Goal: Task Accomplishment & Management: Use online tool/utility

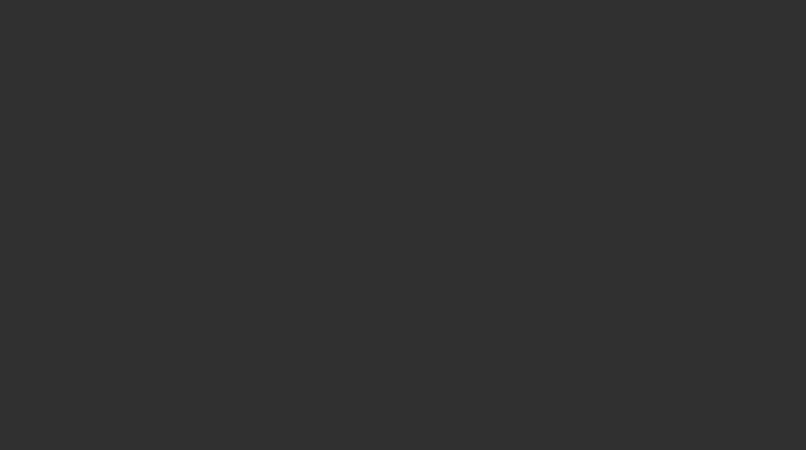
select select "10"
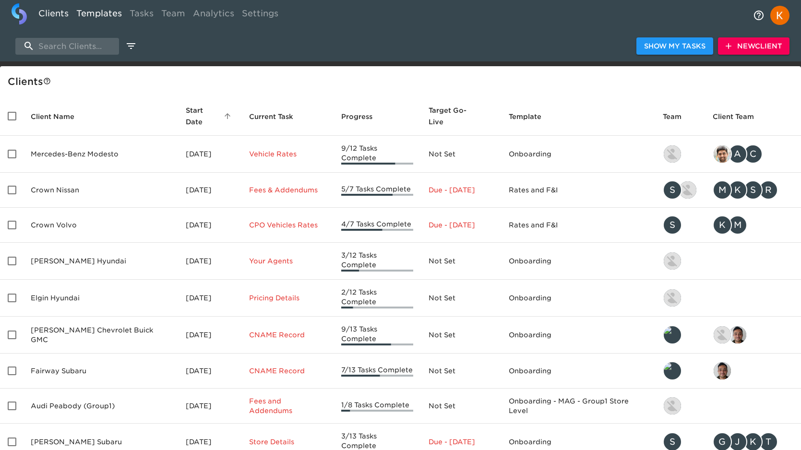
drag, startPoint x: 107, startPoint y: 15, endPoint x: 117, endPoint y: 17, distance: 10.2
click at [107, 15] on link "Templates" at bounding box center [98, 15] width 53 height 24
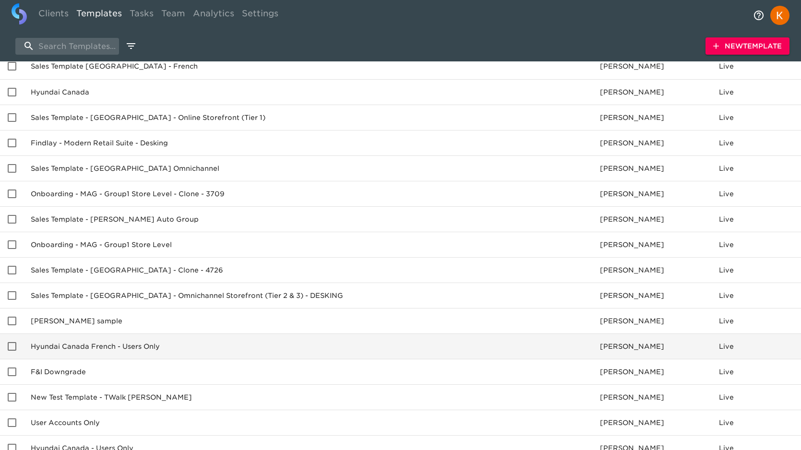
scroll to position [696, 0]
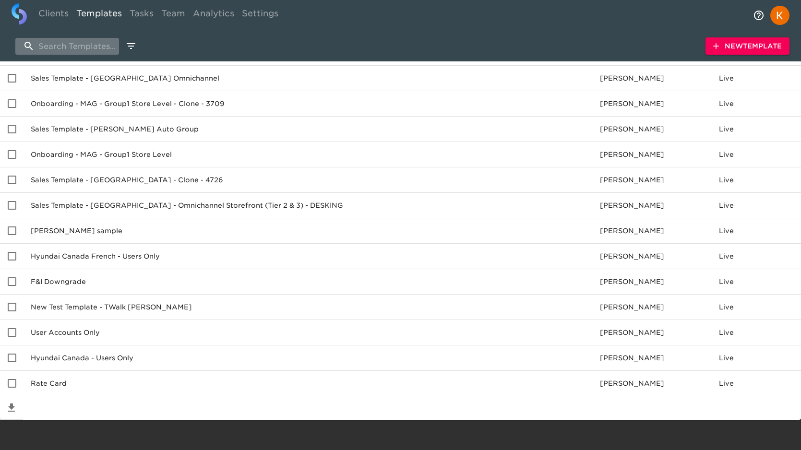
click at [62, 39] on input "search" at bounding box center [67, 46] width 104 height 17
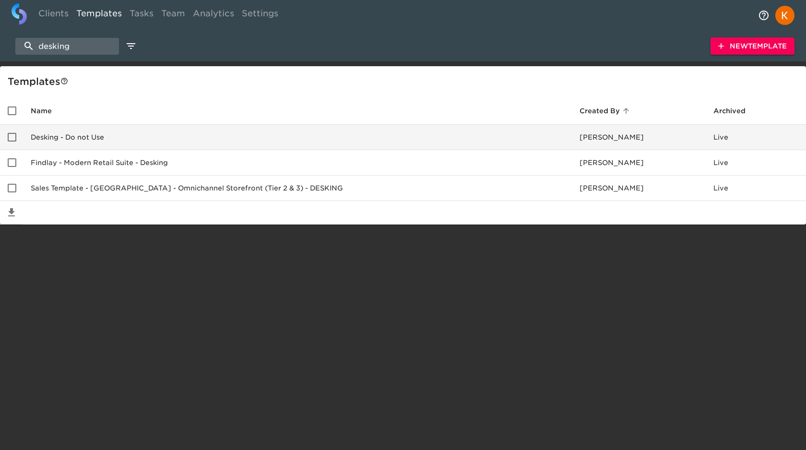
type input "desking"
click at [109, 141] on td "Desking - Do not Use" at bounding box center [297, 137] width 549 height 25
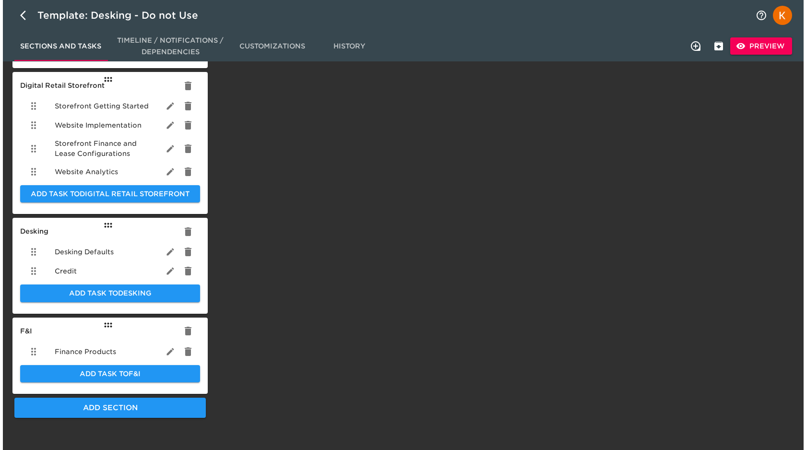
scroll to position [182, 0]
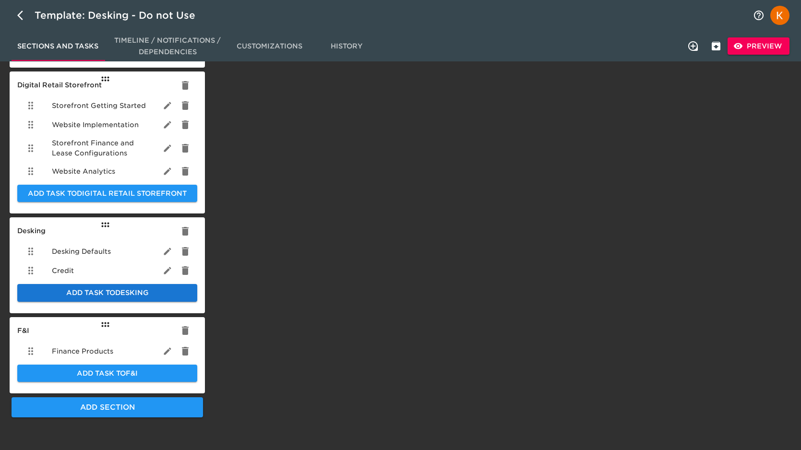
click at [111, 295] on span "Add Task to Desking" at bounding box center [107, 293] width 165 height 12
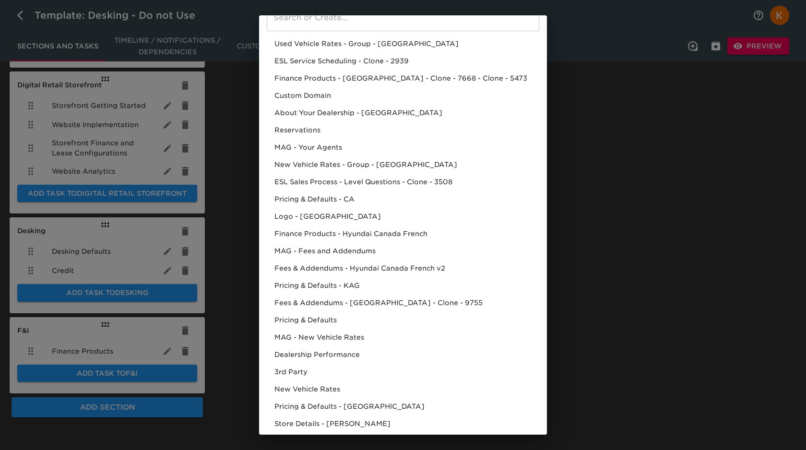
scroll to position [0, 0]
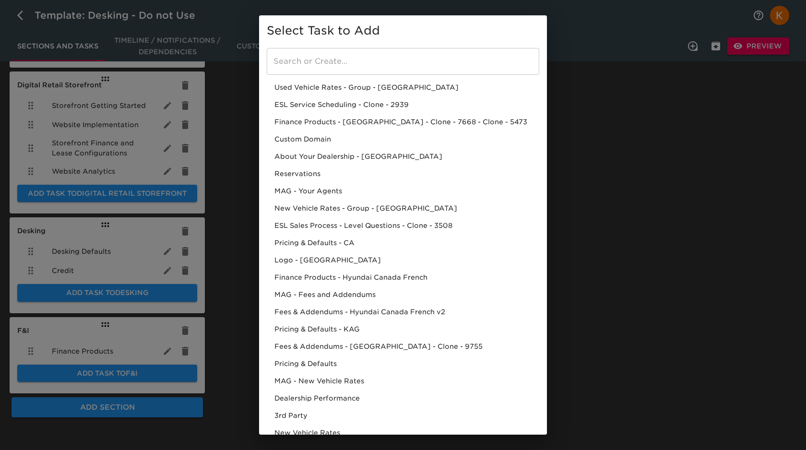
click at [363, 61] on input "search" at bounding box center [403, 61] width 273 height 27
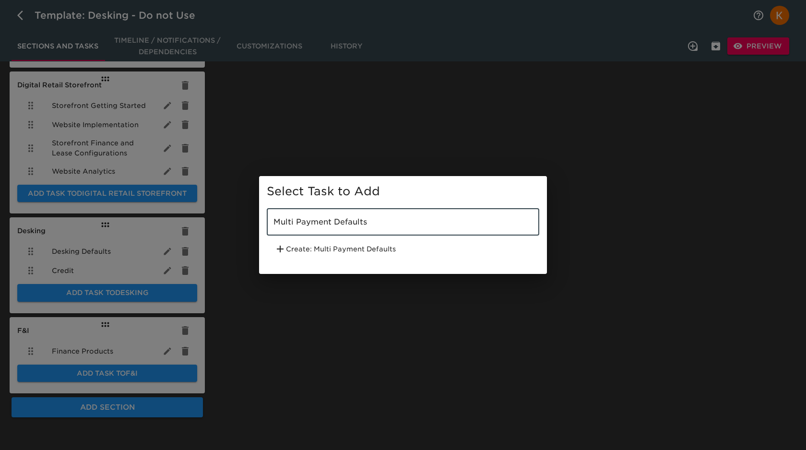
type input "Multi Payment Defaults"
click at [326, 250] on div "Create: Multi Payment Defaults" at bounding box center [403, 248] width 273 height 19
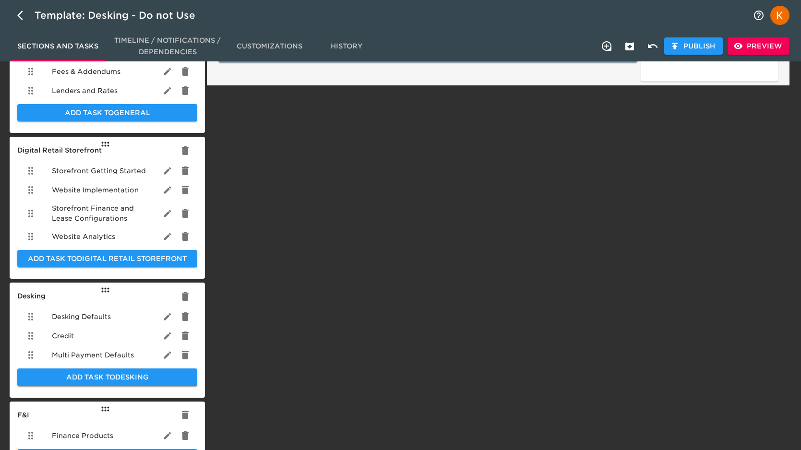
scroll to position [95, 0]
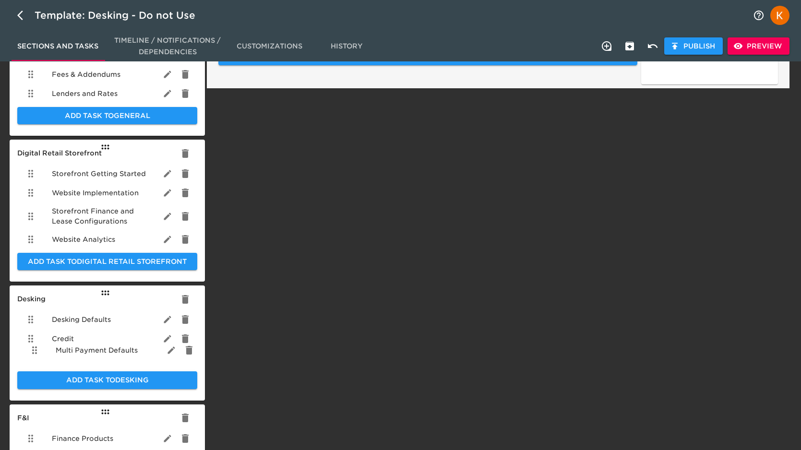
drag, startPoint x: 31, startPoint y: 378, endPoint x: 36, endPoint y: 349, distance: 29.3
click at [36, 349] on ul "Desking Defaults Credit Multi Payment Defaults" at bounding box center [107, 338] width 180 height 65
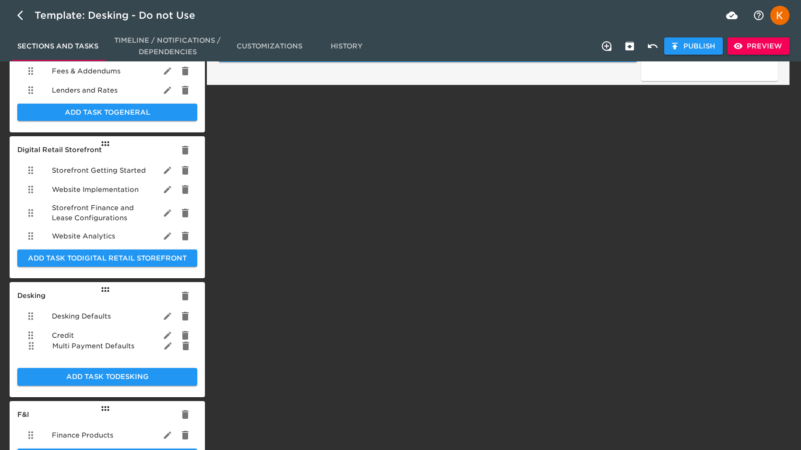
scroll to position [120, 0]
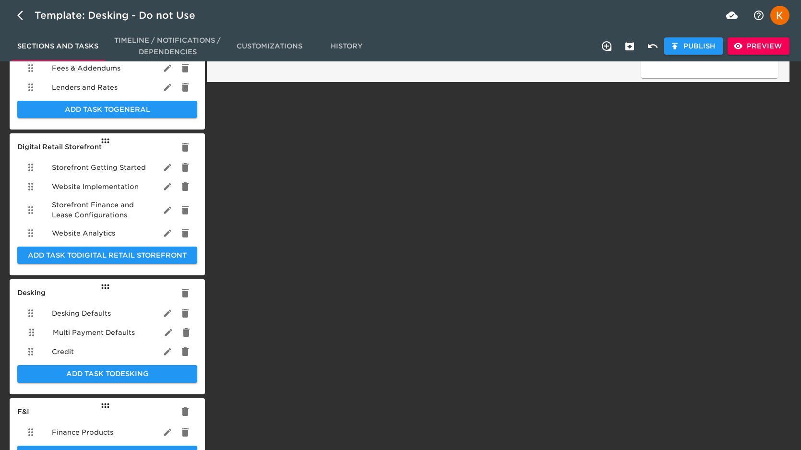
drag, startPoint x: 31, startPoint y: 358, endPoint x: 33, endPoint y: 327, distance: 30.8
click at [33, 327] on ul "Desking Defaults Credit Multi Payment Defaults" at bounding box center [107, 332] width 180 height 65
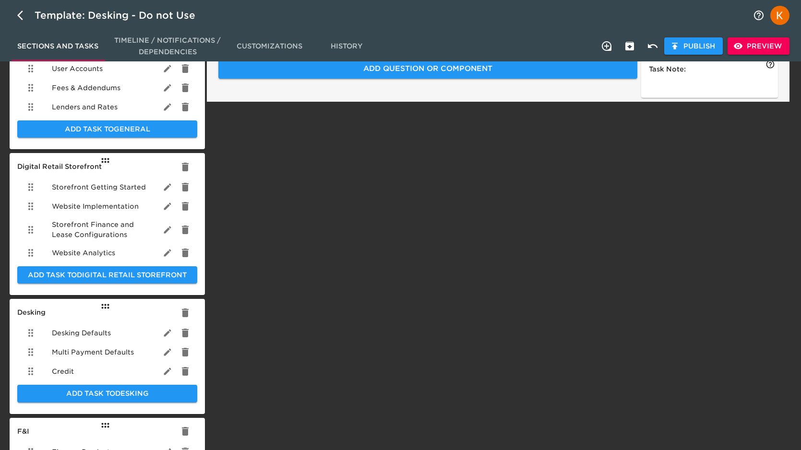
scroll to position [105, 0]
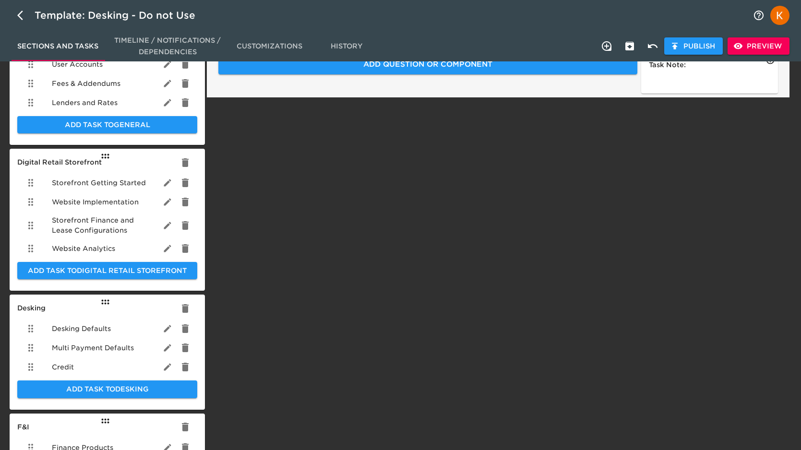
click at [101, 331] on span "Desking Defaults" at bounding box center [81, 329] width 59 height 10
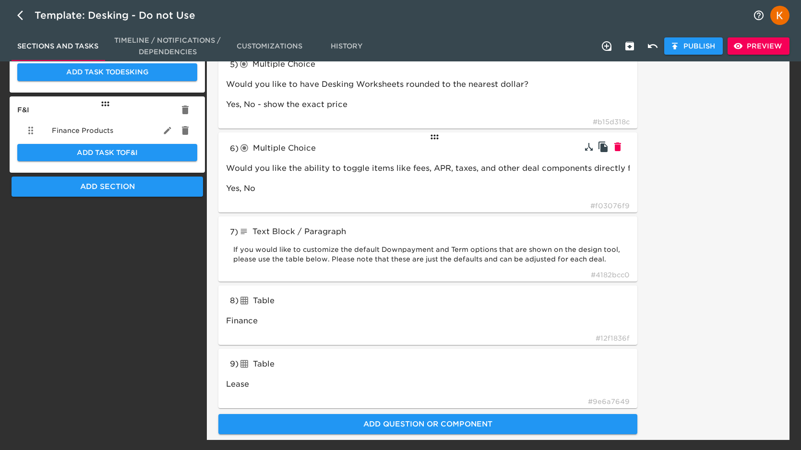
scroll to position [445, 0]
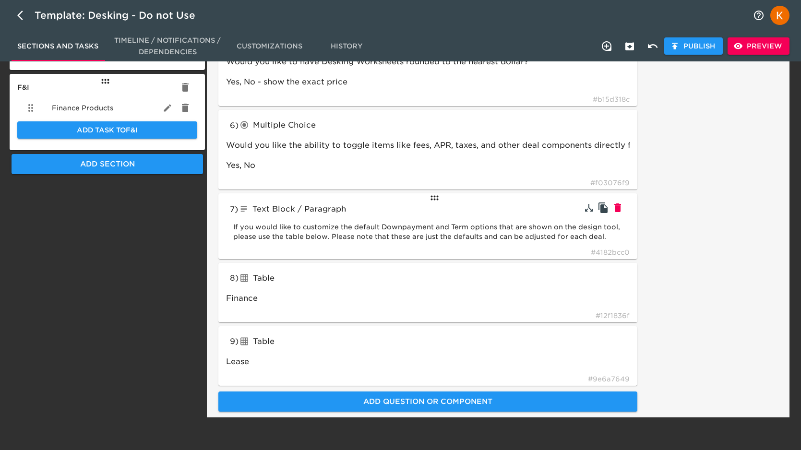
drag, startPoint x: 233, startPoint y: 226, endPoint x: 623, endPoint y: 239, distance: 389.9
click at [623, 239] on div "If you would like to customize the default Downpayment and Term options that ar…" at bounding box center [427, 232] width 403 height 31
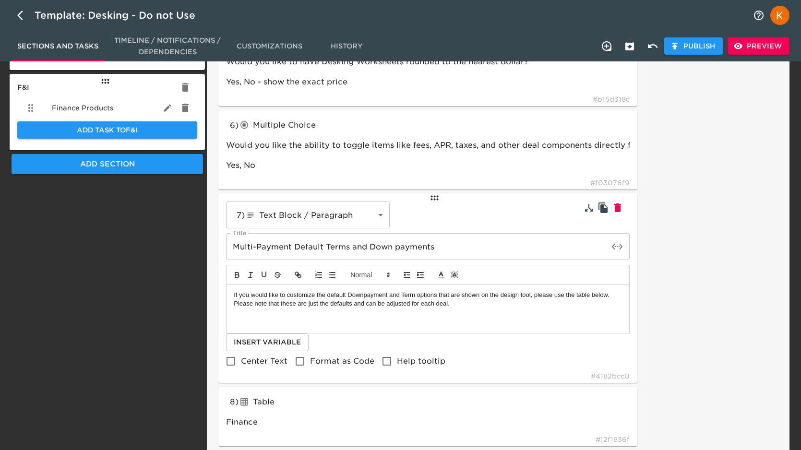
click at [498, 300] on p "If you would like to customize the default Downpayment and Term options that ar…" at bounding box center [428, 300] width 388 height 18
copy p "If you would like to customize the default Downpayment and Term options that ar…"
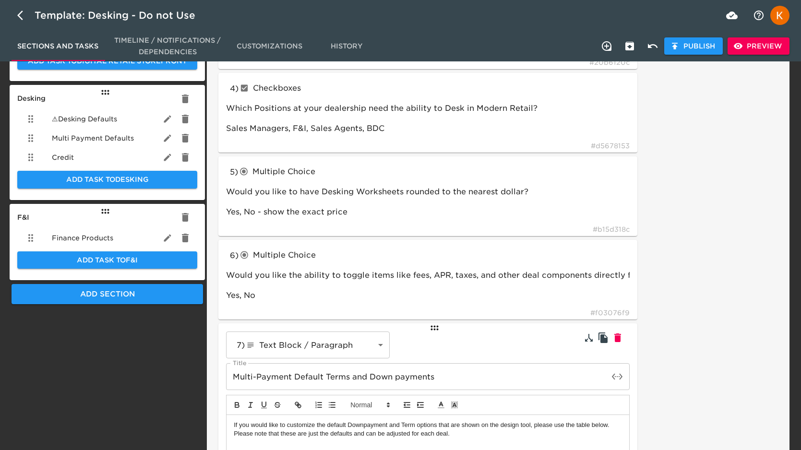
scroll to position [314, 0]
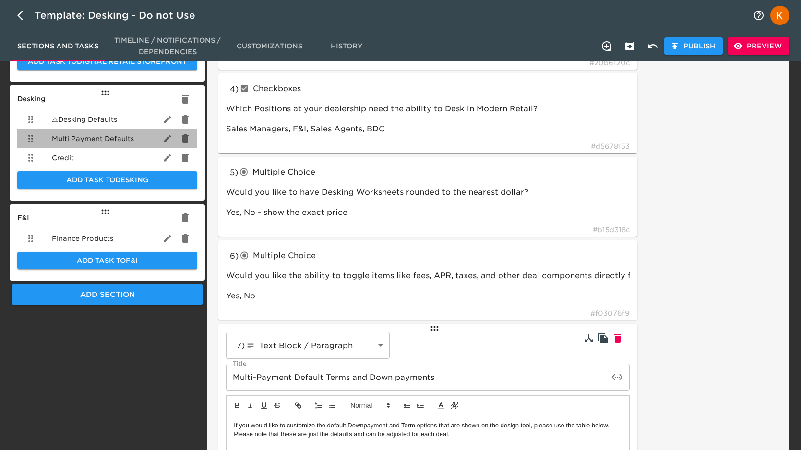
click at [91, 135] on span "Multi Payment Defaults" at bounding box center [93, 139] width 82 height 10
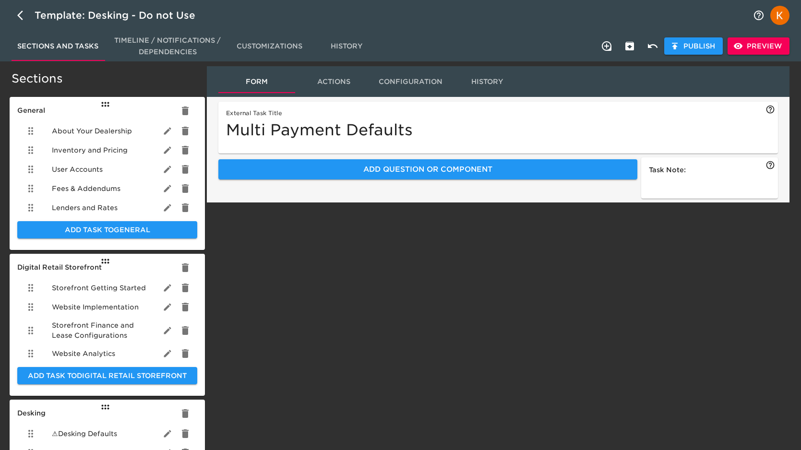
click at [562, 142] on div "External Task Title Multi Payment Defaults" at bounding box center [498, 128] width 560 height 52
click at [669, 151] on div "External Task Title Multi Payment Defaults" at bounding box center [498, 128] width 560 height 52
click at [724, 178] on div "Task Note:" at bounding box center [709, 177] width 137 height 41
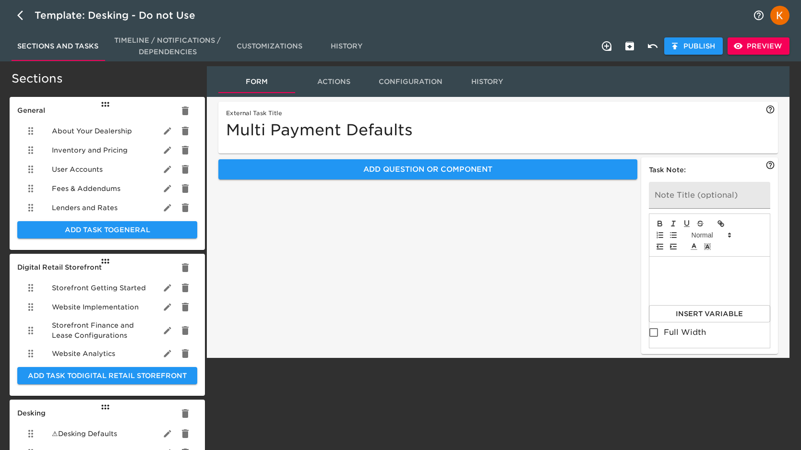
click at [665, 333] on div at bounding box center [709, 303] width 121 height 92
click at [651, 332] on input "Full Width" at bounding box center [653, 332] width 20 height 20
checkbox input "true"
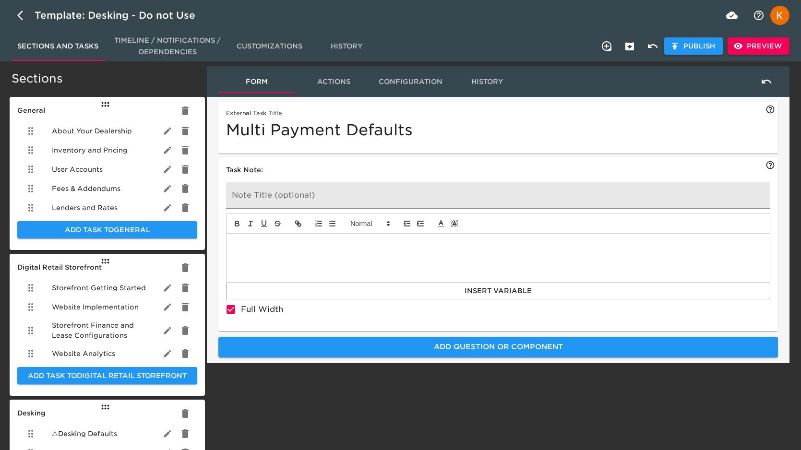
click at [439, 264] on div at bounding box center [497, 258] width 543 height 48
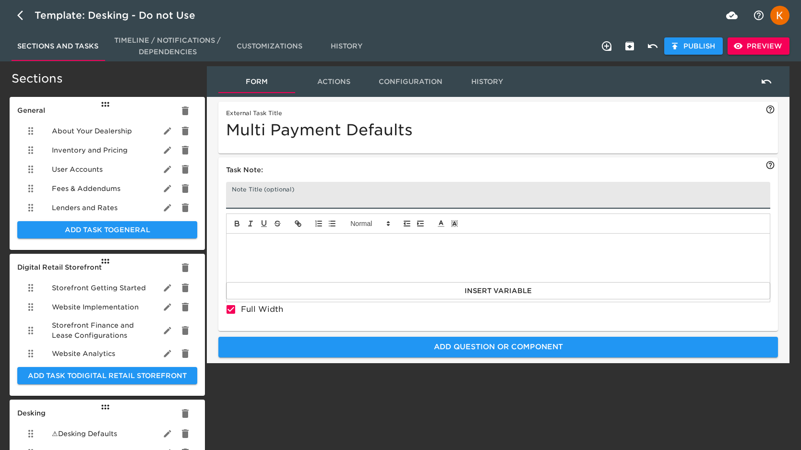
click at [360, 189] on input "text" at bounding box center [498, 195] width 544 height 27
paste input "If you would like to customize the default Downpayment and Term options that ar…"
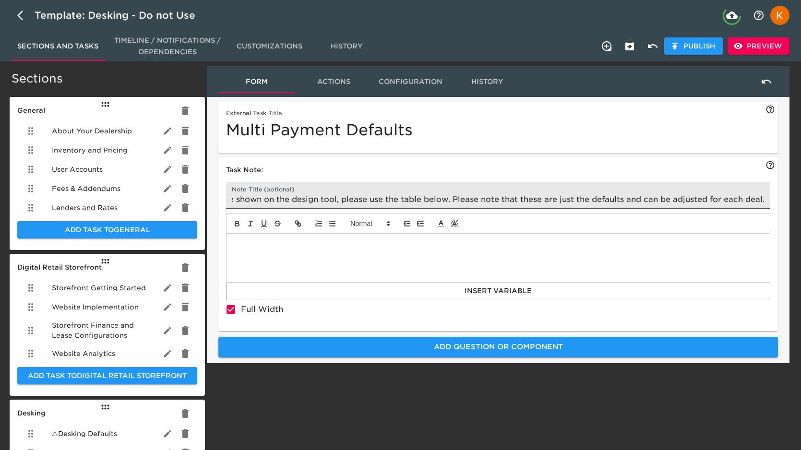
scroll to position [2, 0]
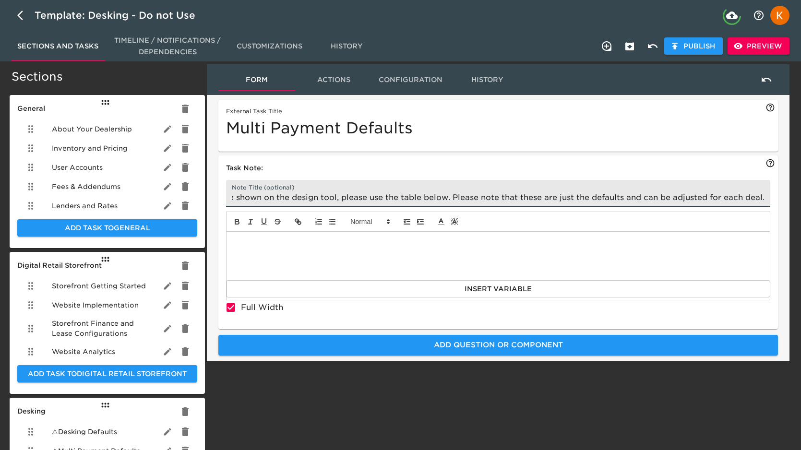
type input "If you would like to customize the default Downpayment and Term options that ar…"
click at [403, 246] on div at bounding box center [497, 256] width 543 height 48
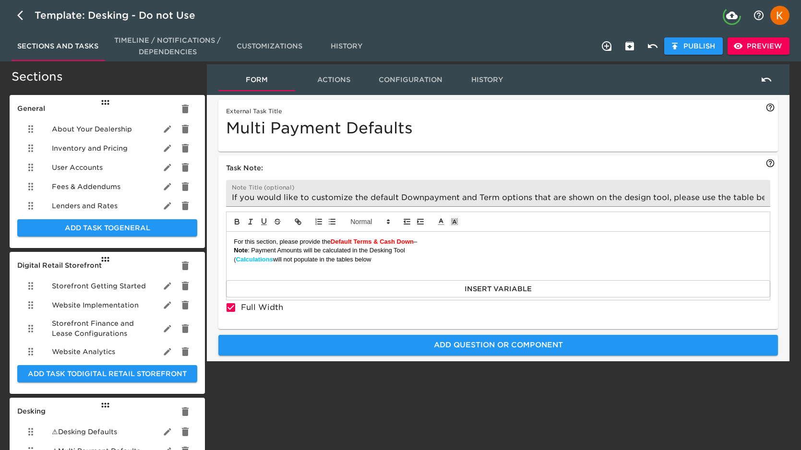
click at [231, 250] on div "For this section, please provide the Default Terms & Cash Down – Note : Payment…" at bounding box center [497, 256] width 543 height 48
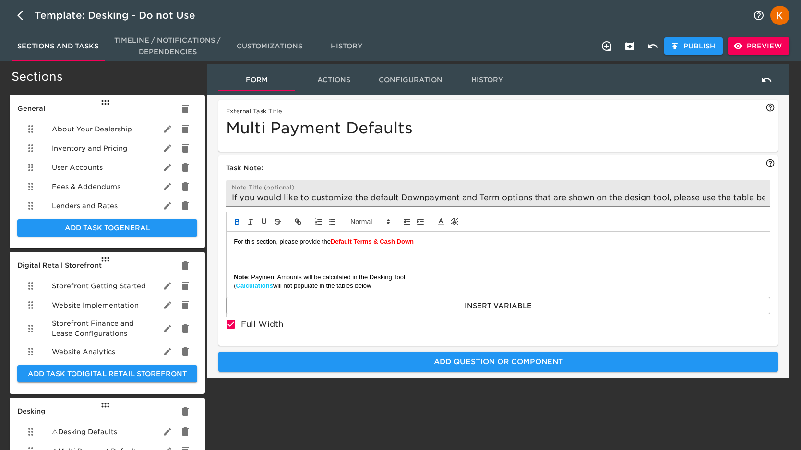
drag, startPoint x: 395, startPoint y: 289, endPoint x: 205, endPoint y: 221, distance: 201.9
click at [205, 221] on div "Form Actions Configuration History External Task Title Multi Payment Defaults T…" at bounding box center [498, 341] width 586 height 559
click at [366, 223] on span at bounding box center [369, 222] width 47 height 12
click at [372, 265] on span at bounding box center [369, 266] width 38 height 17
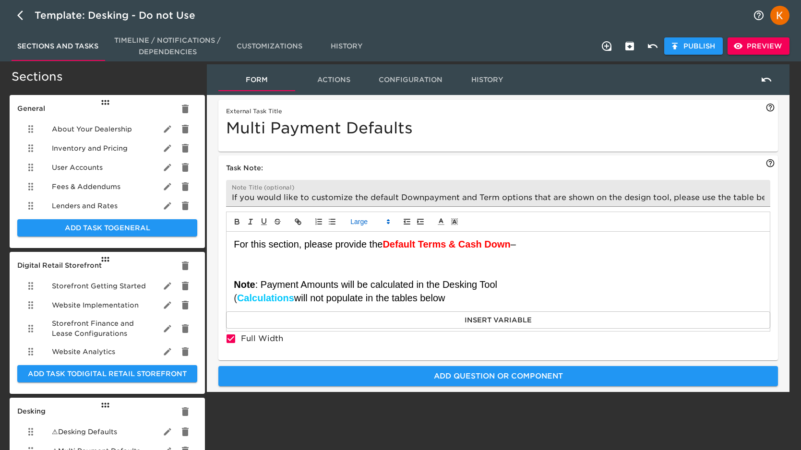
click at [481, 276] on p at bounding box center [498, 273] width 529 height 9
click at [274, 262] on p at bounding box center [498, 264] width 529 height 9
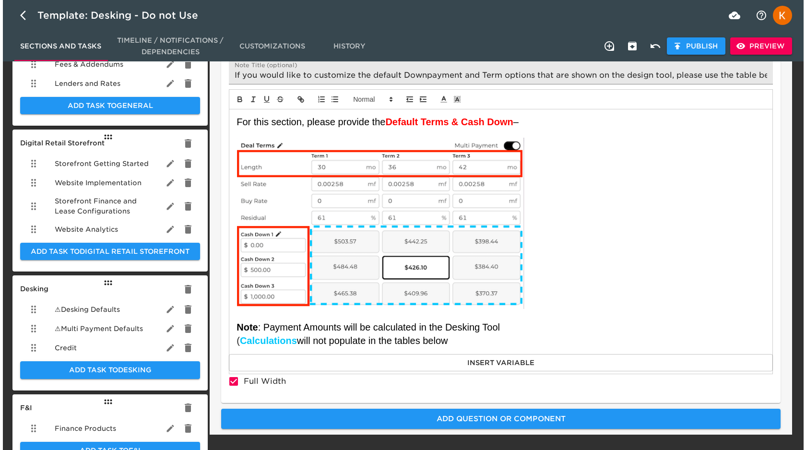
scroll to position [119, 0]
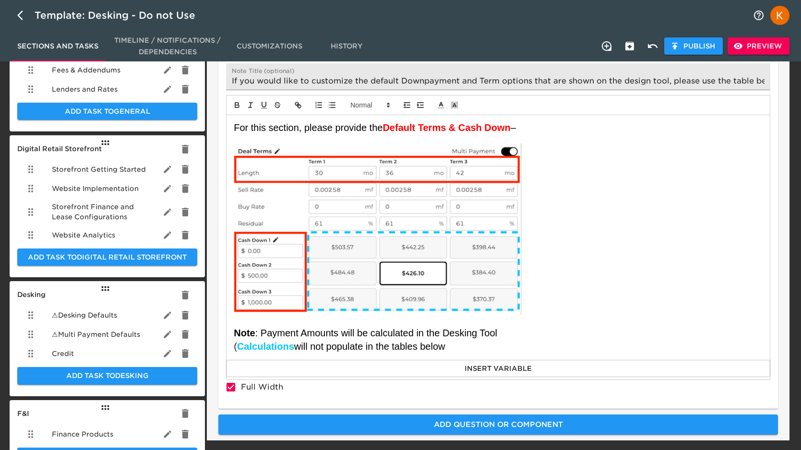
drag, startPoint x: 471, startPoint y: 350, endPoint x: 225, endPoint y: 124, distance: 333.9
click at [225, 124] on div "Task Note: Note Title (optional) If you would like to customize the default Dow…" at bounding box center [498, 224] width 560 height 370
click at [781, 44] on span "Preview" at bounding box center [758, 46] width 47 height 12
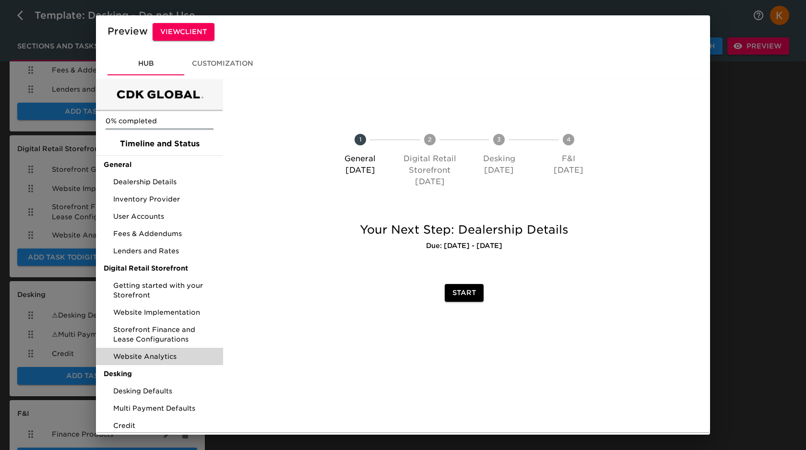
scroll to position [40, 0]
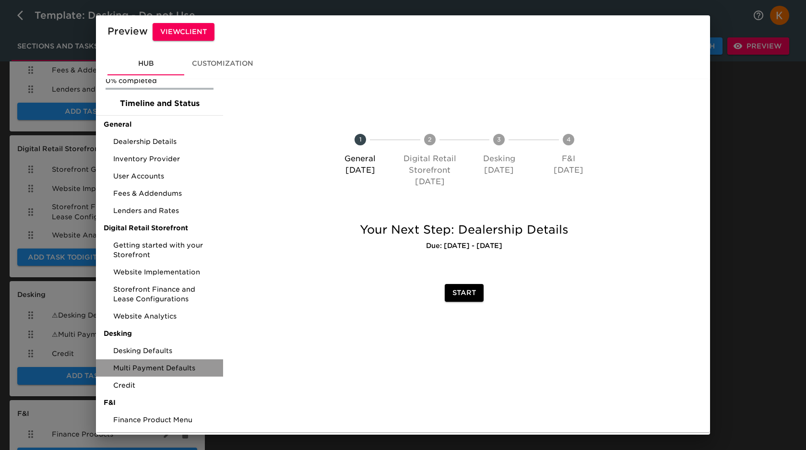
click at [173, 368] on span "Multi Payment Defaults" at bounding box center [164, 368] width 102 height 10
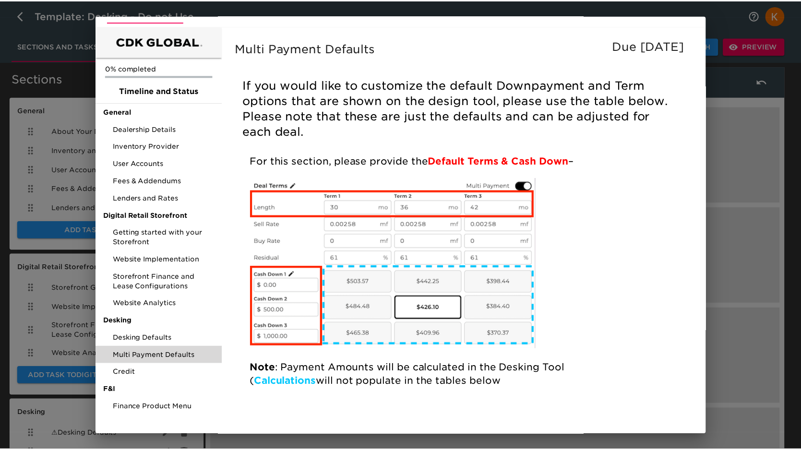
scroll to position [57, 0]
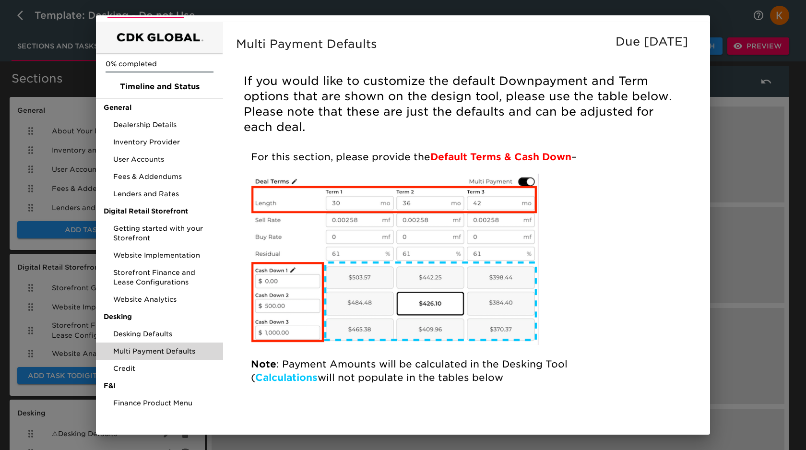
click at [768, 225] on div "Preview View Client Hub Customization 0% completed Timeline and Status General …" at bounding box center [403, 225] width 806 height 450
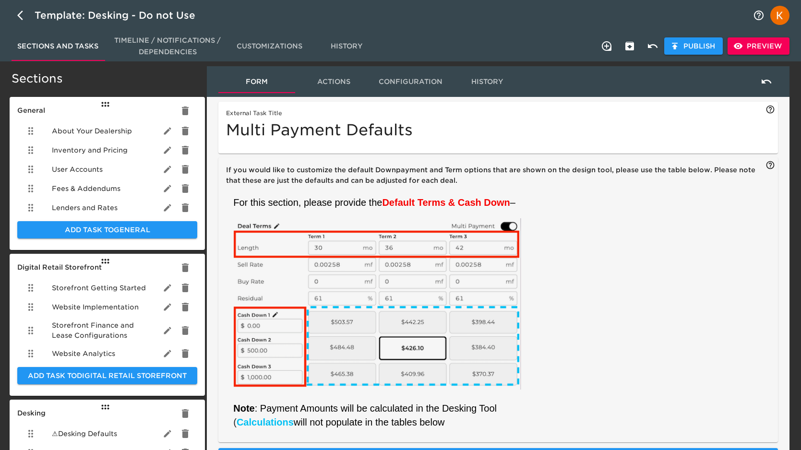
click at [448, 190] on div "For this section, please provide the Default Terms & Cash Down – Note : Payment…" at bounding box center [498, 312] width 544 height 245
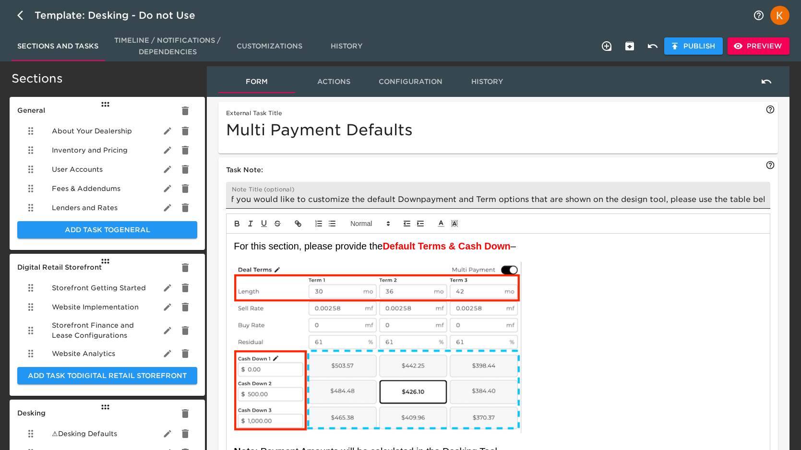
click at [470, 198] on input "If you would like to customize the default Downpayment and Term options that ar…" at bounding box center [498, 195] width 544 height 27
click at [470, 200] on input "If you would like to customize the default Downpayment and Term options that ar…" at bounding box center [498, 195] width 544 height 27
click at [460, 200] on input "If you would like to customize the default Downpayment and Term options that ar…" at bounding box center [498, 195] width 544 height 27
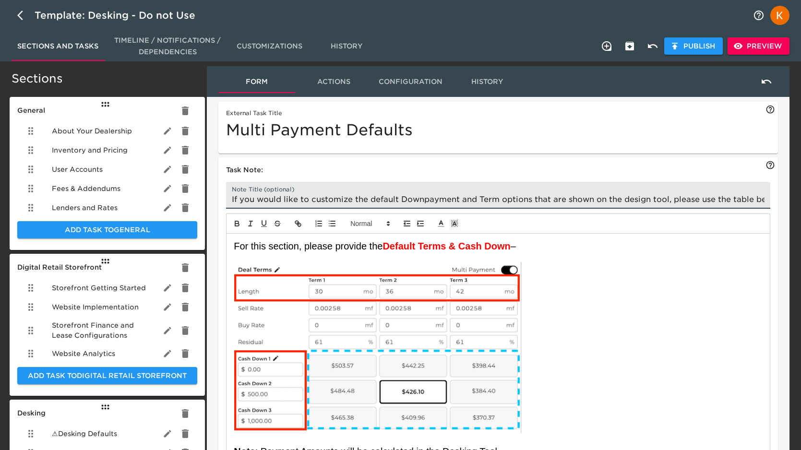
drag, startPoint x: 463, startPoint y: 197, endPoint x: 127, endPoint y: 201, distance: 335.9
click at [125, 201] on div "Sections General About Your Dealership Inventory and Pricing User Accounts Fees…" at bounding box center [401, 343] width 782 height 559
type input "**Please note that these are just the defaults and can be adjusted for each dea…"
click at [683, 323] on p at bounding box center [498, 349] width 529 height 174
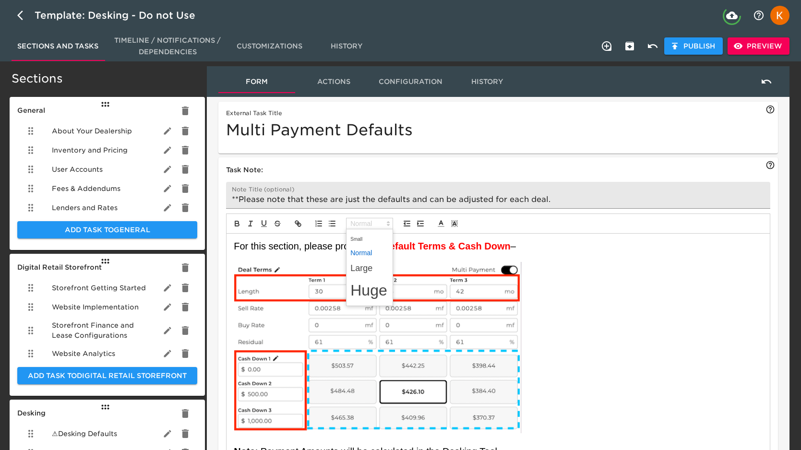
click at [366, 222] on span at bounding box center [369, 224] width 47 height 12
click at [369, 251] on span at bounding box center [369, 253] width 38 height 14
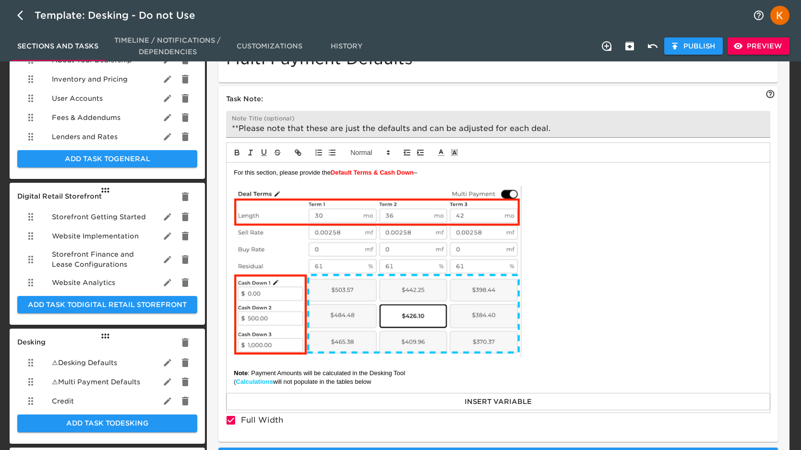
scroll to position [71, 0]
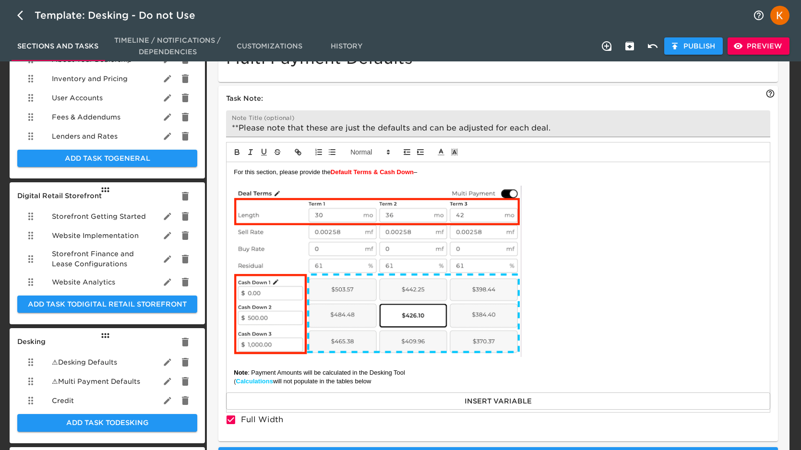
click at [548, 173] on p "For this section, please provide the Default Terms & Cash Down –" at bounding box center [498, 172] width 529 height 9
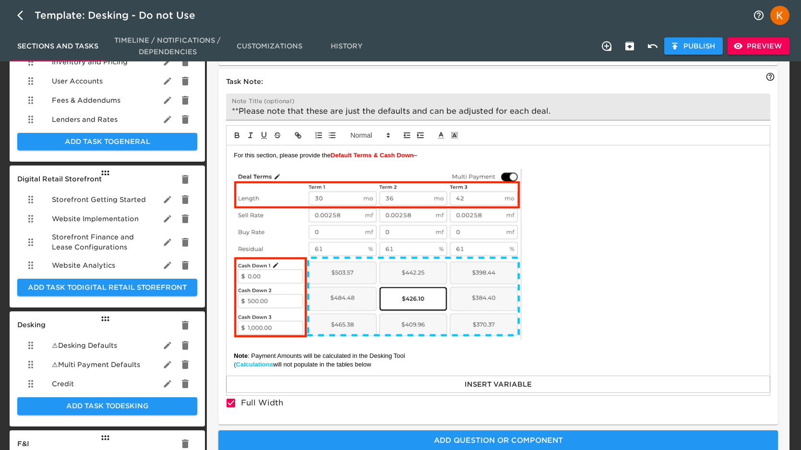
scroll to position [89, 0]
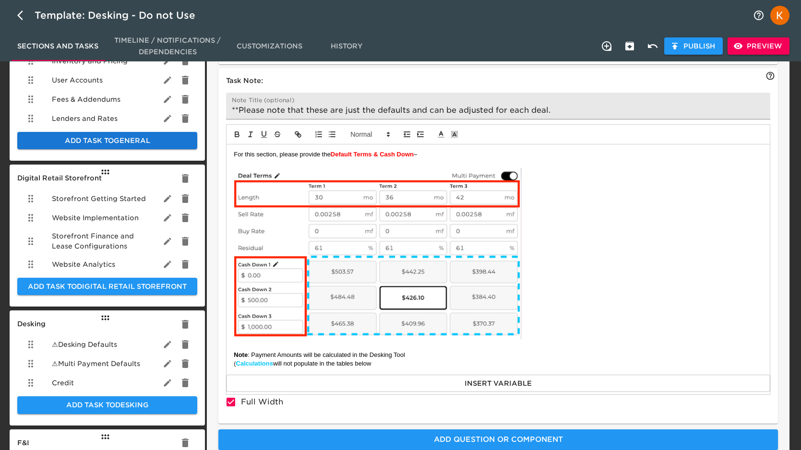
drag, startPoint x: 448, startPoint y: 158, endPoint x: 160, endPoint y: 149, distance: 288.5
click at [152, 148] on div "Sections General About Your Dealership Inventory and Pricing User Accounts Fees…" at bounding box center [401, 254] width 782 height 559
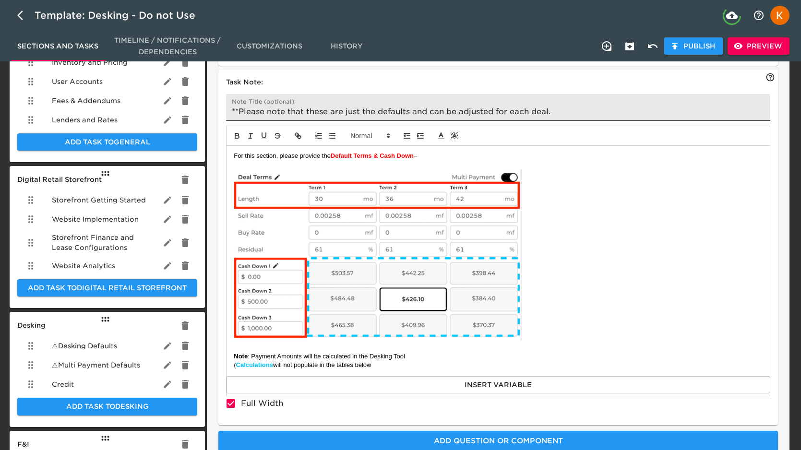
scroll to position [89, 0]
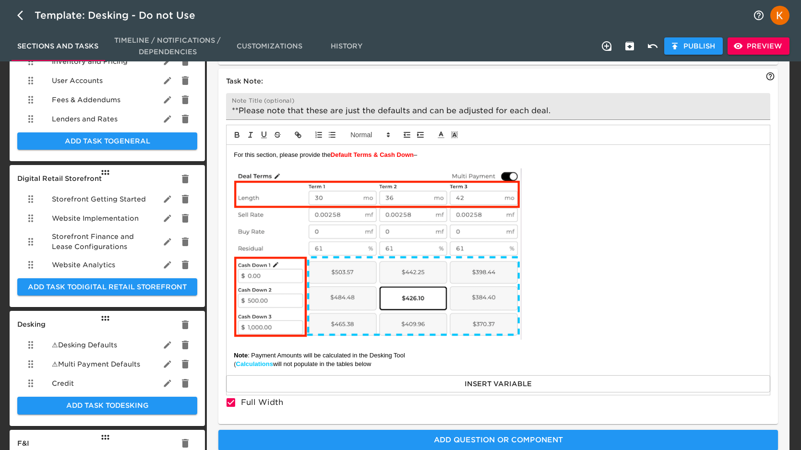
click at [417, 294] on img at bounding box center [378, 253] width 288 height 171
click at [507, 152] on p "For this section, please provide the Default Terms & Cash Down –" at bounding box center [498, 155] width 529 height 9
click at [390, 371] on div "For this section, please provide the Default Terms & Cash Down – Note : Payment…" at bounding box center [497, 260] width 543 height 230
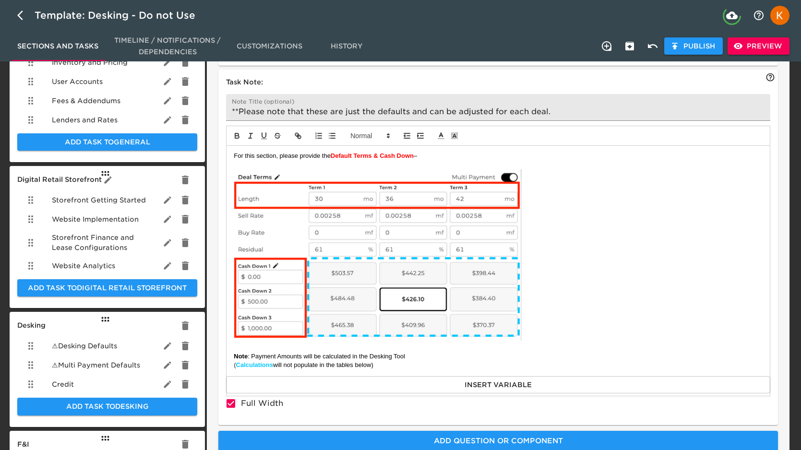
drag, startPoint x: 411, startPoint y: 366, endPoint x: 155, endPoint y: 176, distance: 318.9
click at [155, 176] on div "Sections General About Your Dealership Inventory and Pricing User Accounts Fees…" at bounding box center [401, 255] width 782 height 559
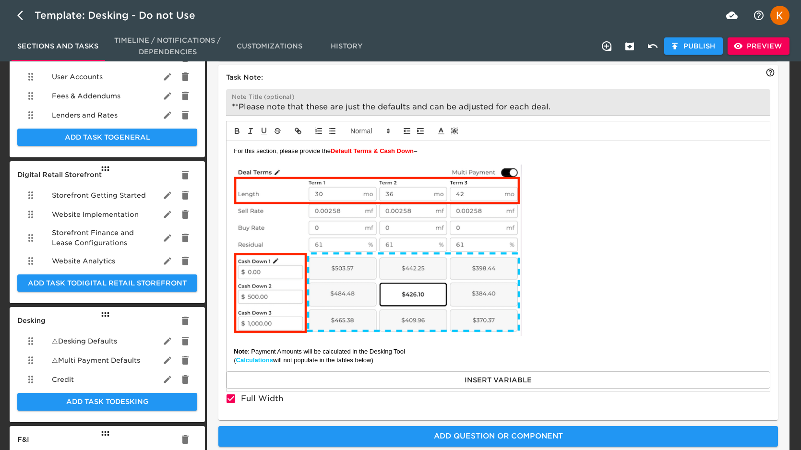
scroll to position [94, 0]
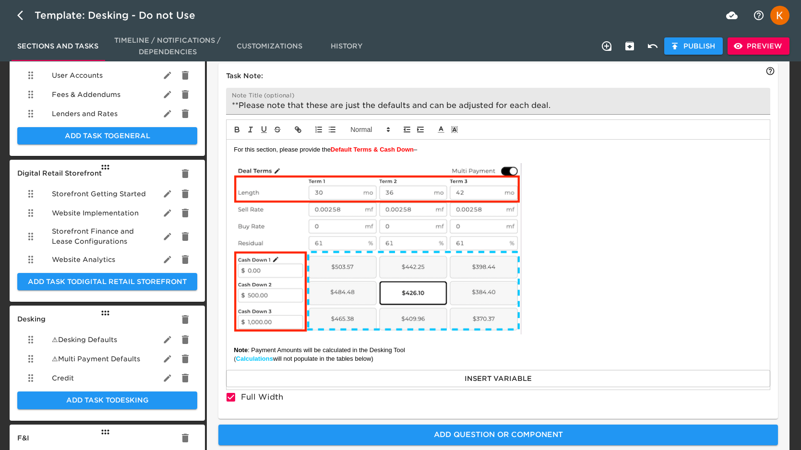
drag, startPoint x: 233, startPoint y: 151, endPoint x: 439, endPoint y: 356, distance: 290.4
click at [439, 356] on div "For this section, please provide the Default Terms & Cash Down – Note : Payment…" at bounding box center [497, 255] width 543 height 230
click at [381, 129] on span at bounding box center [369, 130] width 47 height 12
click at [374, 176] on span at bounding box center [369, 174] width 38 height 17
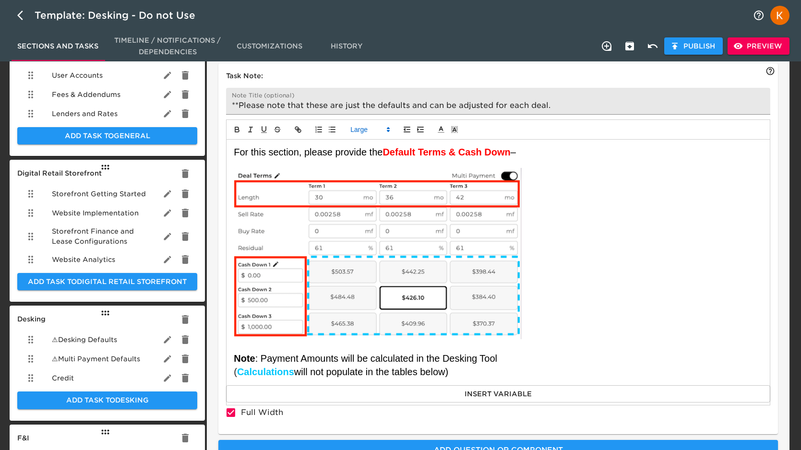
click at [548, 197] on p at bounding box center [498, 255] width 529 height 175
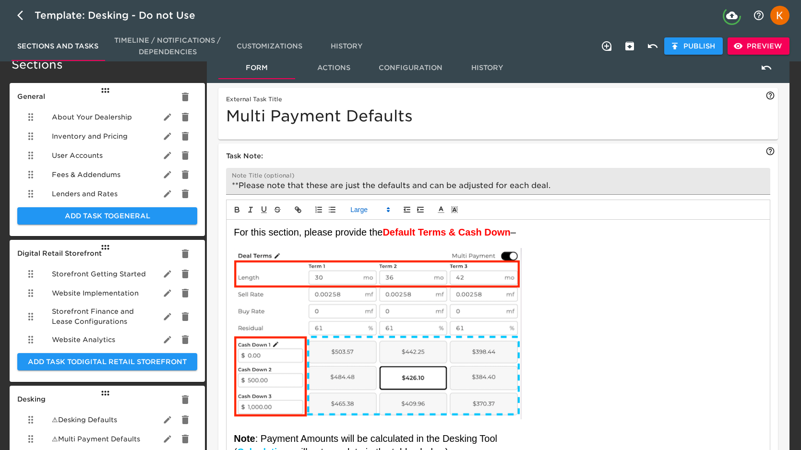
scroll to position [0, 0]
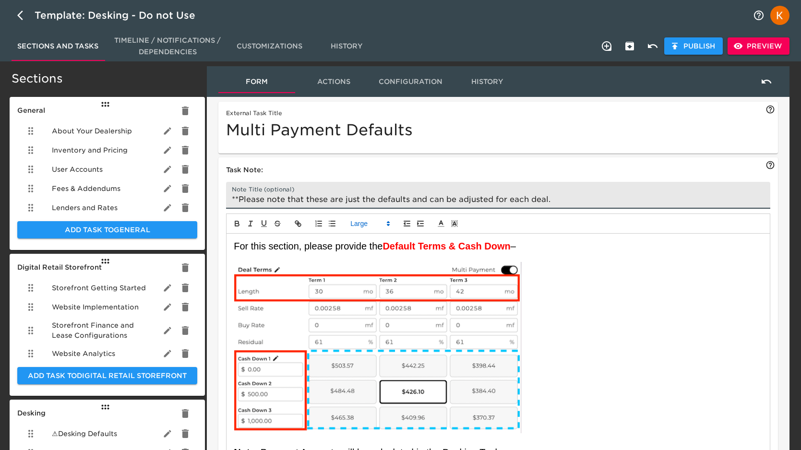
drag, startPoint x: 543, startPoint y: 201, endPoint x: 216, endPoint y: 200, distance: 327.3
click at [216, 200] on div "Task Note: Note Title (optional) **Please note that these are just the defaults…" at bounding box center [497, 342] width 563 height 375
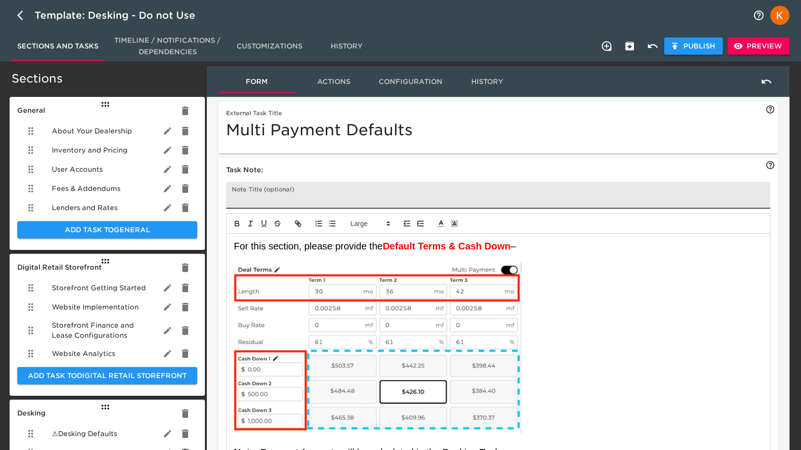
click at [269, 251] on span "For this section, please provide the" at bounding box center [308, 246] width 149 height 11
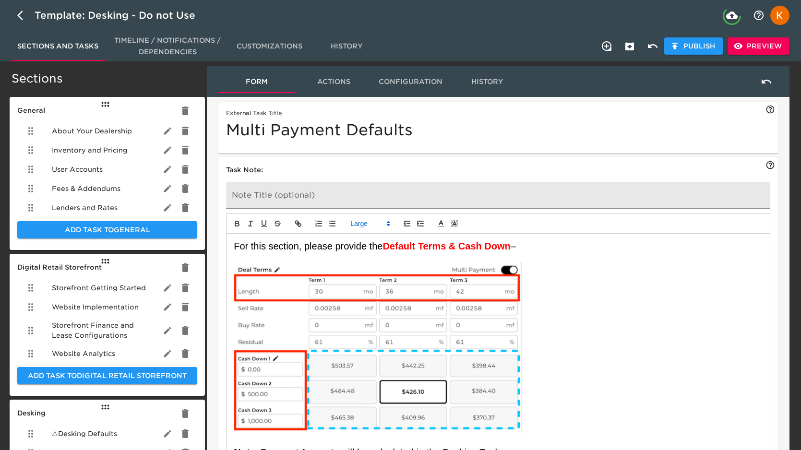
click at [253, 256] on p at bounding box center [498, 257] width 529 height 9
drag, startPoint x: 465, startPoint y: 257, endPoint x: 220, endPoint y: 247, distance: 245.9
click at [170, 256] on div "Sections General About Your Dealership Inventory and Pricing User Accounts Fees…" at bounding box center [401, 343] width 782 height 559
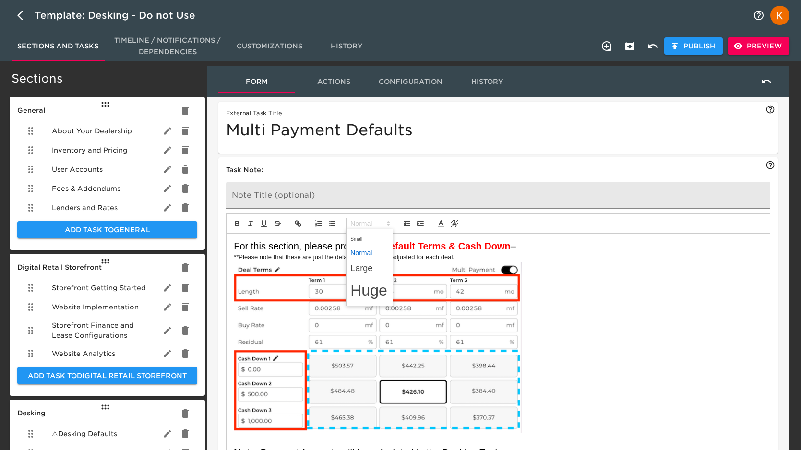
click at [366, 222] on span at bounding box center [369, 224] width 47 height 12
click at [367, 249] on span at bounding box center [369, 253] width 38 height 14
click at [354, 244] on span "For this section, please provide the" at bounding box center [308, 246] width 149 height 11
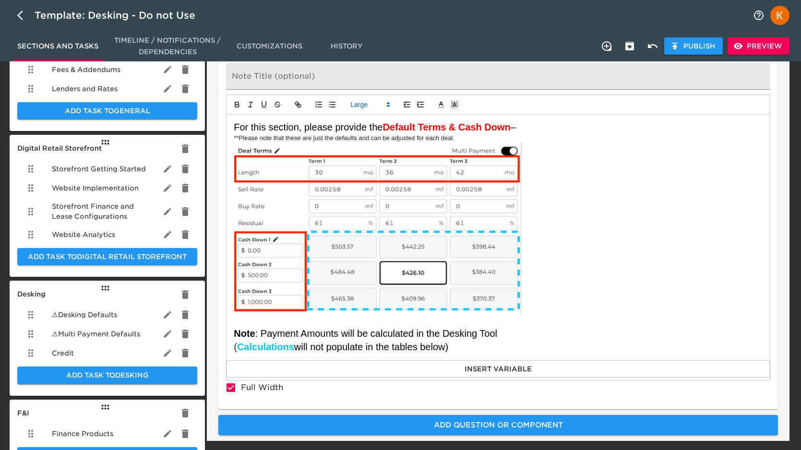
scroll to position [121, 0]
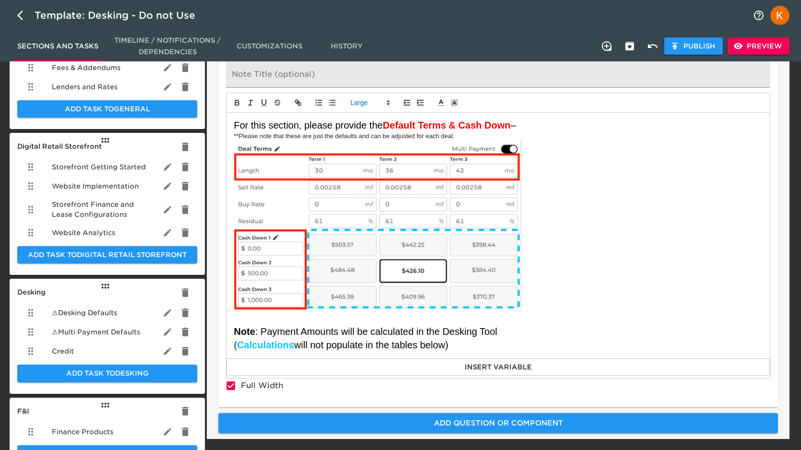
drag, startPoint x: 455, startPoint y: 345, endPoint x: 198, endPoint y: 126, distance: 338.4
click at [198, 126] on div "Sections General About Your Dealership Inventory and Pricing User Accounts Fees…" at bounding box center [401, 222] width 782 height 559
click at [424, 102] on icon "button" at bounding box center [420, 102] width 9 height 9
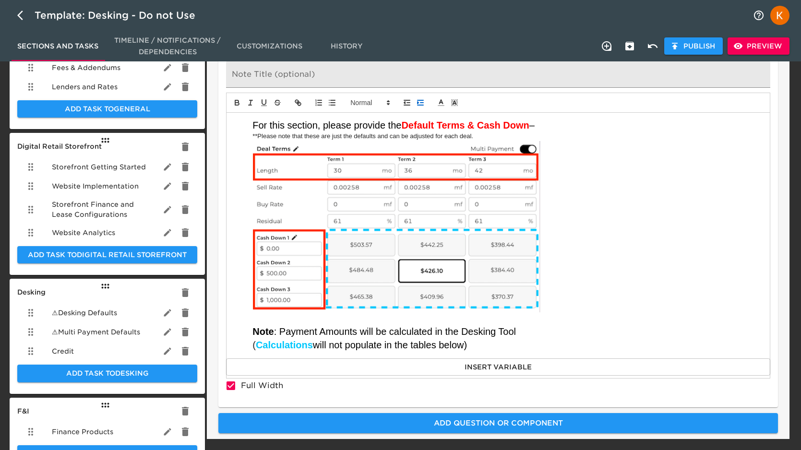
click at [424, 102] on icon "button" at bounding box center [420, 102] width 9 height 9
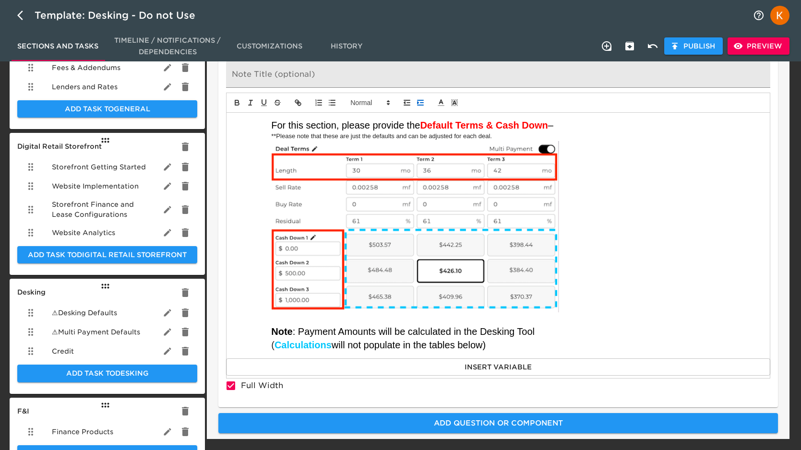
click at [424, 102] on icon "button" at bounding box center [420, 102] width 9 height 9
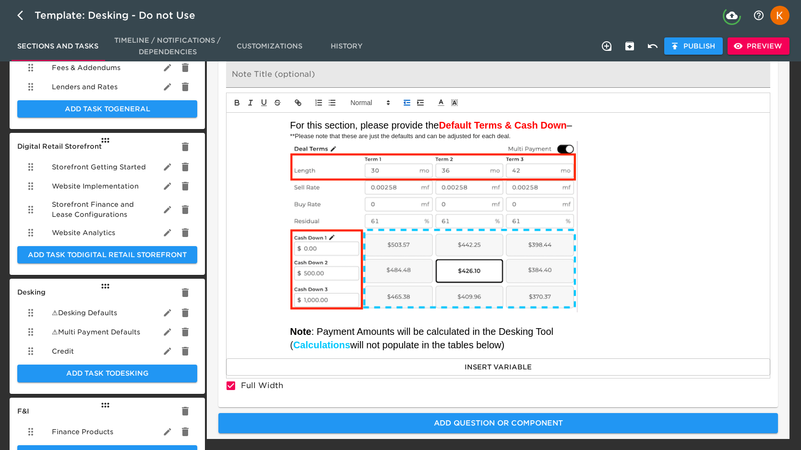
click at [406, 103] on icon "button" at bounding box center [407, 102] width 9 height 9
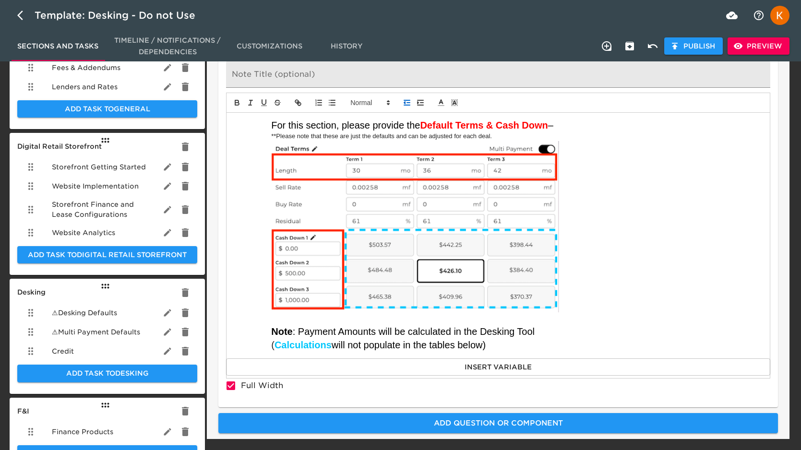
click at [406, 103] on icon "button" at bounding box center [407, 102] width 9 height 9
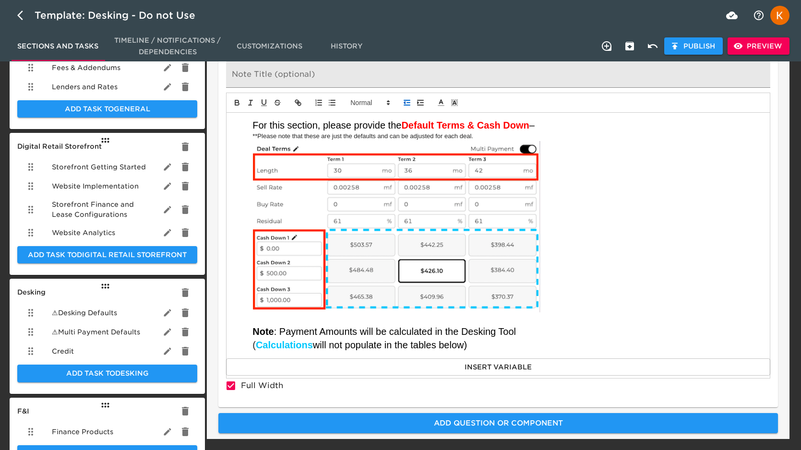
click at [406, 103] on icon "button" at bounding box center [407, 102] width 9 height 9
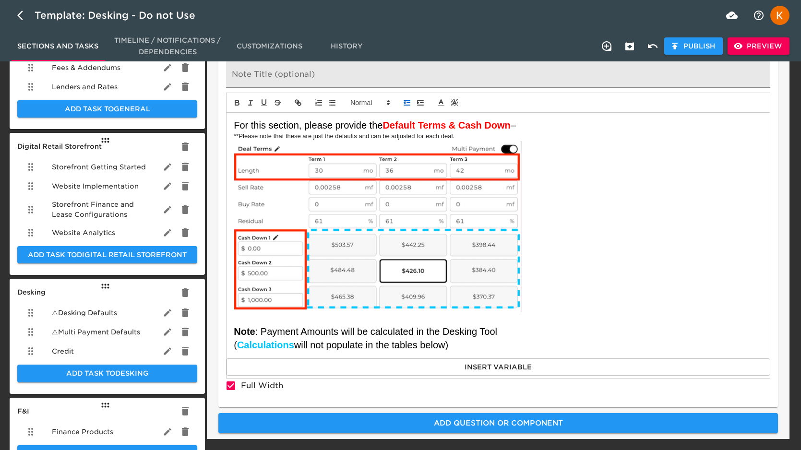
click at [406, 103] on icon "button" at bounding box center [407, 102] width 9 height 9
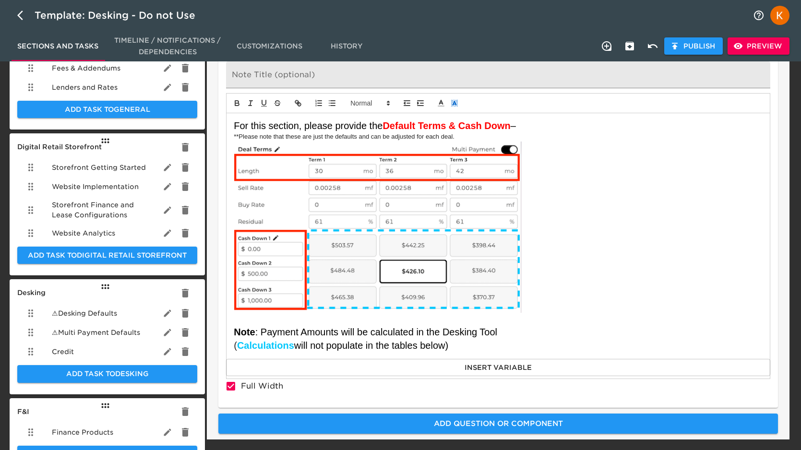
scroll to position [119, 0]
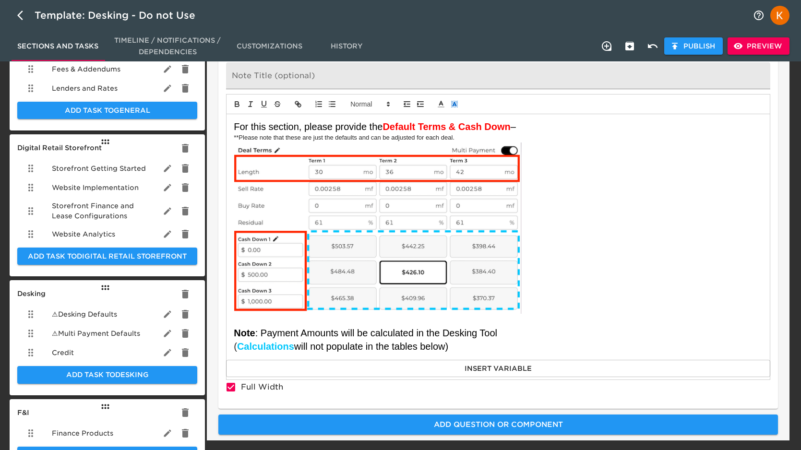
click at [454, 100] on icon at bounding box center [454, 104] width 9 height 9
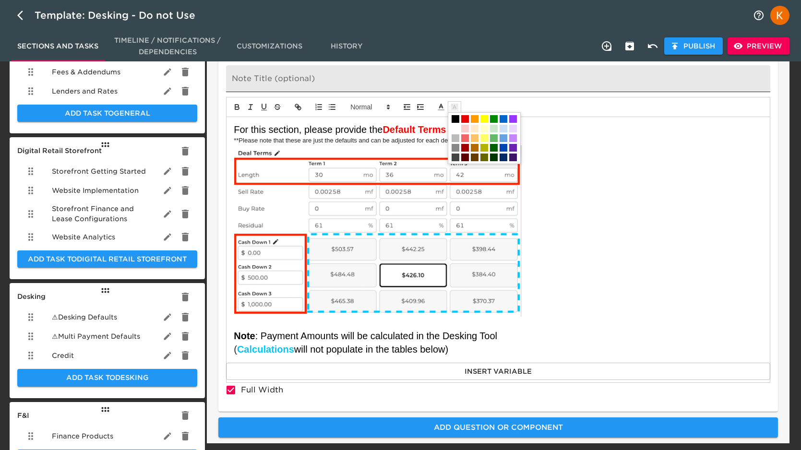
click at [481, 86] on input "text" at bounding box center [498, 78] width 544 height 27
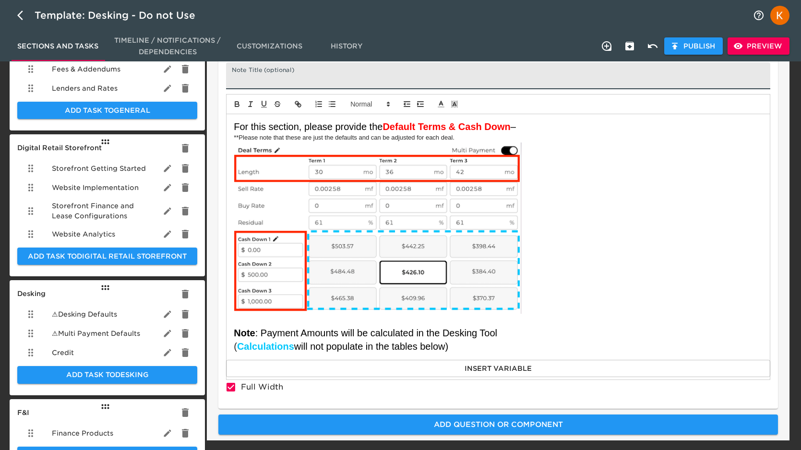
scroll to position [120, 0]
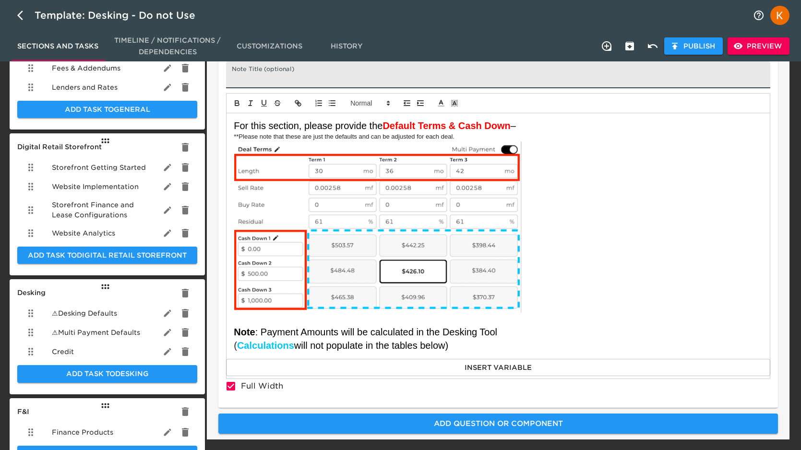
click at [277, 128] on span "For this section, please provide the" at bounding box center [308, 125] width 149 height 11
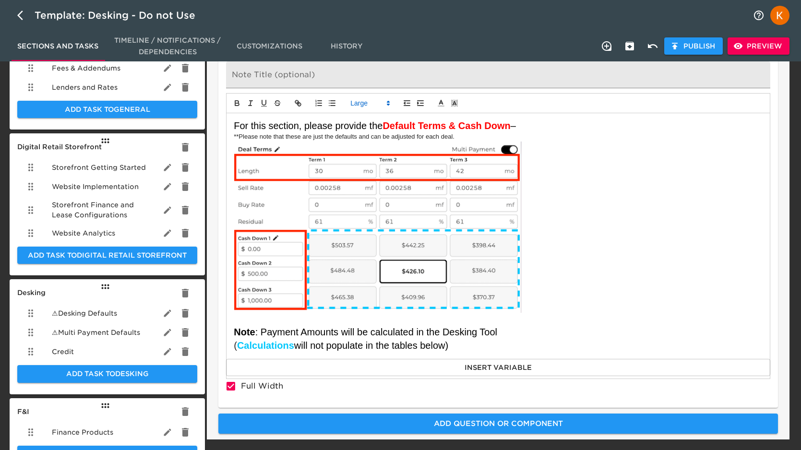
click at [468, 333] on span ": Payment Amounts will be calculated in the Desking Tool" at bounding box center [376, 332] width 242 height 11
click at [230, 125] on div "For this section, please provide the Default Terms & Cash Down – **Please note …" at bounding box center [497, 235] width 543 height 245
drag, startPoint x: 230, startPoint y: 124, endPoint x: 293, endPoint y: 137, distance: 64.2
click at [293, 137] on div "For this section, please provide the Default Terms & Cash Down – **Please note …" at bounding box center [497, 235] width 543 height 245
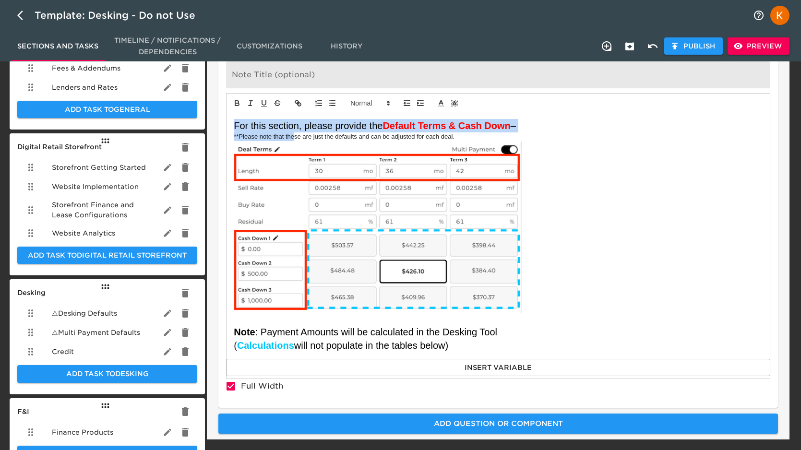
scroll to position [121, 0]
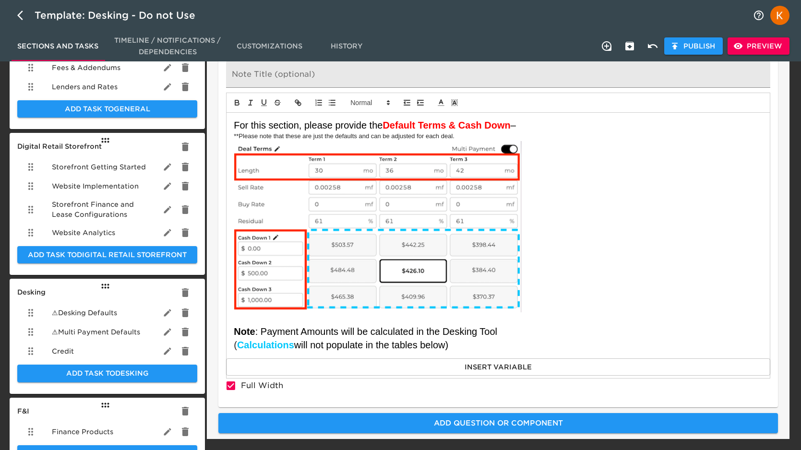
click at [651, 254] on p at bounding box center [498, 228] width 529 height 175
click at [628, 340] on p "( Calculations will not populate in the tables below)" at bounding box center [498, 344] width 529 height 13
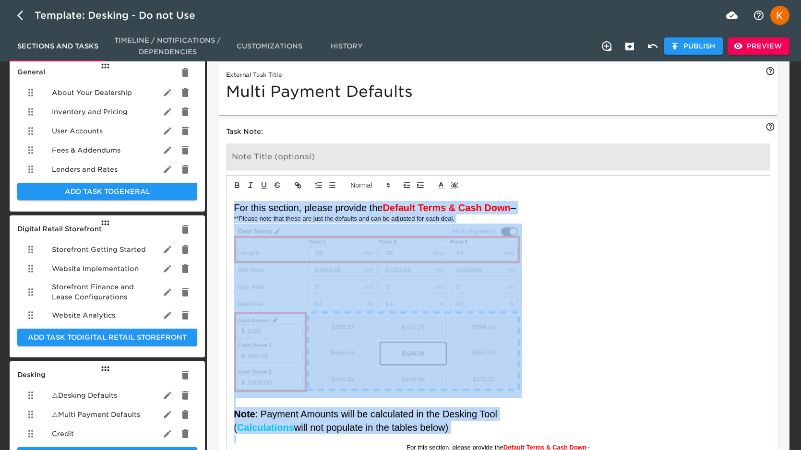
scroll to position [0, 0]
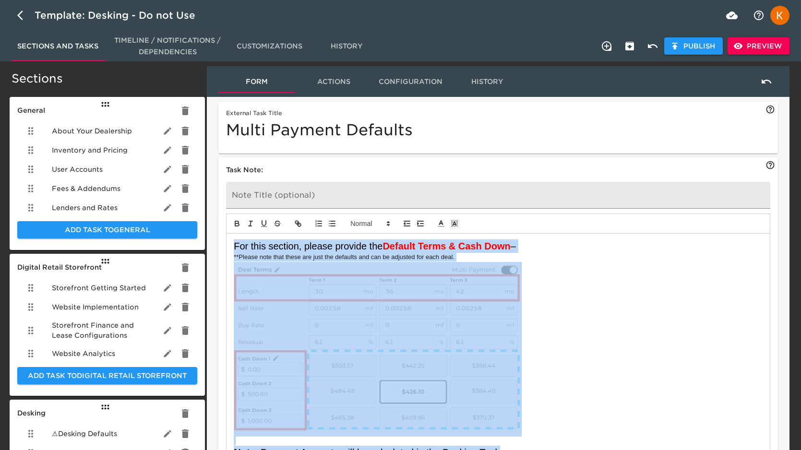
drag, startPoint x: 470, startPoint y: 353, endPoint x: 220, endPoint y: 53, distance: 390.1
click at [156, 0] on html "Template: Desking - Do not Use Sections and Tasks Timeline / Notifications / De…" at bounding box center [400, 405] width 801 height 811
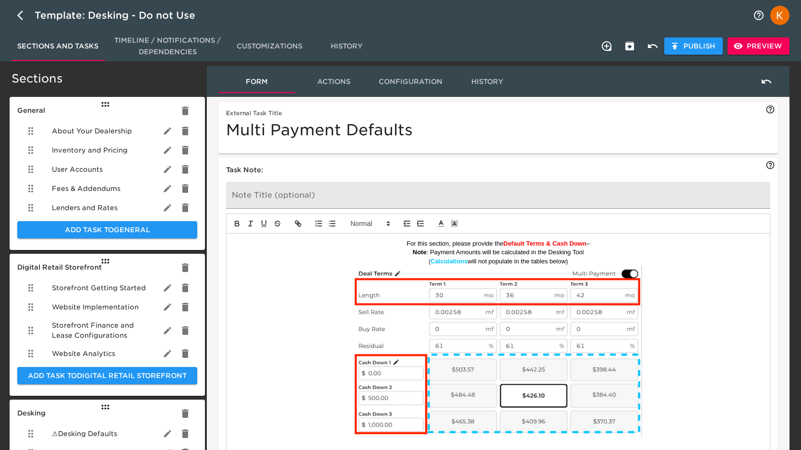
drag, startPoint x: 578, startPoint y: 259, endPoint x: 389, endPoint y: 251, distance: 188.8
click at [389, 251] on div "For this section, please provide the Default Terms & Cash Down – Note : Payment…" at bounding box center [497, 344] width 543 height 221
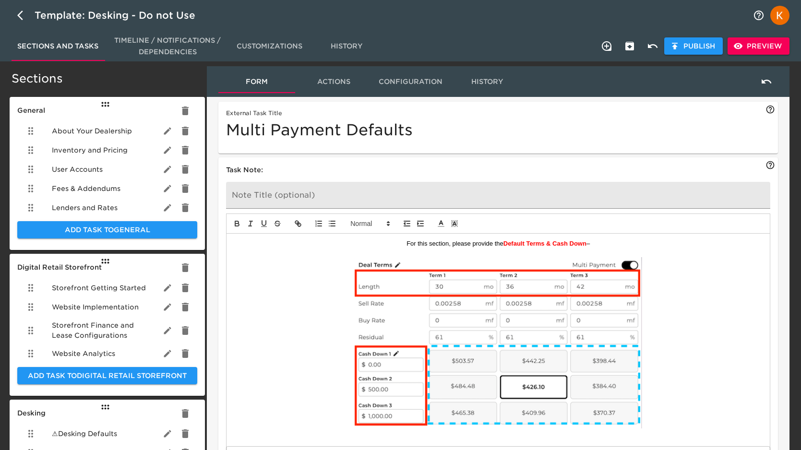
click at [674, 395] on p at bounding box center [498, 344] width 529 height 174
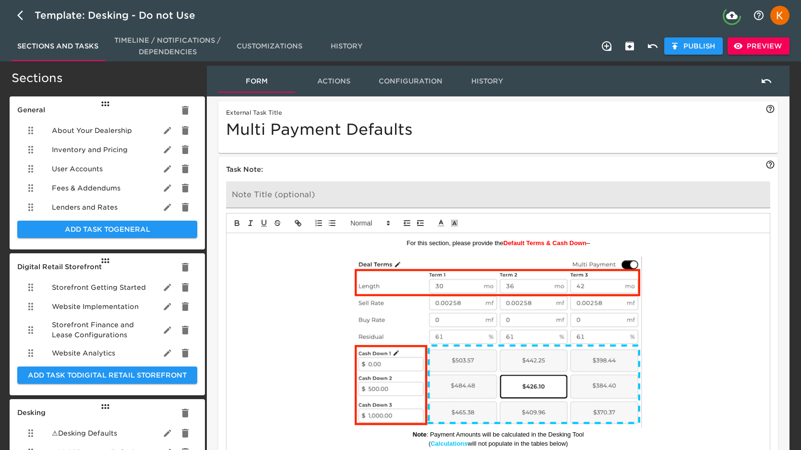
click at [539, 249] on p at bounding box center [498, 252] width 529 height 9
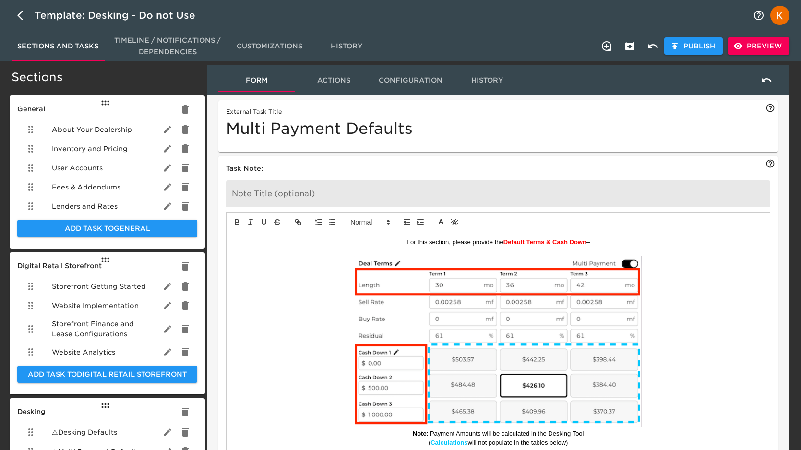
scroll to position [3, 0]
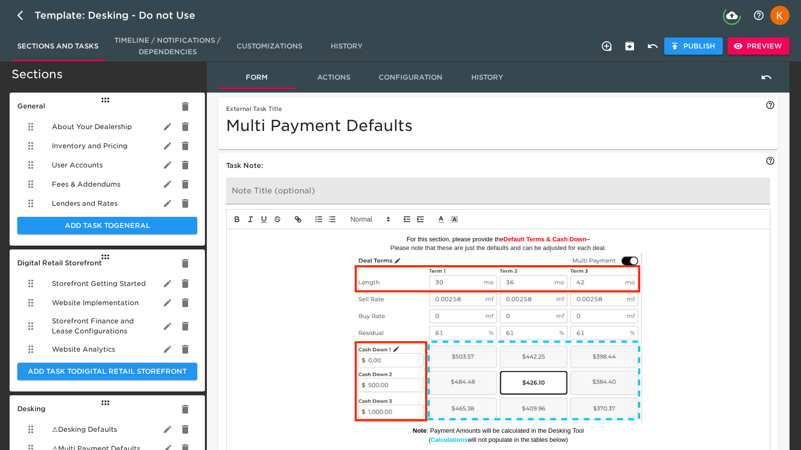
click at [390, 247] on p "Please note that these are just the defaults and can be adjusted for each deal." at bounding box center [498, 248] width 529 height 9
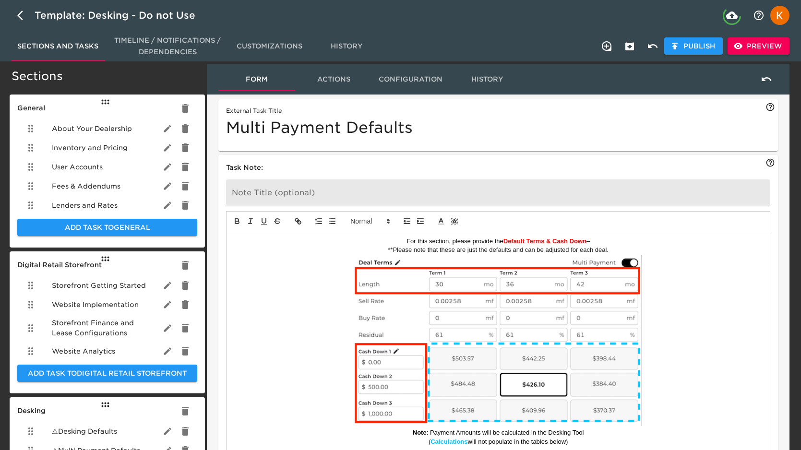
click at [615, 249] on p "**Please note that these are just the defaults and can be adjusted for each dea…" at bounding box center [498, 250] width 529 height 9
drag, startPoint x: 611, startPoint y: 237, endPoint x: 345, endPoint y: 241, distance: 266.8
click at [345, 241] on p "For this section, please provide the Default Terms & Cash Down –" at bounding box center [498, 241] width 529 height 9
click at [364, 222] on span at bounding box center [369, 221] width 47 height 12
click at [367, 265] on span at bounding box center [369, 266] width 38 height 17
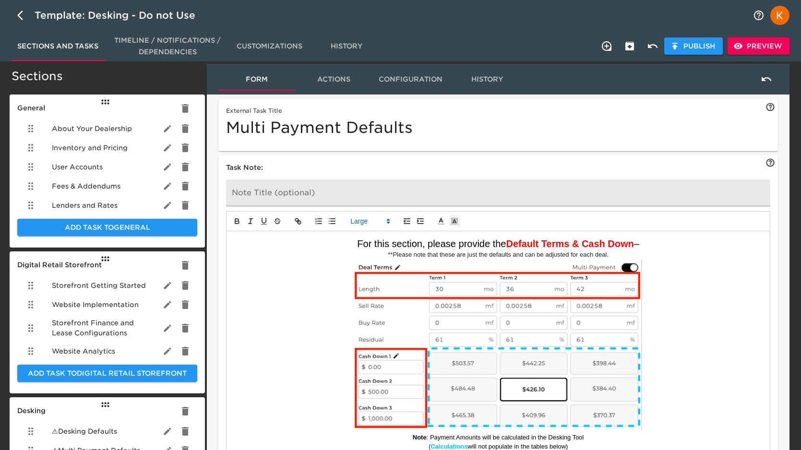
click at [500, 258] on p "**Please note that these are just the defaults and can be adjusted for each dea…" at bounding box center [498, 254] width 529 height 9
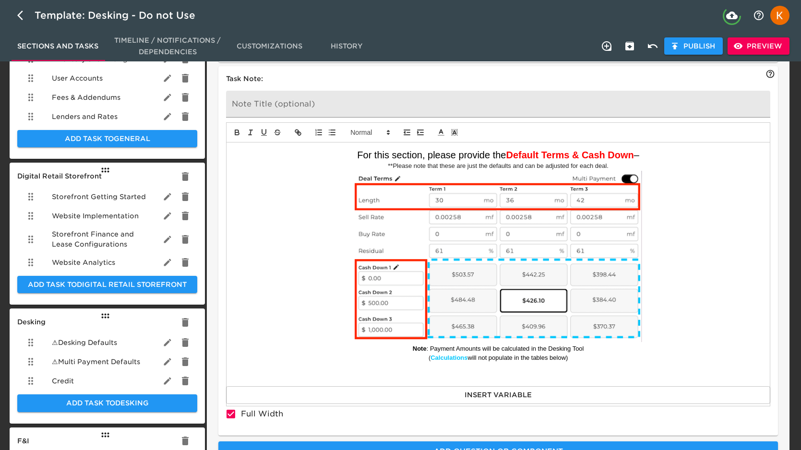
scroll to position [99, 0]
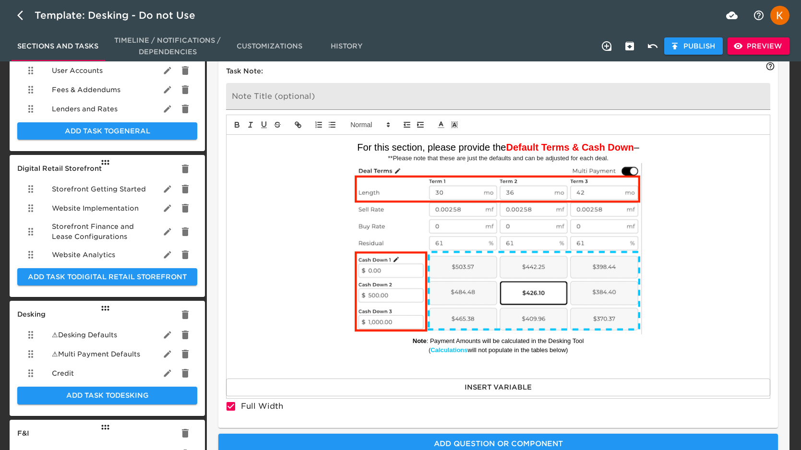
drag, startPoint x: 579, startPoint y: 348, endPoint x: 354, endPoint y: 342, distance: 225.1
click at [356, 346] on p "( Calculations will not populate in the tables below)" at bounding box center [498, 350] width 529 height 9
click at [355, 123] on span at bounding box center [369, 125] width 47 height 12
click at [358, 171] on span at bounding box center [369, 169] width 38 height 17
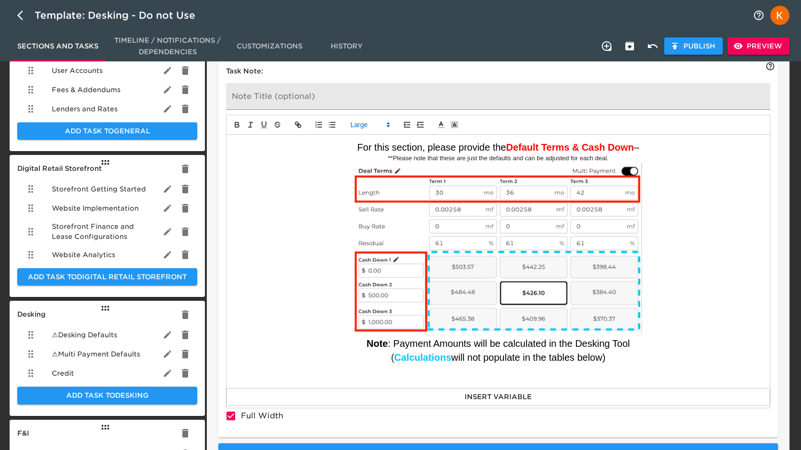
click at [681, 263] on p at bounding box center [498, 250] width 529 height 174
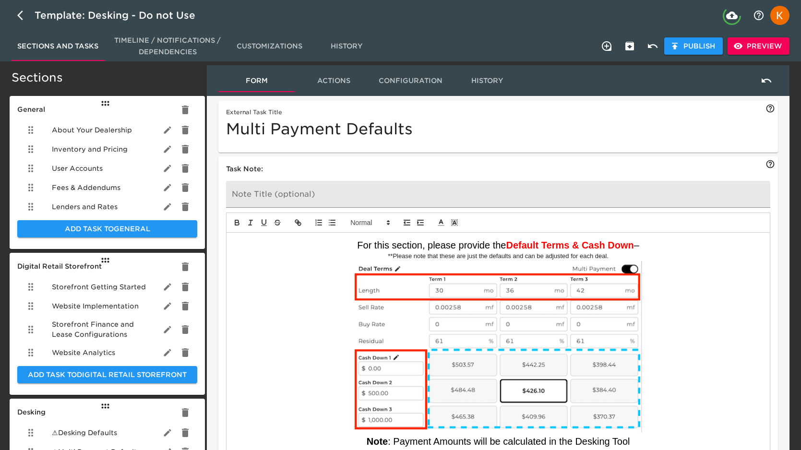
scroll to position [0, 0]
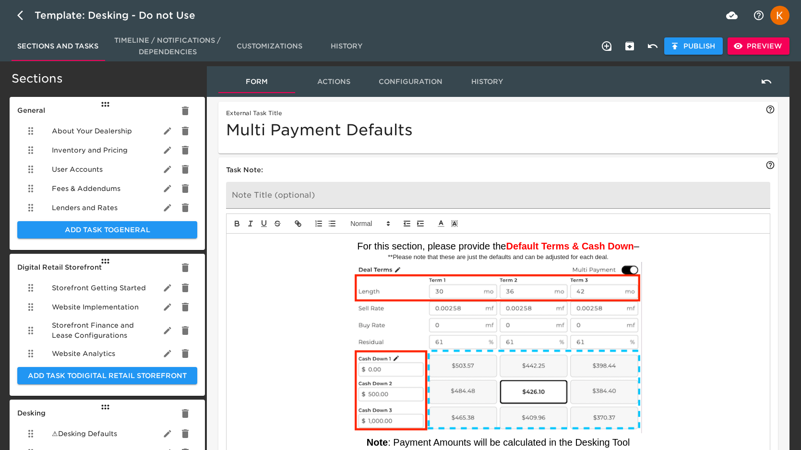
click at [416, 257] on p "**Please note that these are just the defaults and can be adjusted for each dea…" at bounding box center [498, 257] width 529 height 9
drag, startPoint x: 623, startPoint y: 257, endPoint x: 358, endPoint y: 259, distance: 265.4
click at [358, 259] on p "**Please note that these are just the defaults and can be adjusted for each dea…" at bounding box center [498, 257] width 529 height 9
click at [439, 220] on icon at bounding box center [441, 223] width 9 height 9
click at [441, 275] on span at bounding box center [442, 274] width 8 height 8
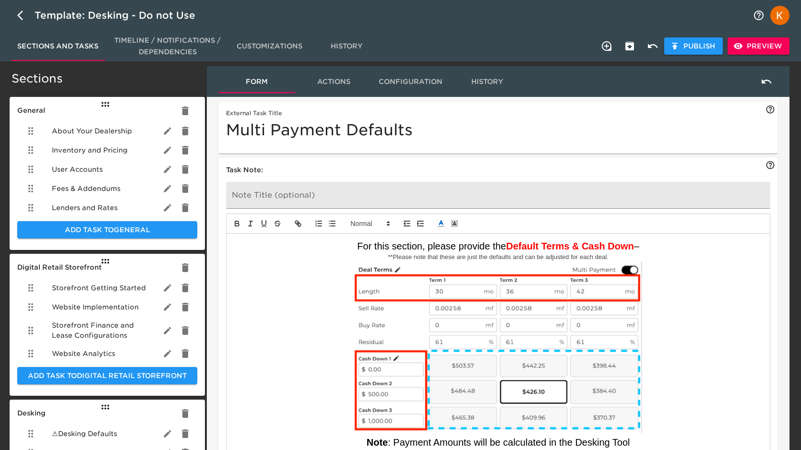
click at [454, 262] on img at bounding box center [498, 347] width 288 height 171
click at [685, 269] on p at bounding box center [498, 349] width 529 height 174
click at [710, 248] on p "For this section, please provide the Default Terms & Cash Down –" at bounding box center [498, 245] width 529 height 13
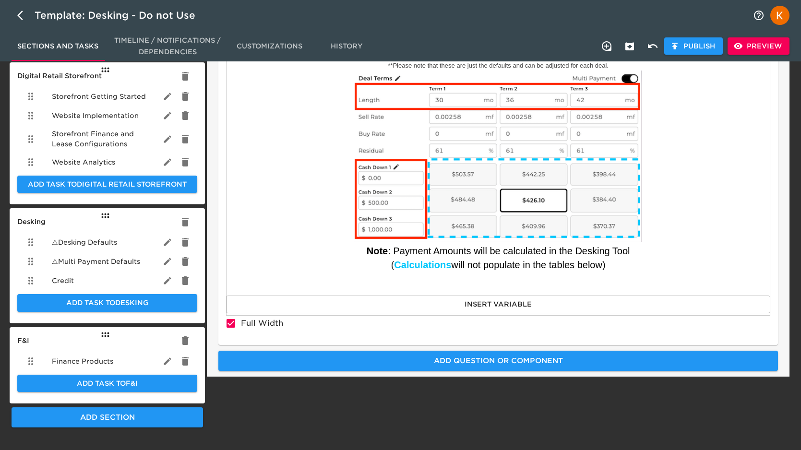
scroll to position [203, 0]
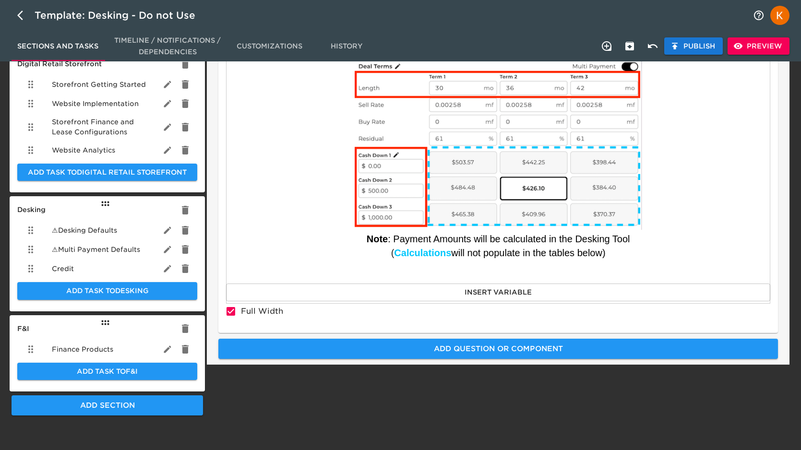
click at [697, 48] on span "Publish" at bounding box center [693, 46] width 43 height 12
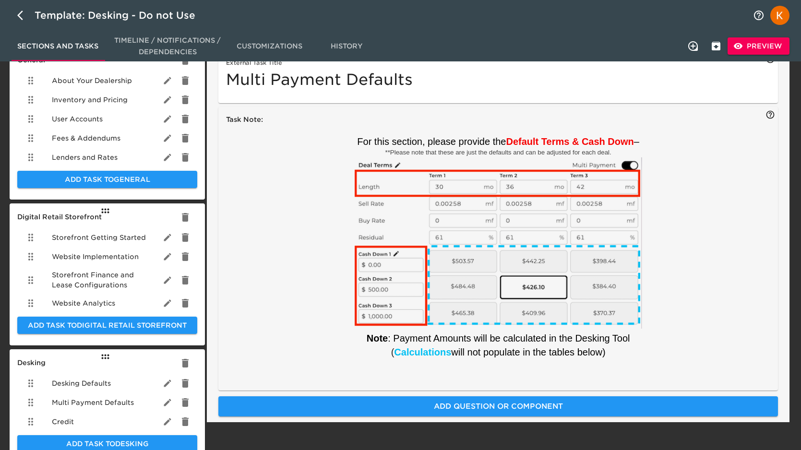
scroll to position [51, 0]
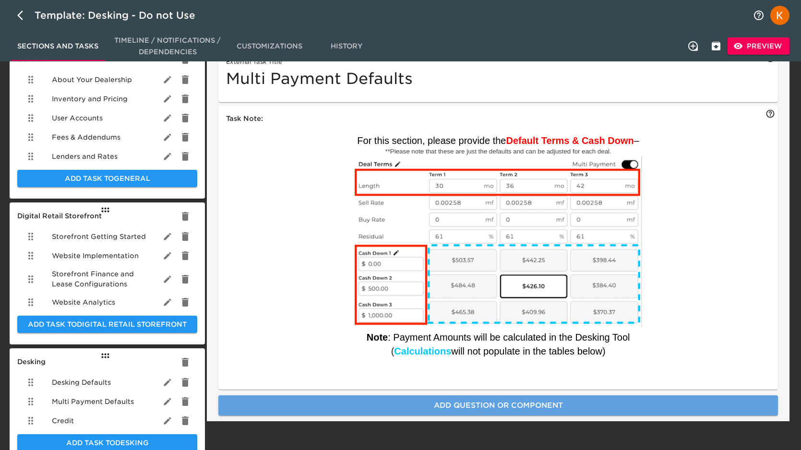
click at [429, 403] on span "Add Question or Component" at bounding box center [498, 405] width 538 height 12
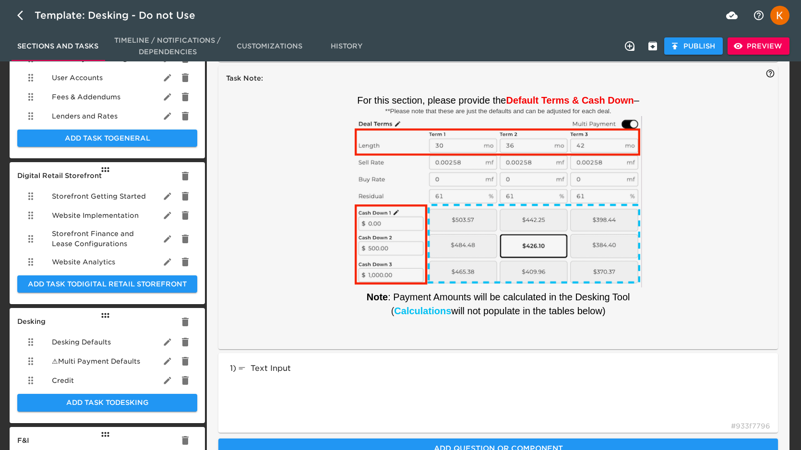
scroll to position [125, 0]
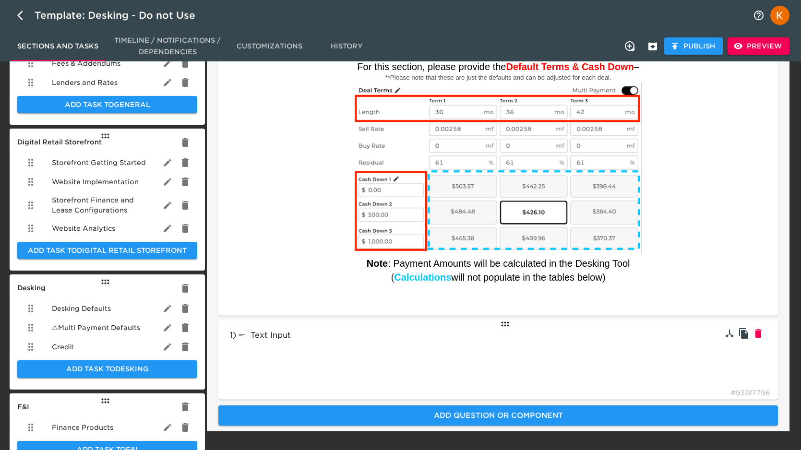
click at [344, 337] on div "Text Input" at bounding box center [306, 335] width 141 height 15
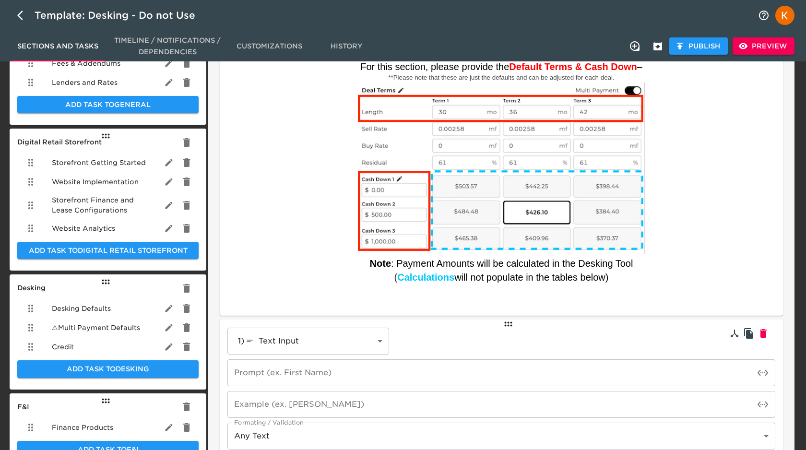
click at [344, 337] on body "Template: Desking - Do not Use Sections and Tasks Timeline / Notifications / De…" at bounding box center [403, 195] width 806 height 640
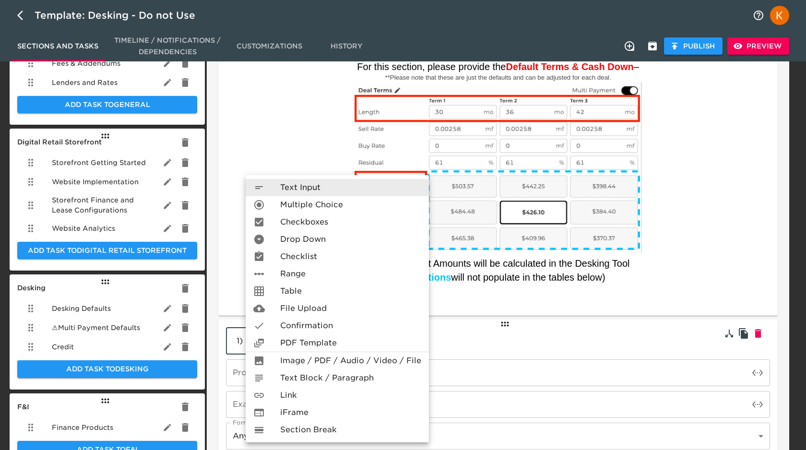
click at [316, 292] on li "Table" at bounding box center [337, 291] width 183 height 17
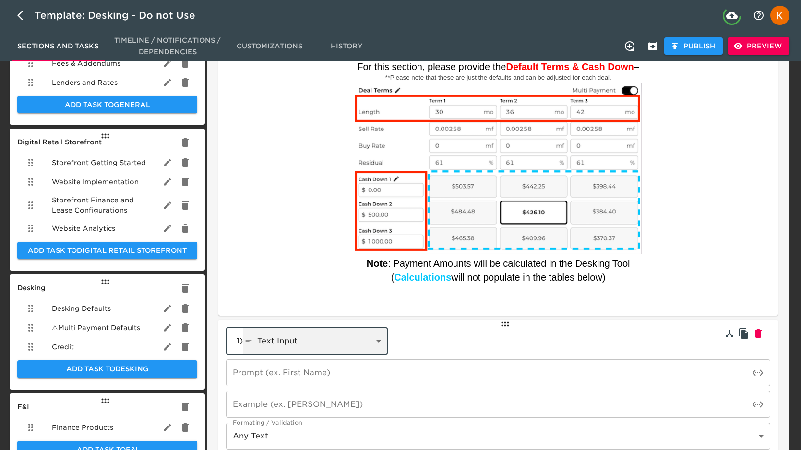
type input "tableInput"
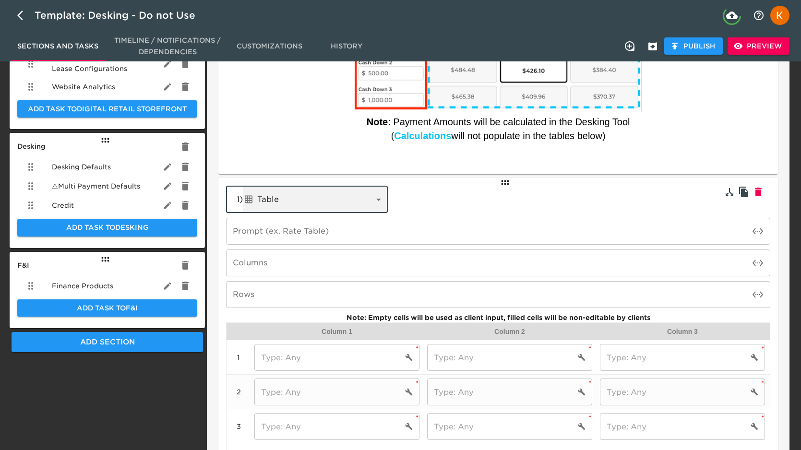
scroll to position [270, 0]
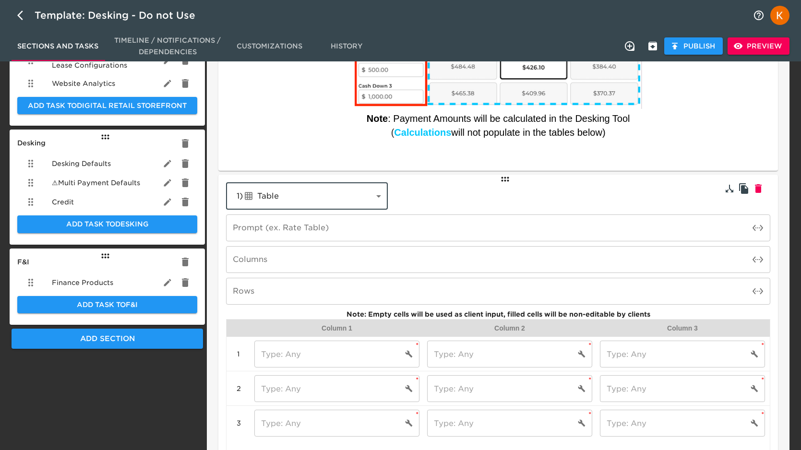
click at [300, 226] on input "text" at bounding box center [488, 227] width 524 height 27
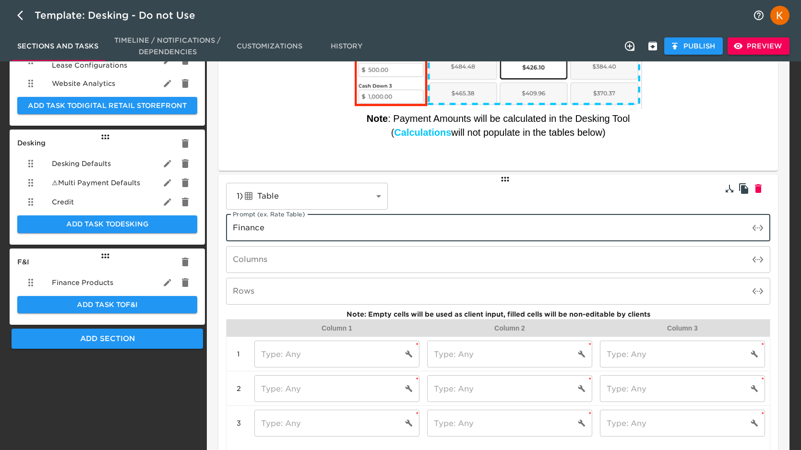
type input "Finance"
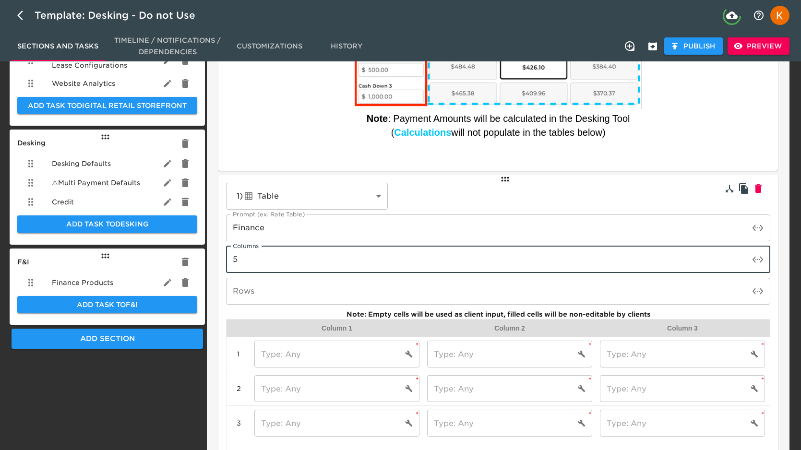
type input "5"
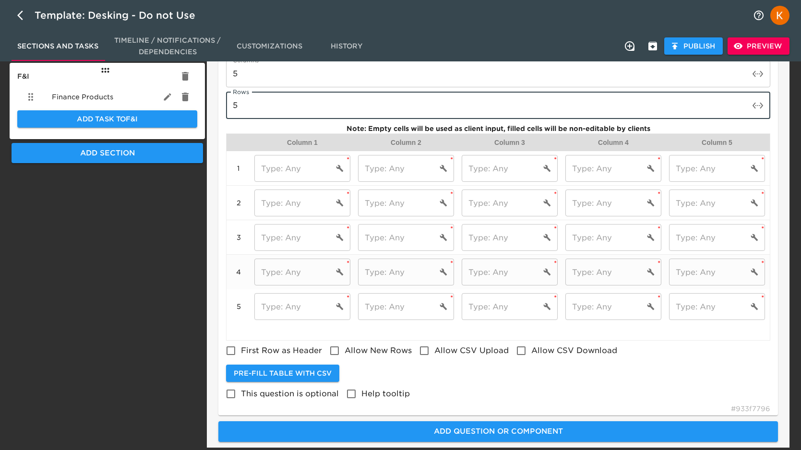
scroll to position [472, 0]
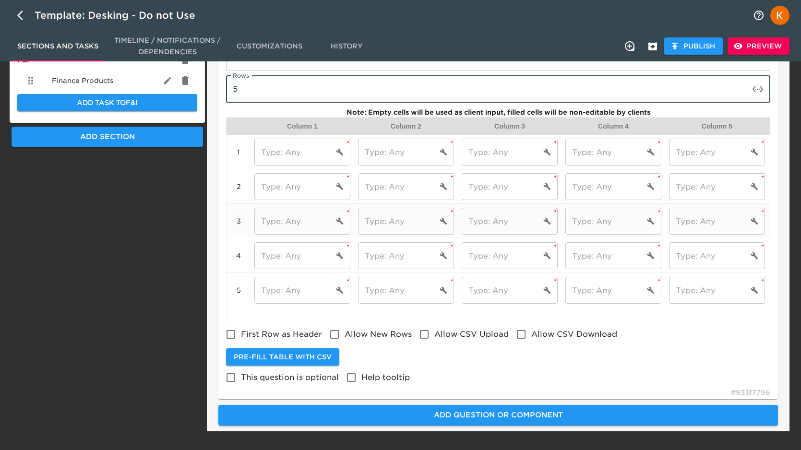
type input "5"
click at [279, 155] on input "text" at bounding box center [293, 152] width 79 height 27
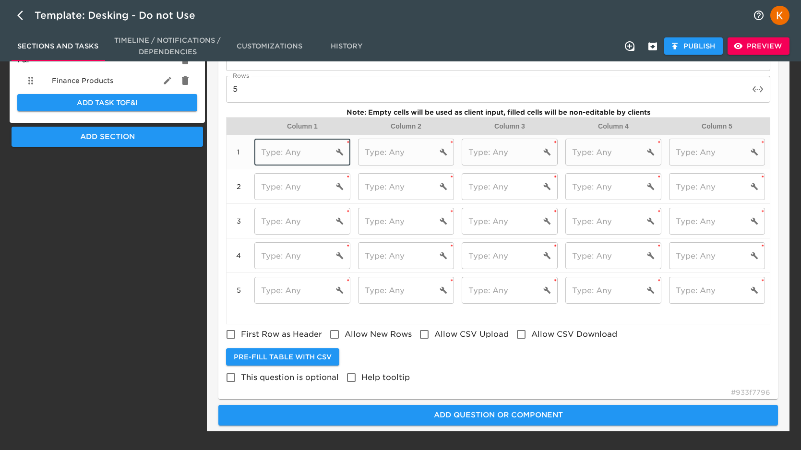
paste input "Multi-payment Defaults"
type input "Multi-payment Defaults"
click at [228, 332] on input "First Row as Header" at bounding box center [231, 334] width 20 height 20
checkbox input "true"
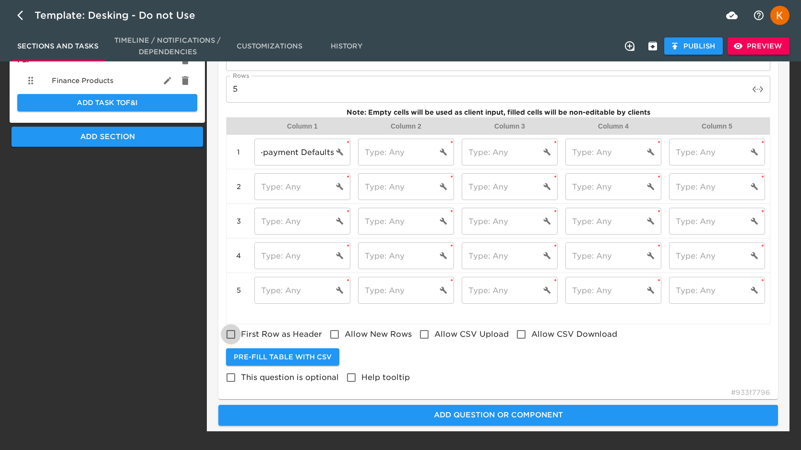
scroll to position [0, 0]
click at [226, 381] on input "This question is optional" at bounding box center [231, 378] width 20 height 20
checkbox input "true"
click at [412, 153] on input "text" at bounding box center [397, 152] width 79 height 27
type input "-"
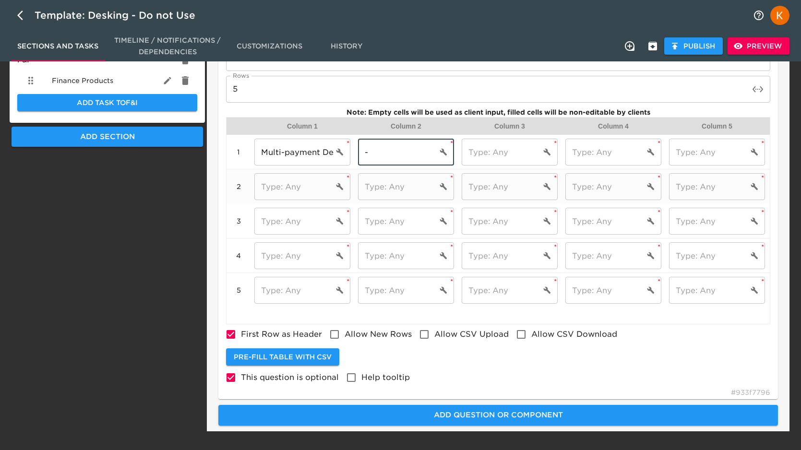
click at [306, 191] on input "text" at bounding box center [293, 186] width 79 height 27
checkbox input "false"
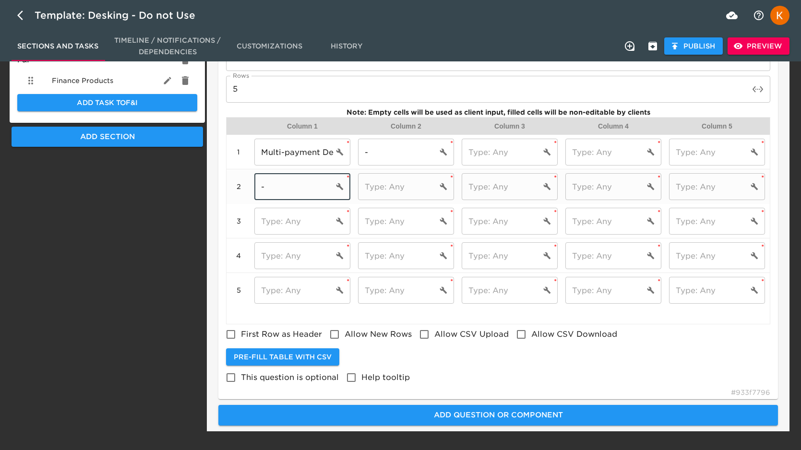
type input "-"
click at [491, 181] on input "text" at bounding box center [501, 186] width 79 height 27
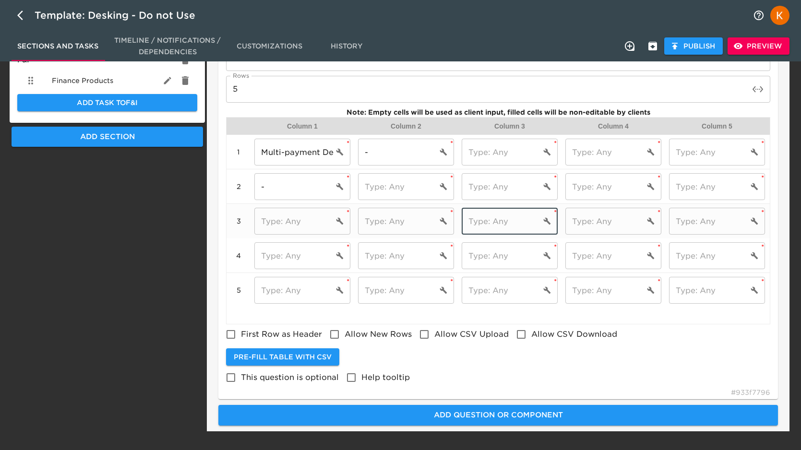
click at [503, 215] on input "text" at bounding box center [501, 221] width 79 height 27
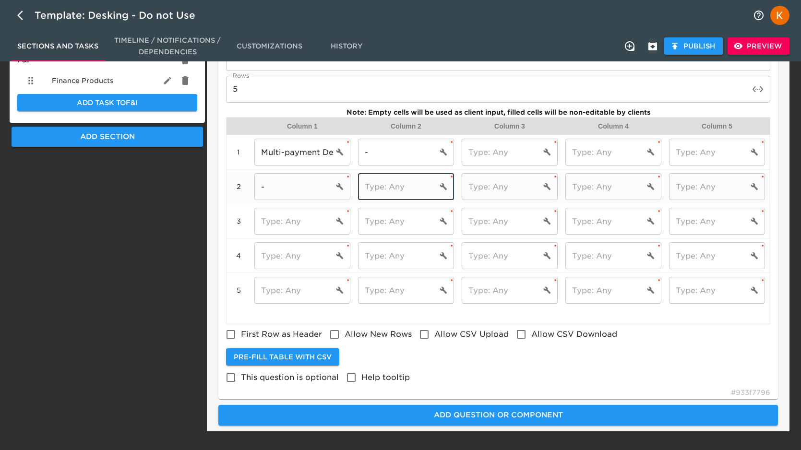
click at [393, 188] on input "text" at bounding box center [397, 186] width 79 height 27
type input "-"
click at [517, 155] on input "text" at bounding box center [501, 152] width 79 height 27
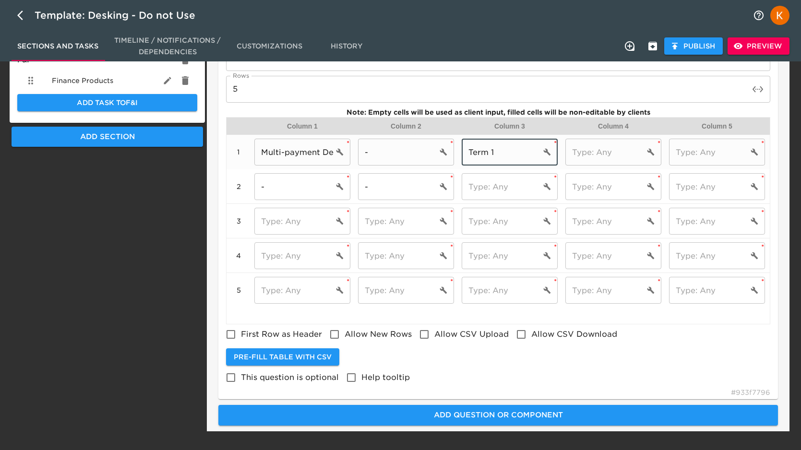
type input "Term 1"
click at [607, 154] on input "text" at bounding box center [604, 152] width 79 height 27
paste input "Term"
type input "Term 2"
click at [720, 155] on input "text" at bounding box center [708, 152] width 79 height 27
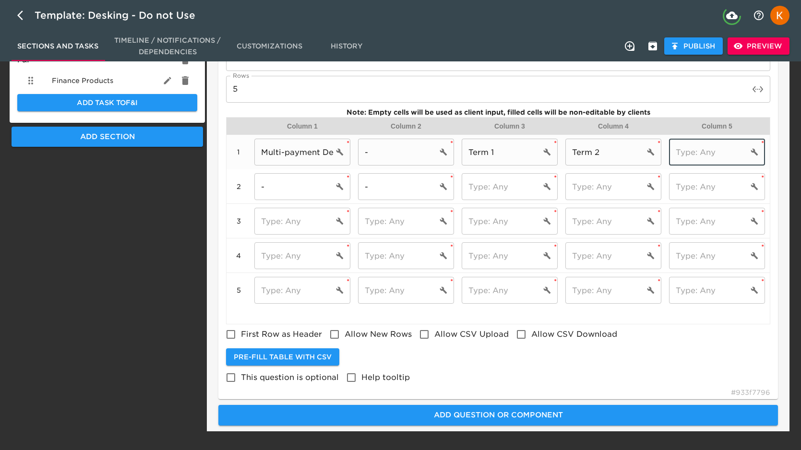
paste input "Term"
type input "Term 3"
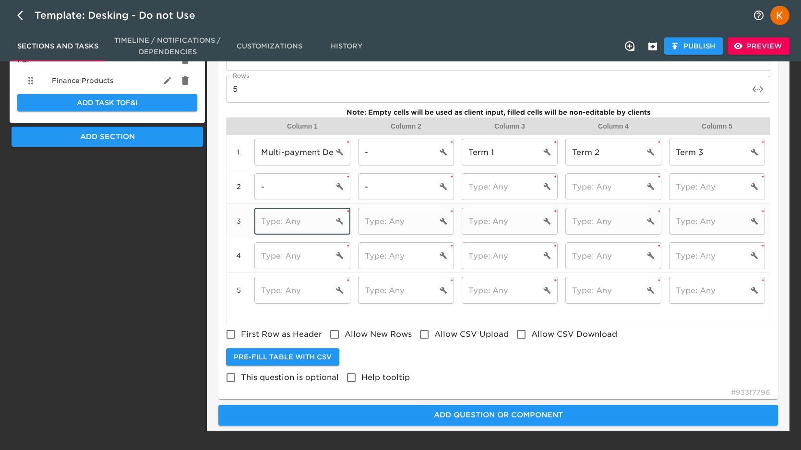
click at [313, 221] on input "text" at bounding box center [293, 221] width 79 height 27
paste input "Cash Down"
type input "Cash Down 1:"
click at [312, 258] on input "text" at bounding box center [293, 255] width 79 height 27
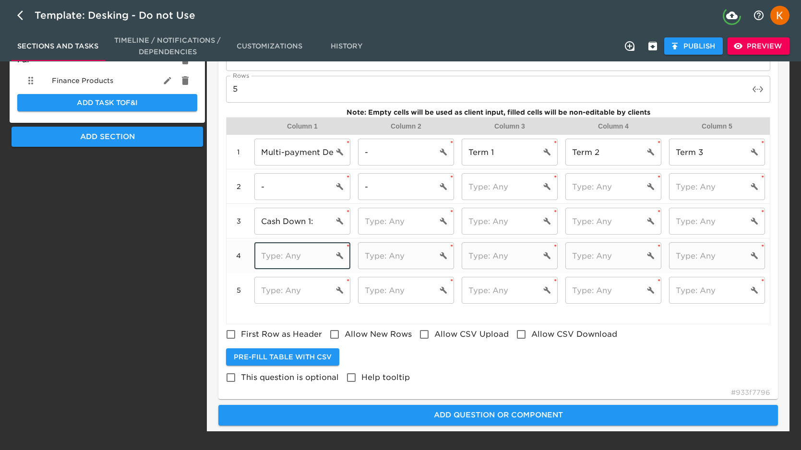
paste input "Cash Down"
type input "Cash Down 2:"
click at [308, 288] on input "text" at bounding box center [293, 290] width 79 height 27
paste input "Cash Down"
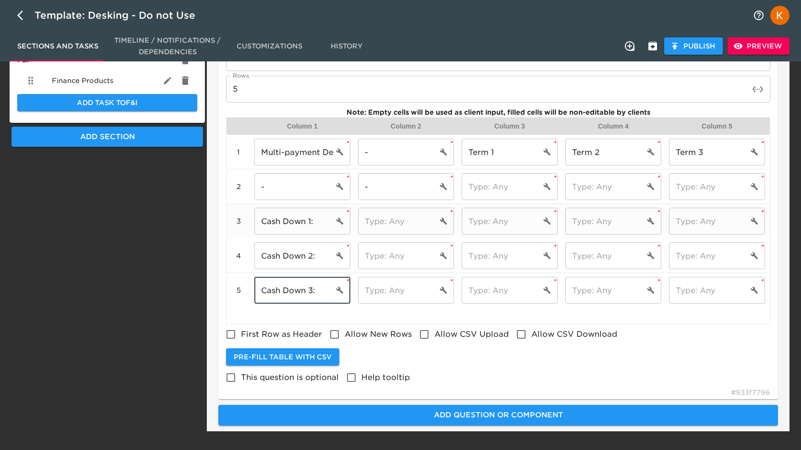
type input "Cash Down 3:"
click at [500, 218] on input "text" at bounding box center [501, 221] width 79 height 27
type input "-"
click at [508, 255] on input "text" at bounding box center [501, 255] width 79 height 27
type input "-"
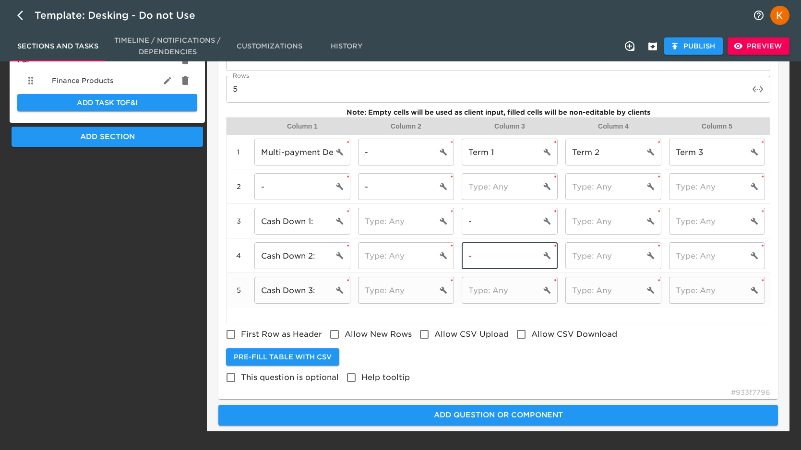
drag, startPoint x: 507, startPoint y: 293, endPoint x: 528, endPoint y: 290, distance: 21.8
click at [507, 293] on input "text" at bounding box center [501, 290] width 79 height 27
type input "-"
click at [620, 224] on input "text" at bounding box center [604, 221] width 79 height 27
type input "-"
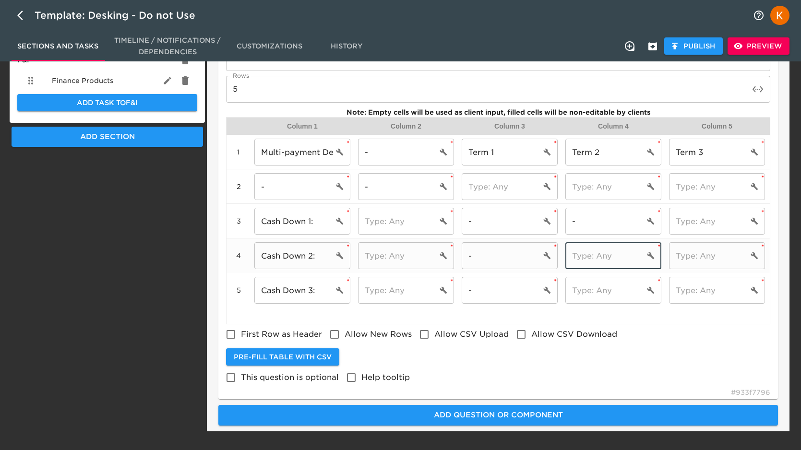
drag, startPoint x: 613, startPoint y: 261, endPoint x: 616, endPoint y: 274, distance: 13.3
click at [613, 261] on input "text" at bounding box center [604, 255] width 79 height 27
type input "-"
click at [609, 293] on input "text" at bounding box center [604, 290] width 79 height 27
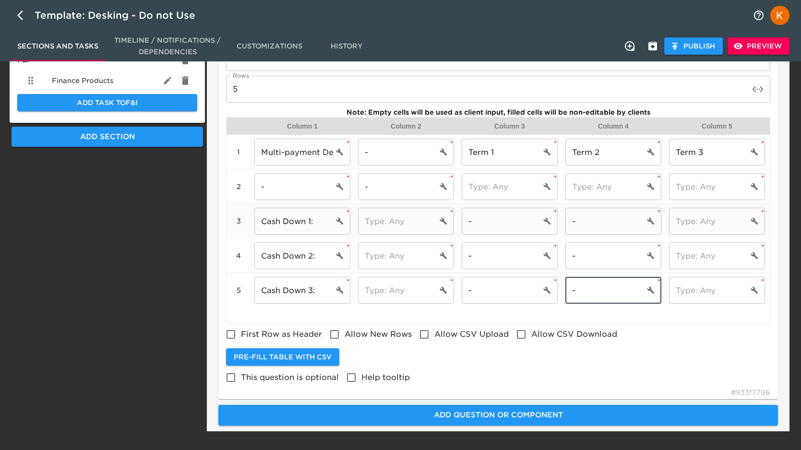
type input "-"
click at [714, 226] on input "text" at bounding box center [708, 221] width 79 height 27
type input "-"
click at [710, 261] on input "text" at bounding box center [708, 255] width 79 height 27
type input "-"
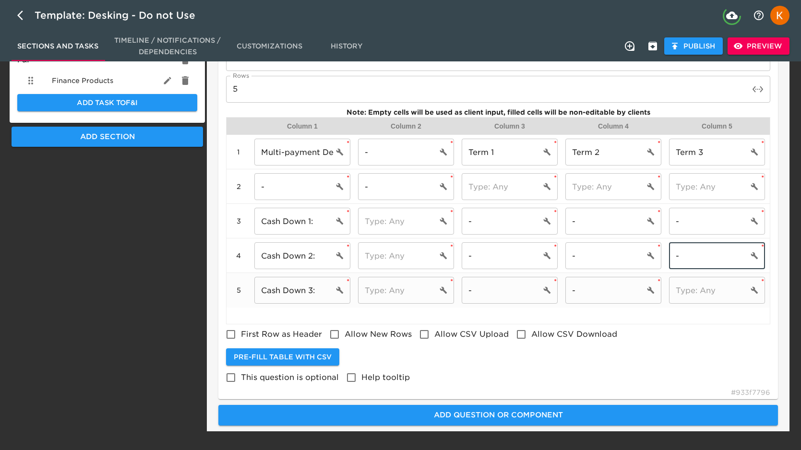
click at [701, 291] on input "text" at bounding box center [708, 290] width 79 height 27
type input "-"
click at [227, 338] on input "First Row as Header" at bounding box center [231, 334] width 20 height 20
checkbox input "true"
click at [231, 393] on div "1 ) Table tableInput ​ Prompt (ex. Rate Table) Finance Prompt (ex. Rate Table) …" at bounding box center [498, 186] width 560 height 427
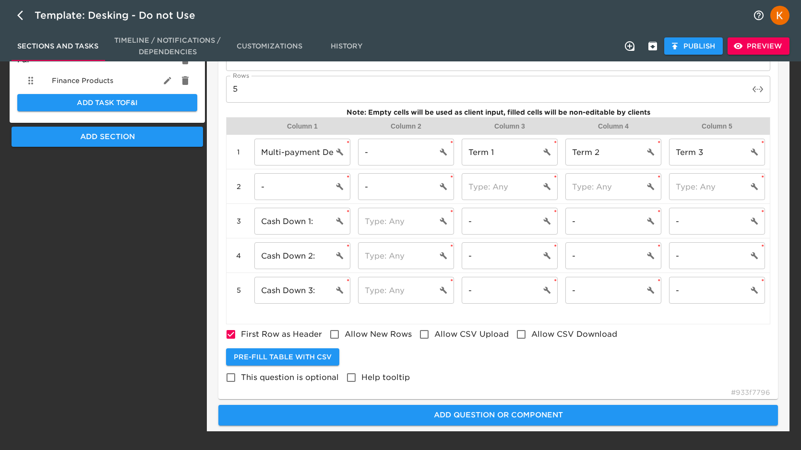
click at [230, 374] on input "This question is optional" at bounding box center [231, 378] width 20 height 20
checkbox input "true"
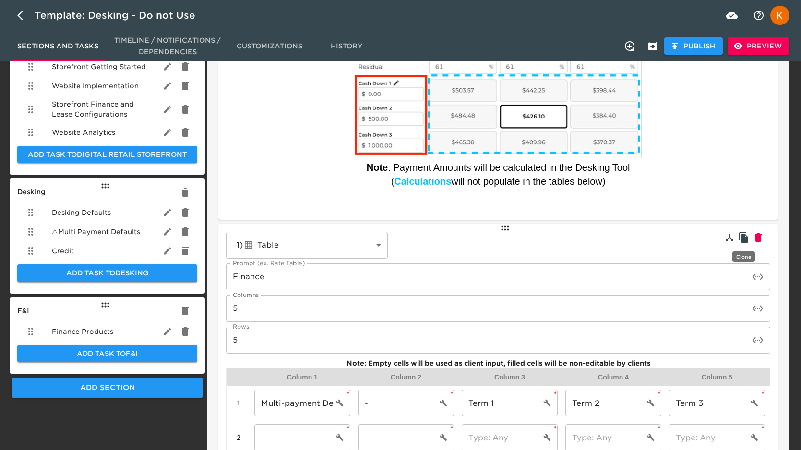
scroll to position [222, 0]
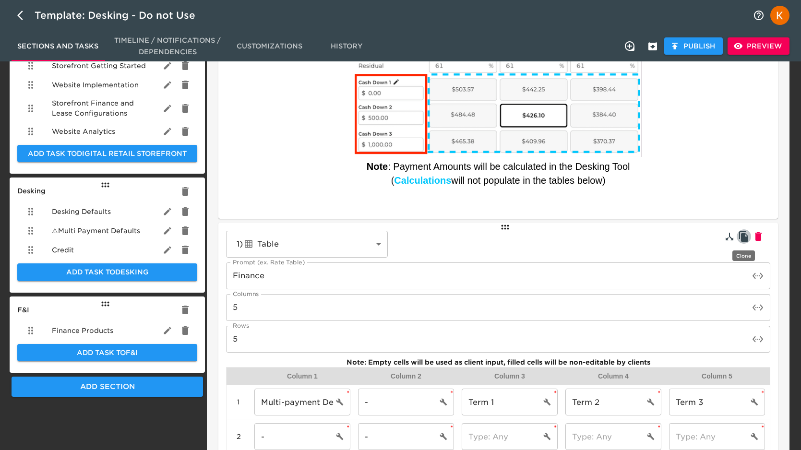
click at [747, 238] on icon "button" at bounding box center [743, 236] width 9 height 11
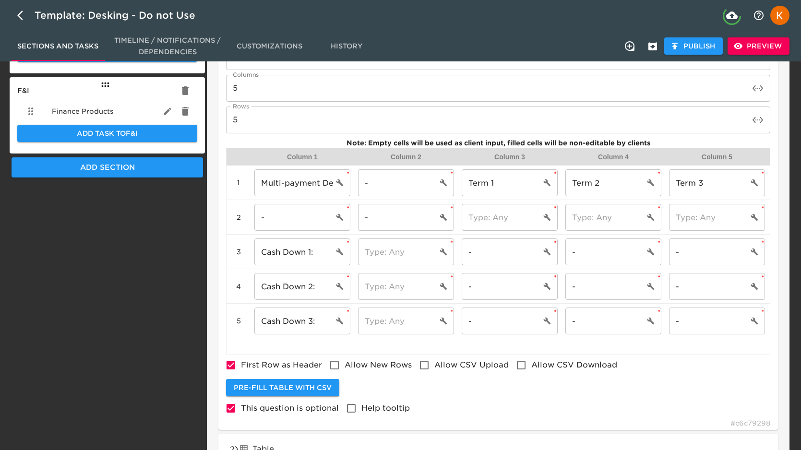
scroll to position [549, 0]
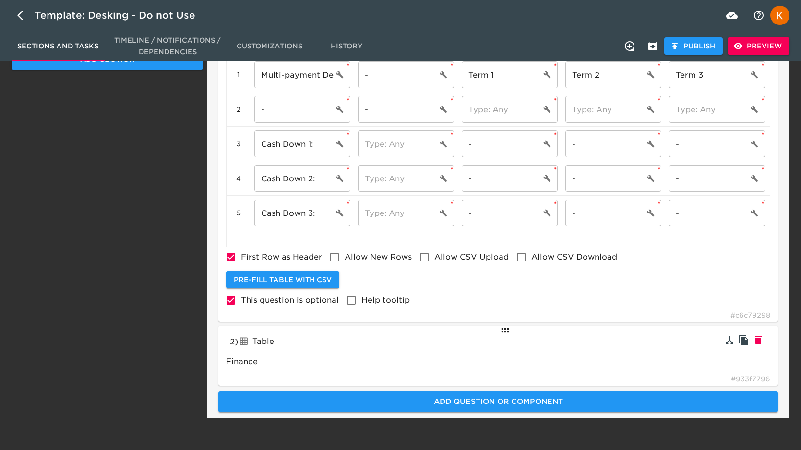
click at [314, 348] on div "Table" at bounding box center [308, 341] width 141 height 15
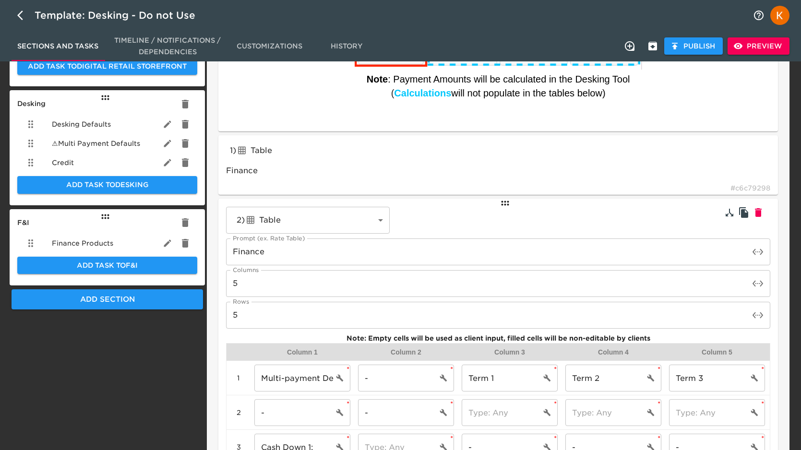
scroll to position [309, 0]
click at [241, 256] on input "Finance" at bounding box center [488, 252] width 524 height 27
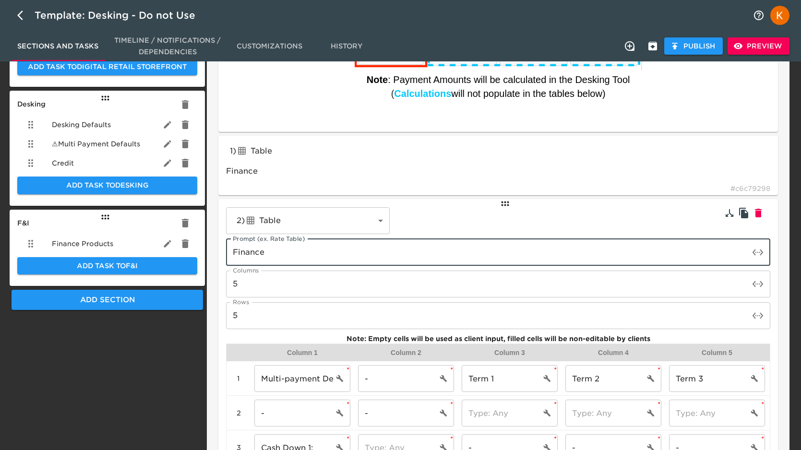
click at [241, 256] on input "Finance" at bounding box center [488, 252] width 524 height 27
type input "Lease"
click at [705, 46] on span "Publish" at bounding box center [693, 46] width 43 height 12
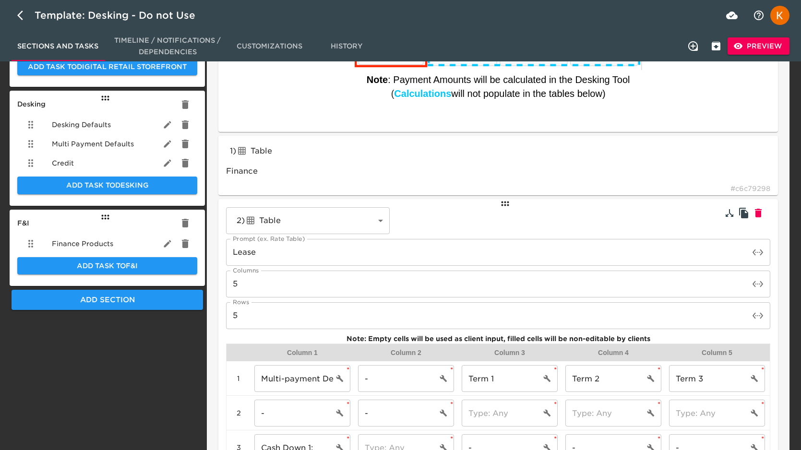
click at [753, 43] on span "Preview" at bounding box center [758, 46] width 47 height 12
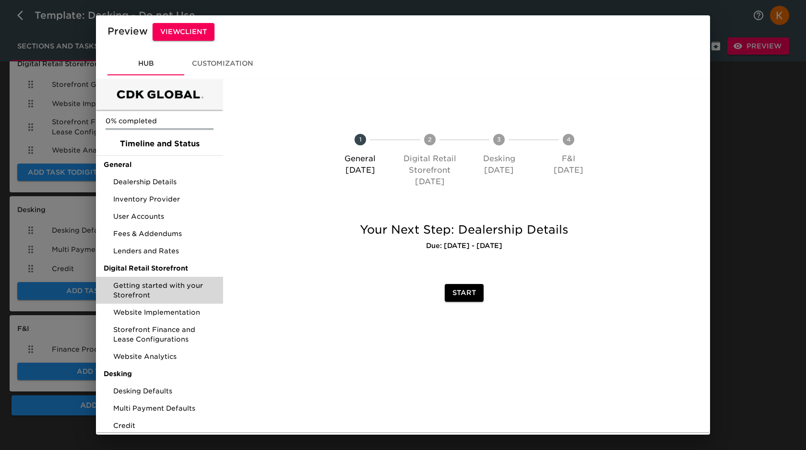
scroll to position [40, 0]
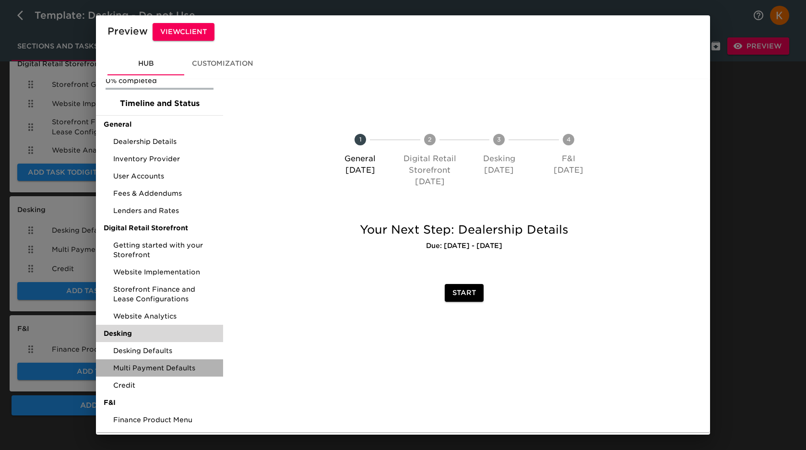
click at [174, 369] on span "Multi Payment Defaults" at bounding box center [164, 368] width 102 height 10
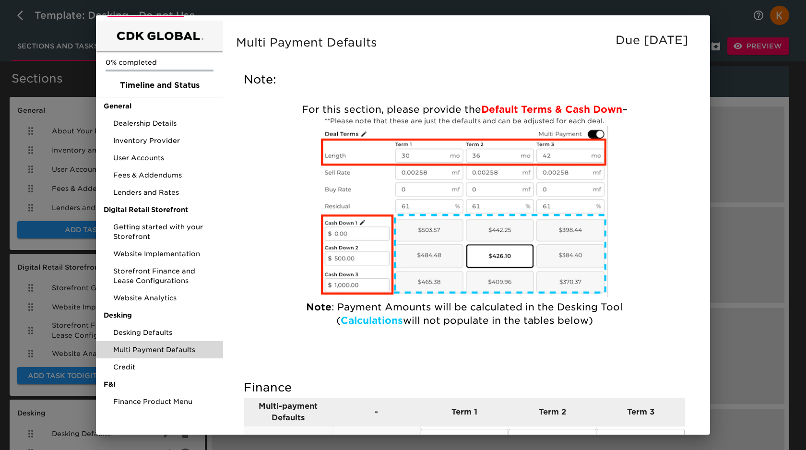
scroll to position [46, 0]
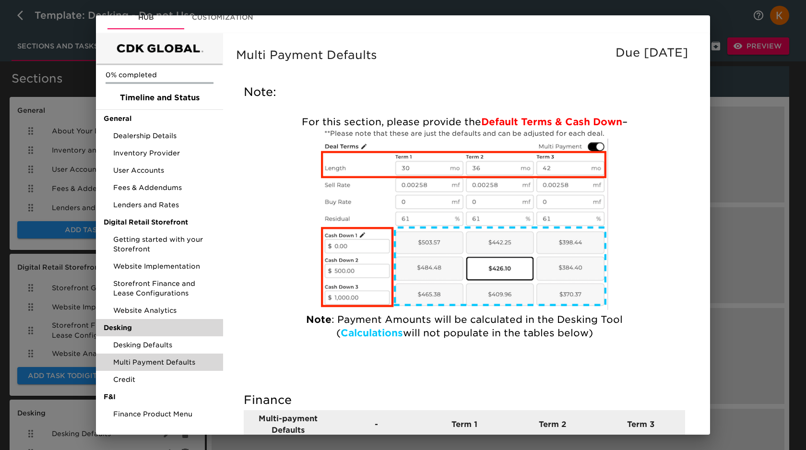
click at [144, 335] on div "Desking" at bounding box center [159, 327] width 127 height 17
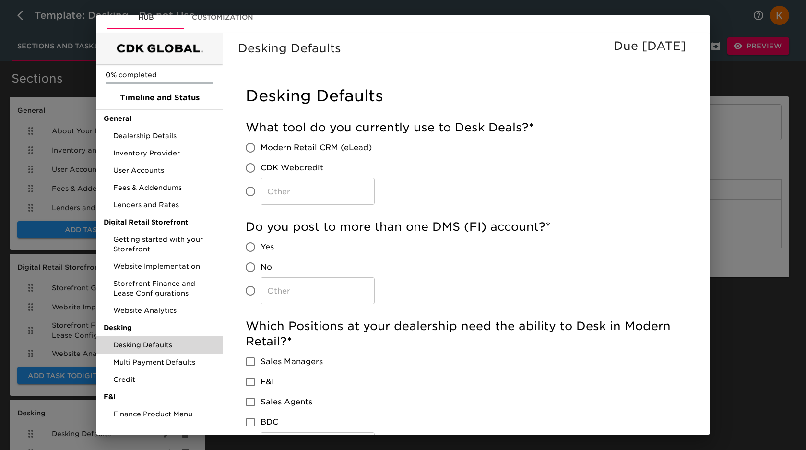
click at [153, 340] on span "Desking Defaults" at bounding box center [164, 345] width 102 height 10
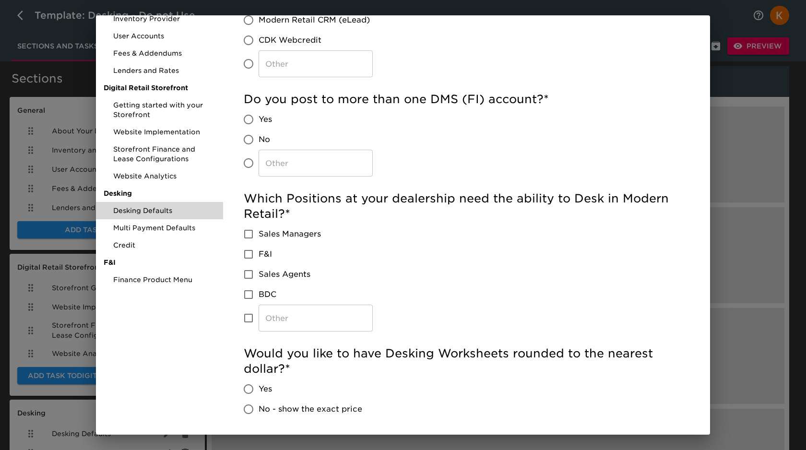
scroll to position [171, 0]
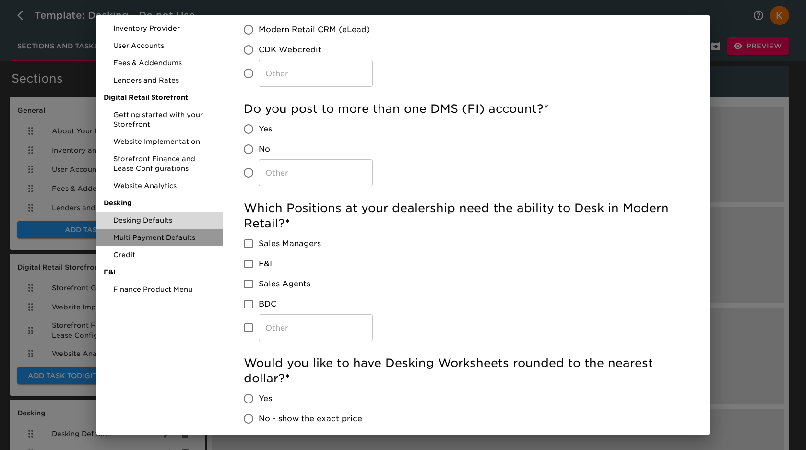
click at [158, 238] on span "Multi Payment Defaults" at bounding box center [164, 238] width 102 height 10
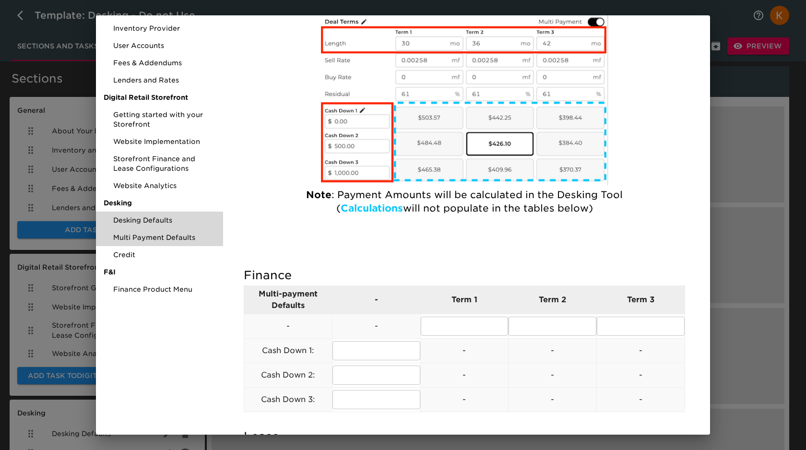
click at [169, 216] on span "Desking Defaults" at bounding box center [164, 220] width 102 height 10
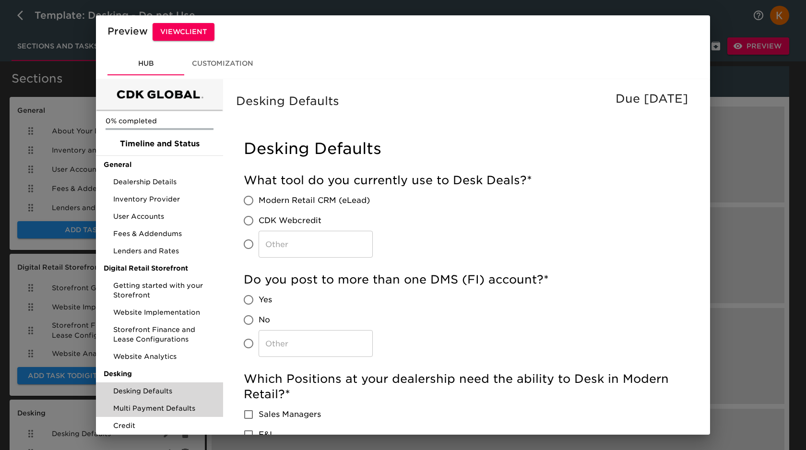
click at [157, 405] on span "Multi Payment Defaults" at bounding box center [164, 409] width 102 height 10
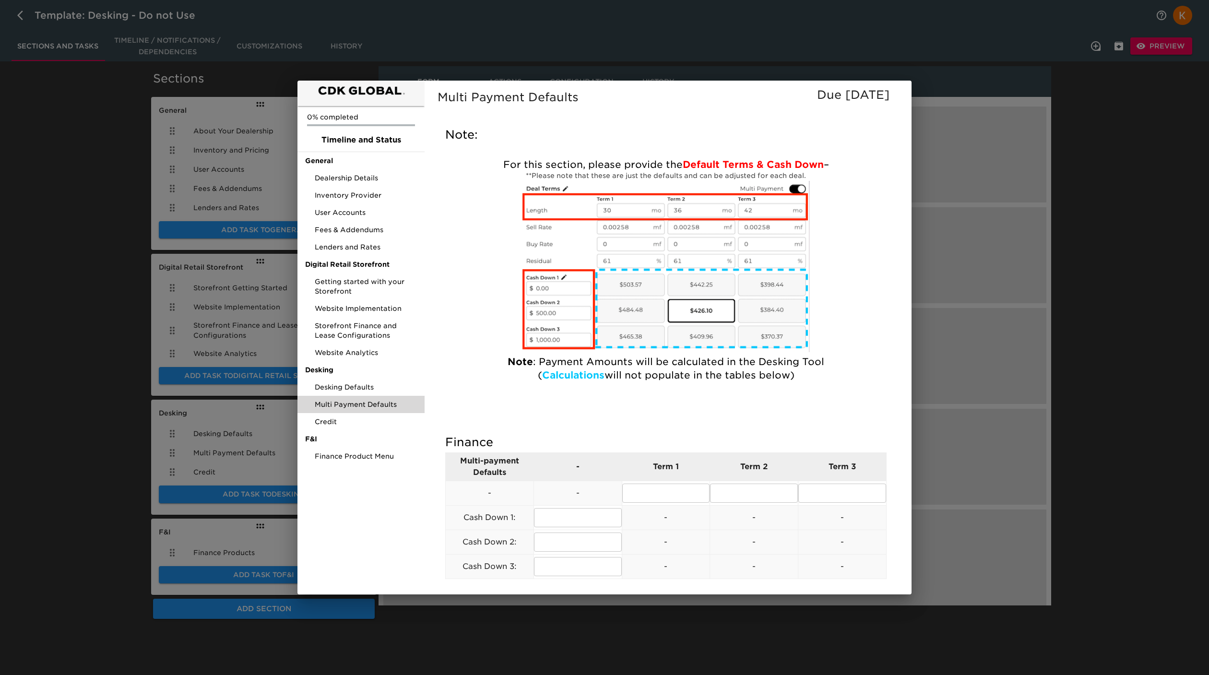
scroll to position [68, 0]
click at [351, 386] on span "Desking Defaults" at bounding box center [366, 388] width 102 height 10
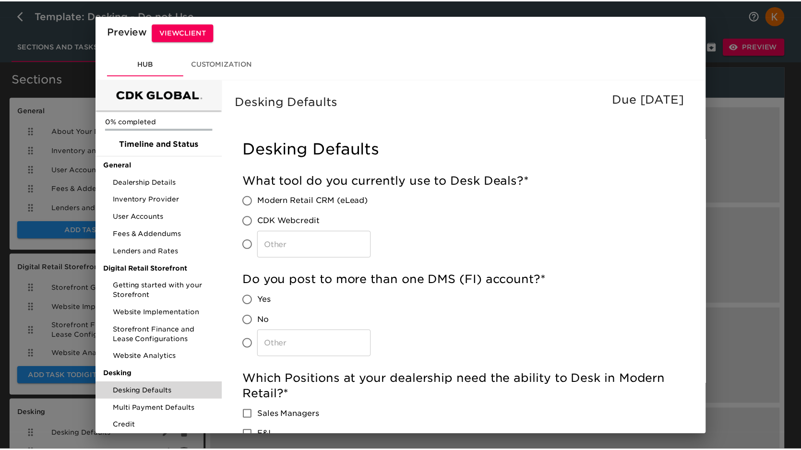
scroll to position [0, 0]
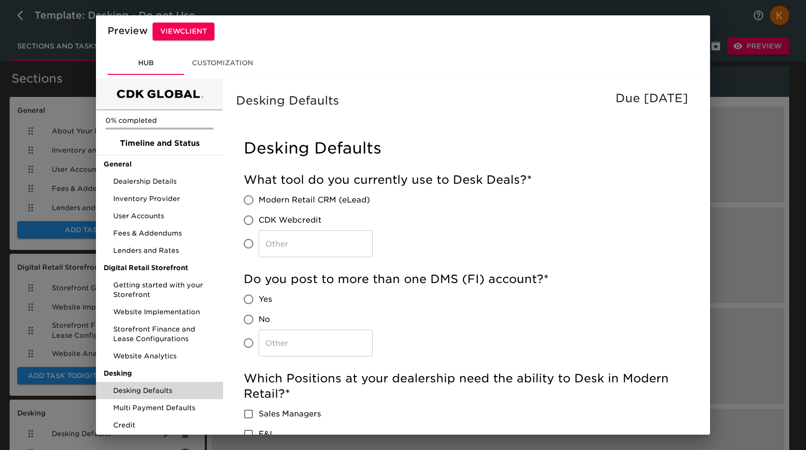
click at [740, 152] on div "Preview View Client Hub Customization 0% completed Timeline and Status General …" at bounding box center [403, 225] width 806 height 450
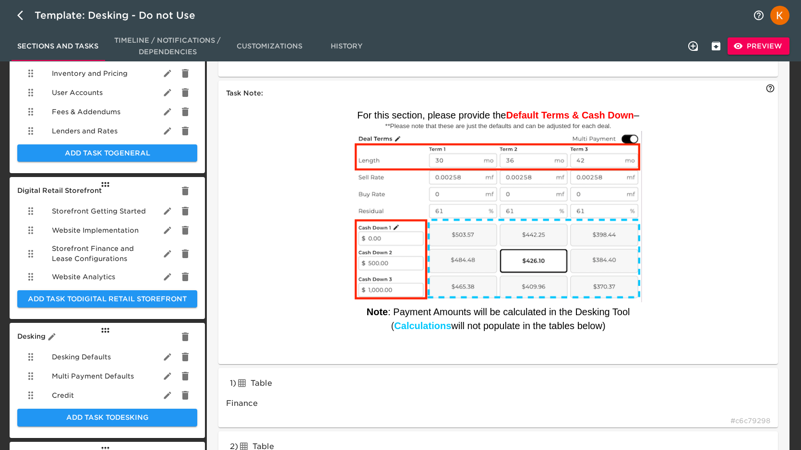
scroll to position [203, 0]
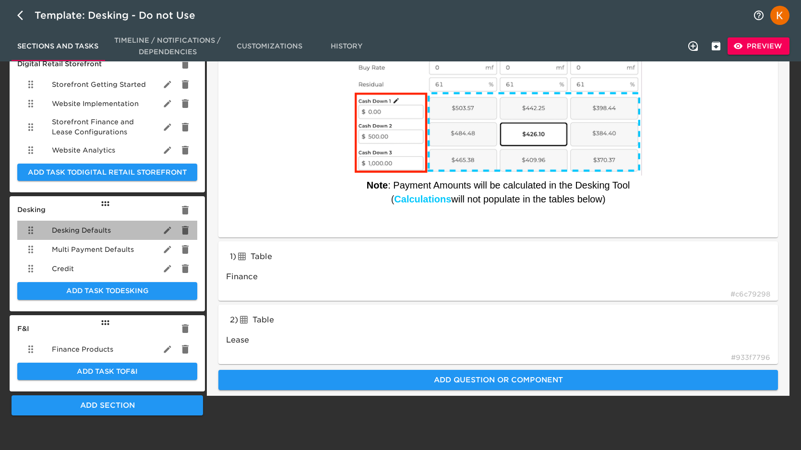
click at [79, 230] on span "Desking Defaults" at bounding box center [81, 231] width 59 height 10
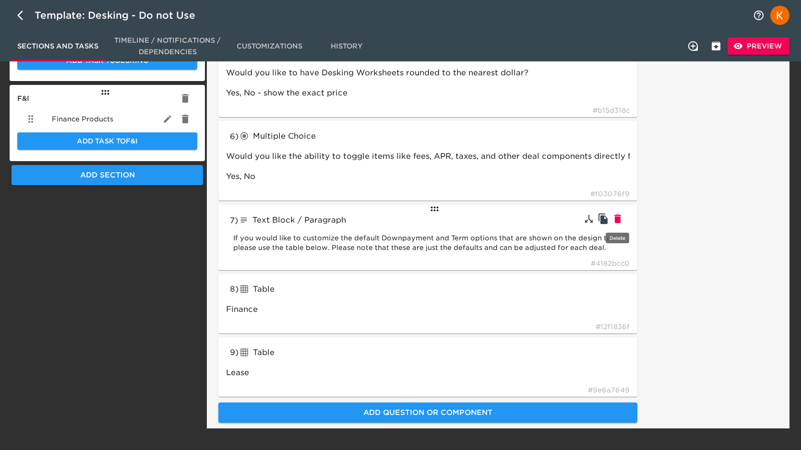
scroll to position [438, 0]
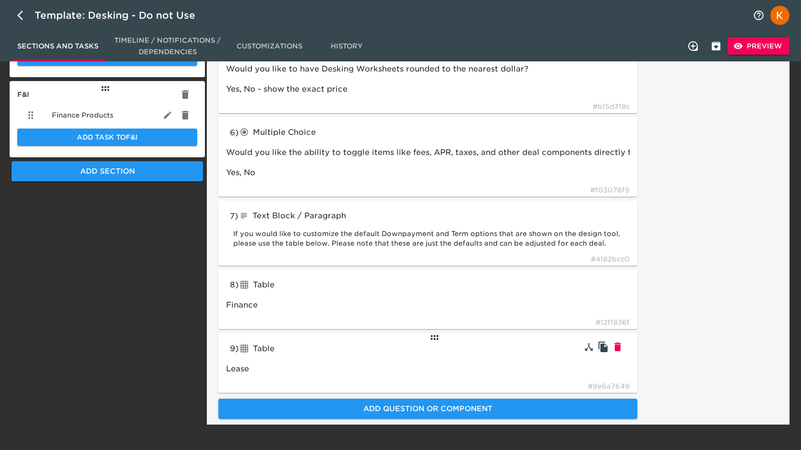
click at [621, 348] on icon "button" at bounding box center [618, 347] width 12 height 12
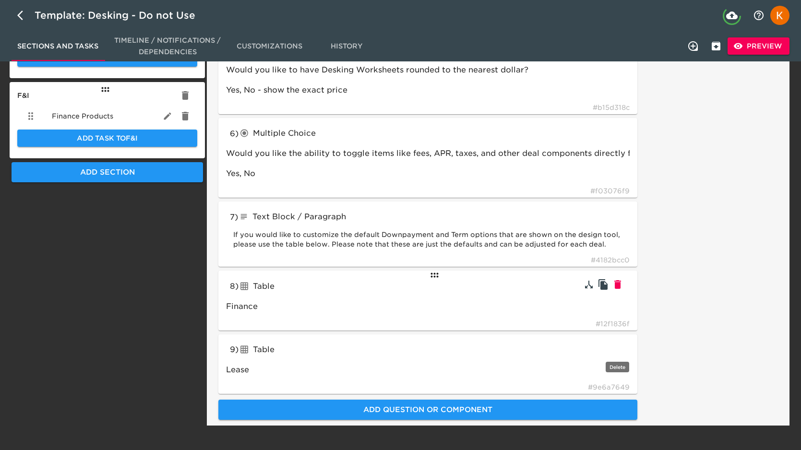
scroll to position [381, 0]
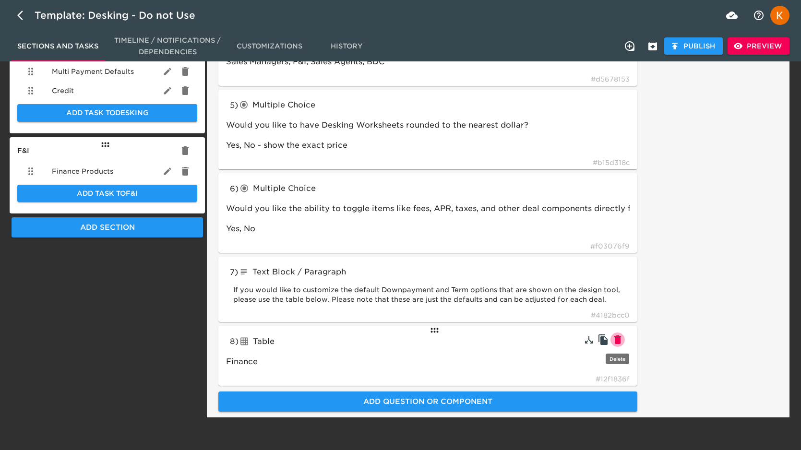
click at [617, 337] on icon "button" at bounding box center [618, 340] width 12 height 12
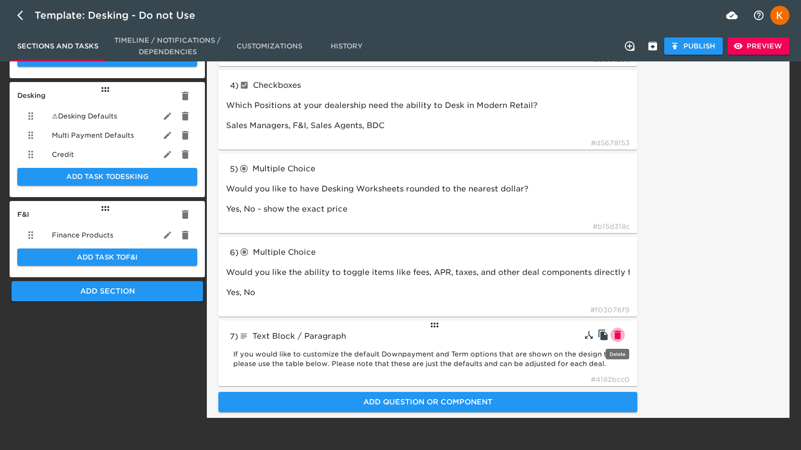
click at [619, 332] on icon "button" at bounding box center [618, 335] width 12 height 12
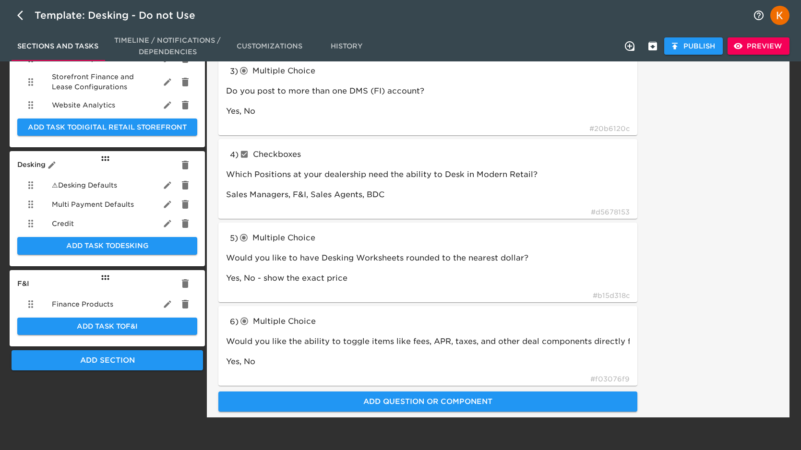
scroll to position [249, 0]
click at [696, 45] on span "Publish" at bounding box center [693, 46] width 43 height 12
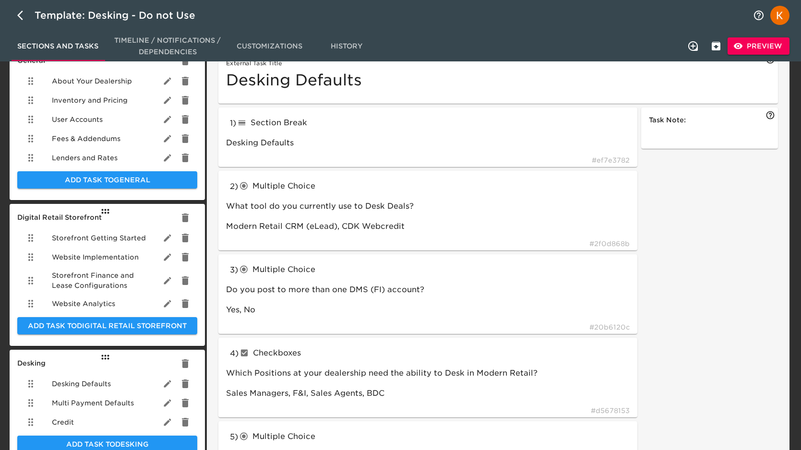
scroll to position [0, 0]
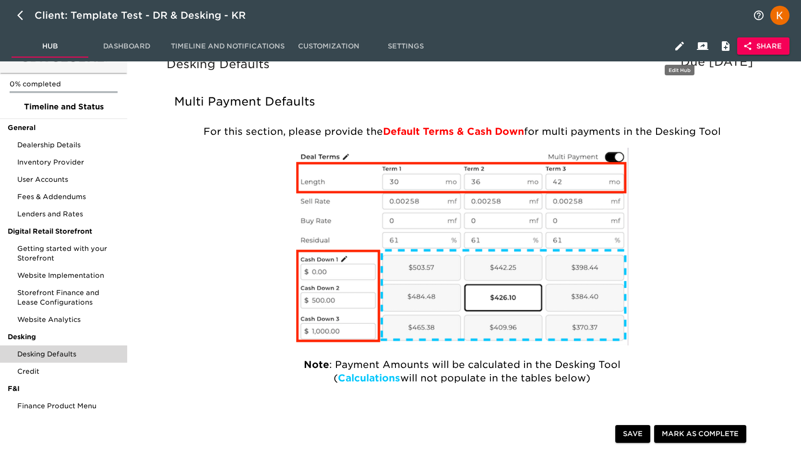
scroll to position [24, 0]
click at [680, 46] on icon "button" at bounding box center [679, 46] width 9 height 9
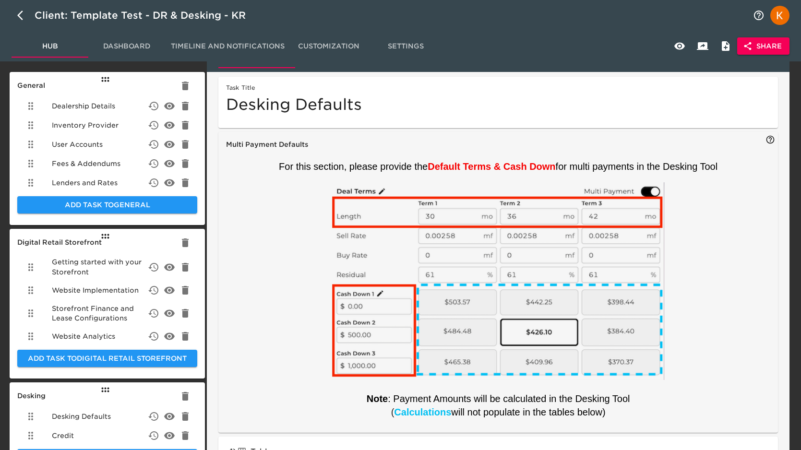
click at [415, 165] on span "For this section, please provide the" at bounding box center [353, 166] width 149 height 11
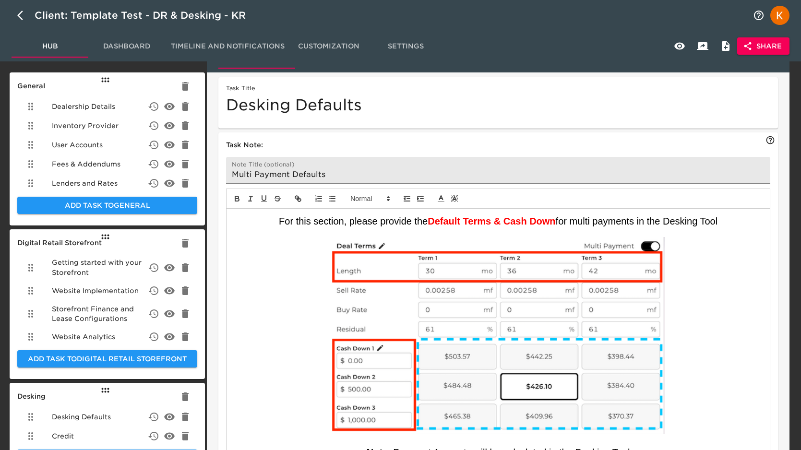
scroll to position [20, 0]
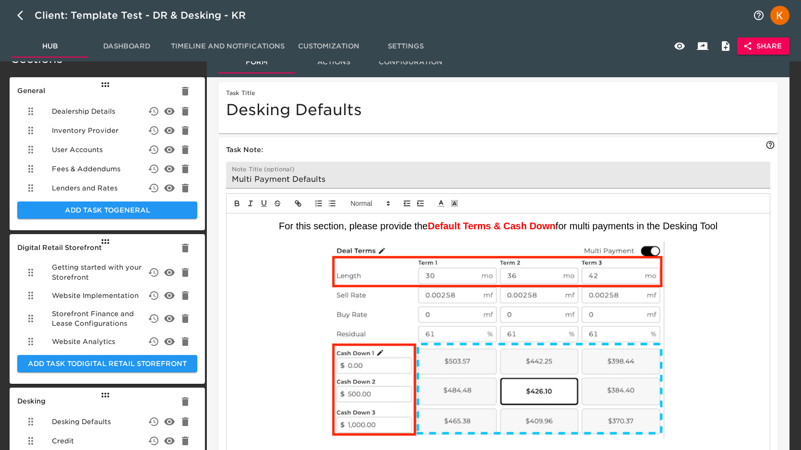
click at [324, 222] on span "For this section, please provide the" at bounding box center [353, 226] width 149 height 11
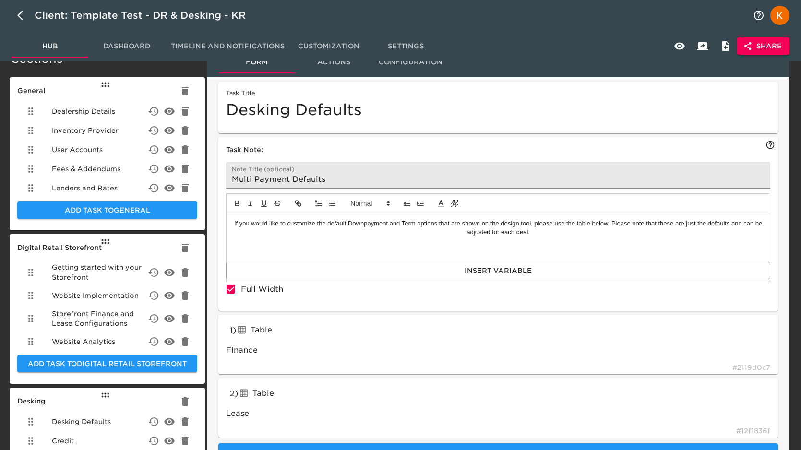
click at [648, 244] on div "If you would like to customize the default Downpayment and Term options that ar…" at bounding box center [497, 238] width 543 height 48
click at [155, 421] on icon "delete" at bounding box center [154, 422] width 12 height 12
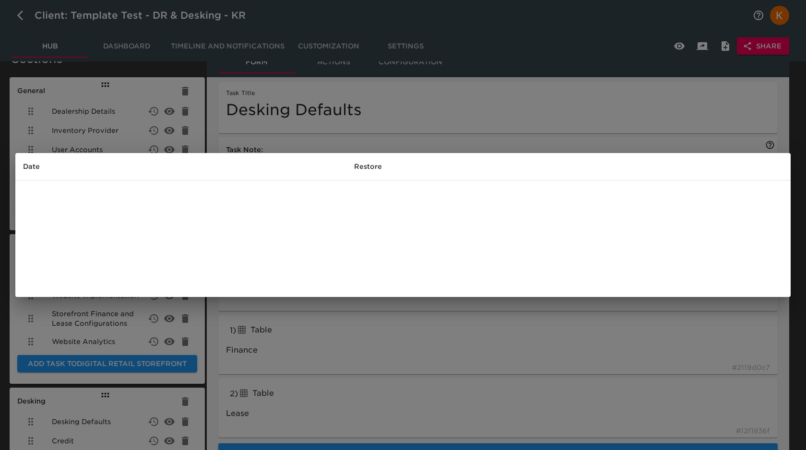
click at [372, 166] on th "Restore" at bounding box center [568, 166] width 444 height 27
click at [477, 306] on div "Date Restore" at bounding box center [403, 225] width 806 height 450
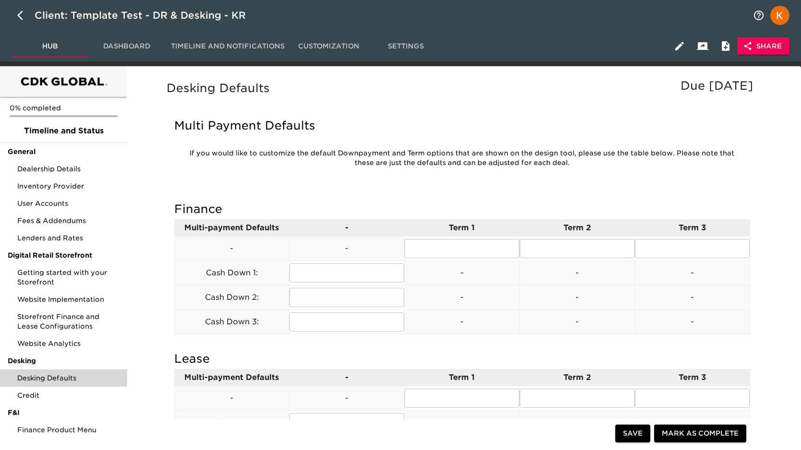
click at [327, 167] on p "If you would like to customize the default Downpayment and Term options that ar…" at bounding box center [461, 158] width 561 height 19
drag, startPoint x: 327, startPoint y: 167, endPoint x: 325, endPoint y: 159, distance: 8.3
click at [325, 159] on p "If you would like to customize the default Downpayment and Term options that ar…" at bounding box center [461, 158] width 561 height 19
click at [572, 124] on h5 "Multi Payment Defaults" at bounding box center [462, 125] width 576 height 15
click at [680, 44] on icon "button" at bounding box center [679, 46] width 9 height 9
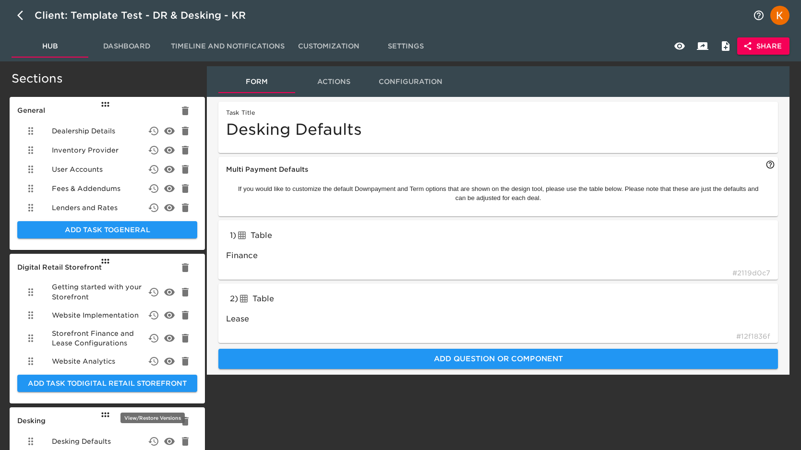
click at [149, 436] on icon "delete" at bounding box center [154, 442] width 12 height 12
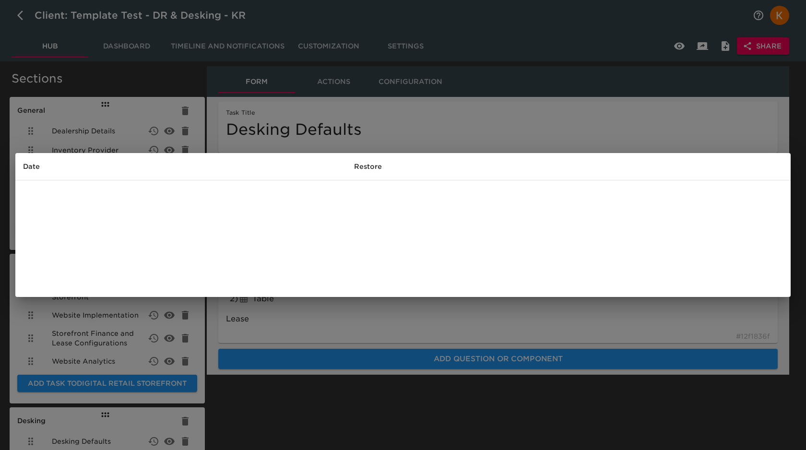
click at [427, 431] on div "Date Restore" at bounding box center [403, 225] width 806 height 450
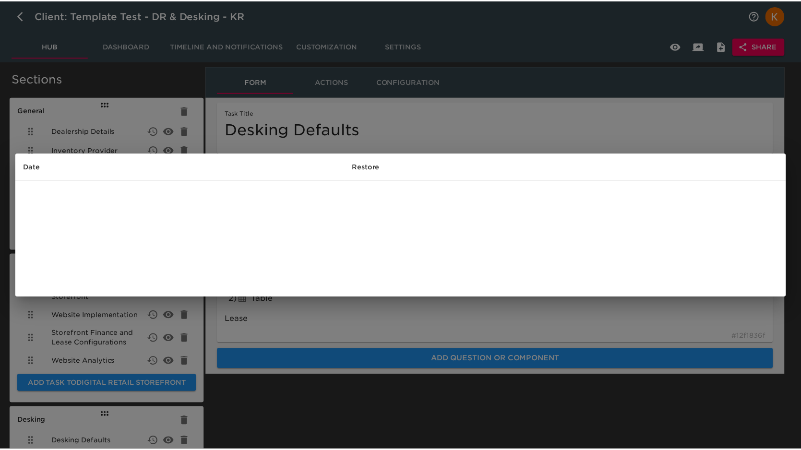
scroll to position [3, 0]
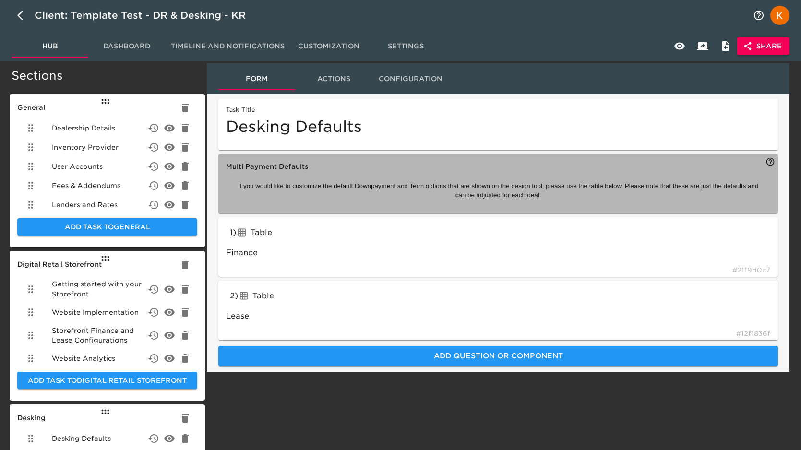
click at [488, 187] on p "If you would like to customize the default Downpayment and Term options that ar…" at bounding box center [498, 191] width 530 height 18
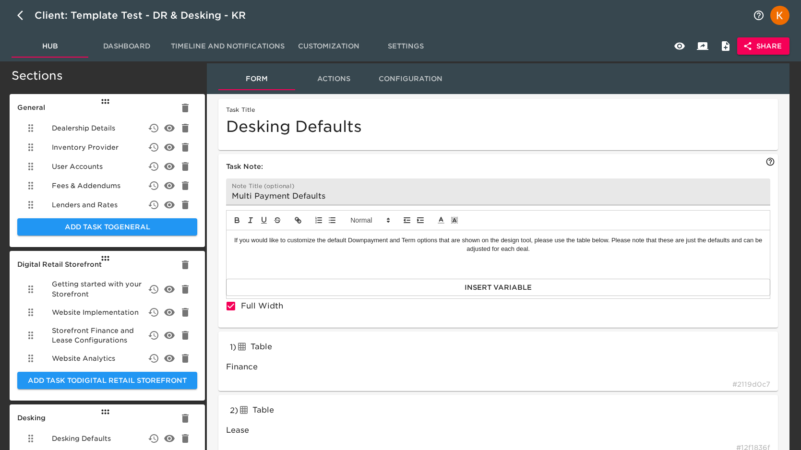
click at [518, 256] on div "If you would like to customize the default Downpayment and Term options that ar…" at bounding box center [497, 254] width 543 height 48
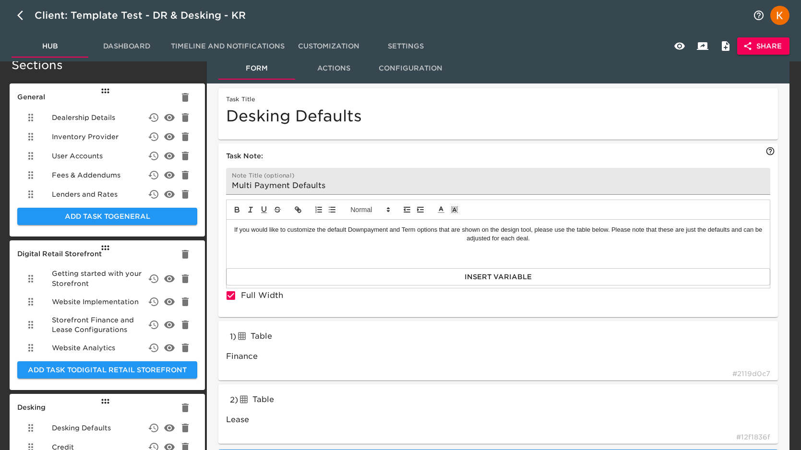
scroll to position [0, 0]
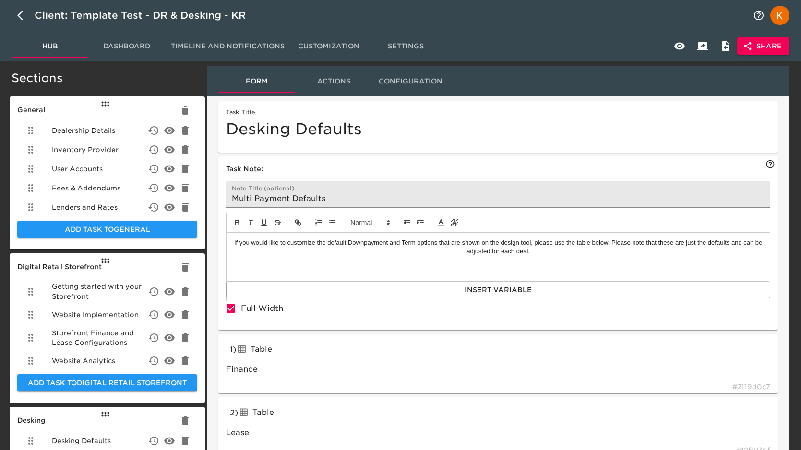
click at [351, 78] on span "Actions" at bounding box center [333, 81] width 65 height 12
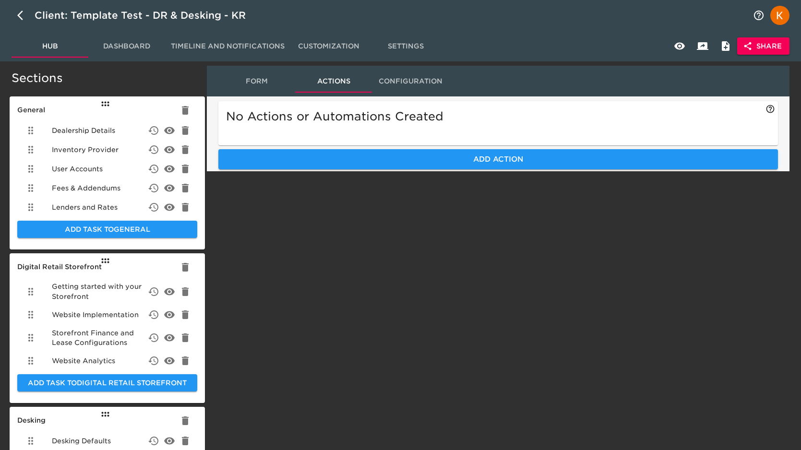
scroll to position [1, 0]
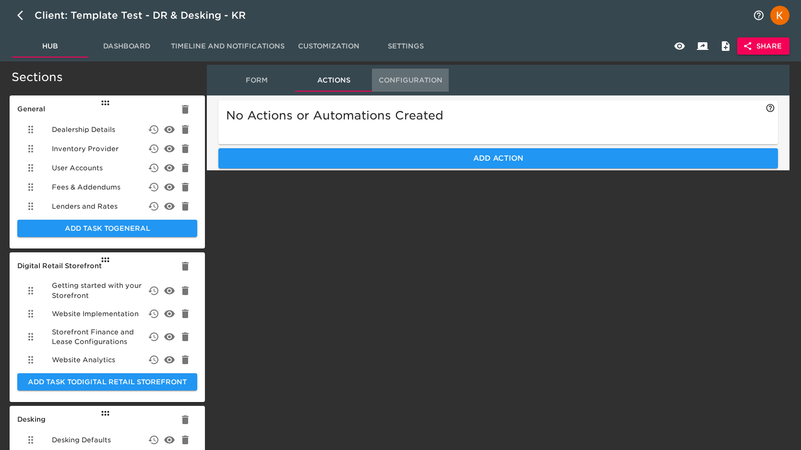
click at [411, 82] on span "Configuration" at bounding box center [410, 80] width 65 height 12
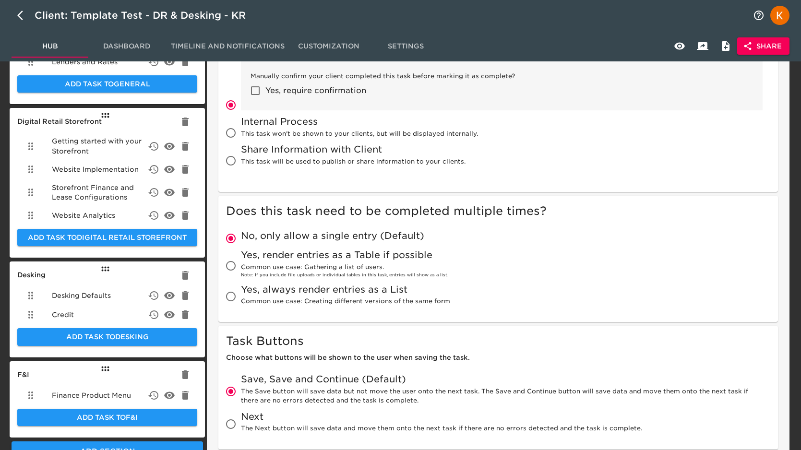
scroll to position [94, 0]
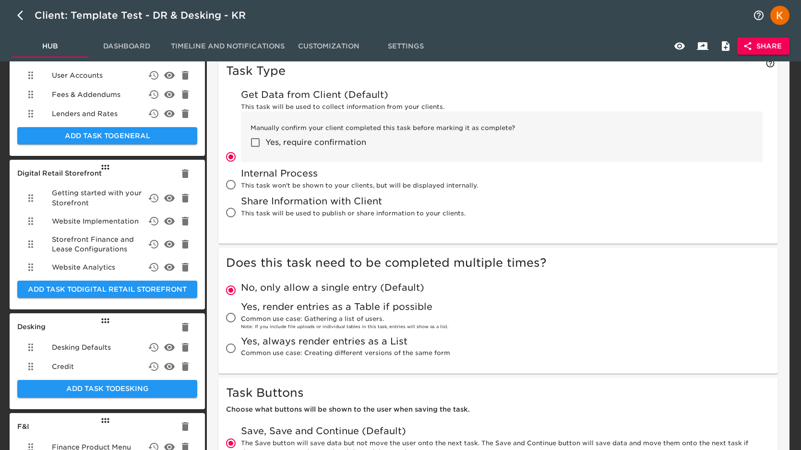
click at [401, 45] on span "Settings" at bounding box center [405, 46] width 65 height 12
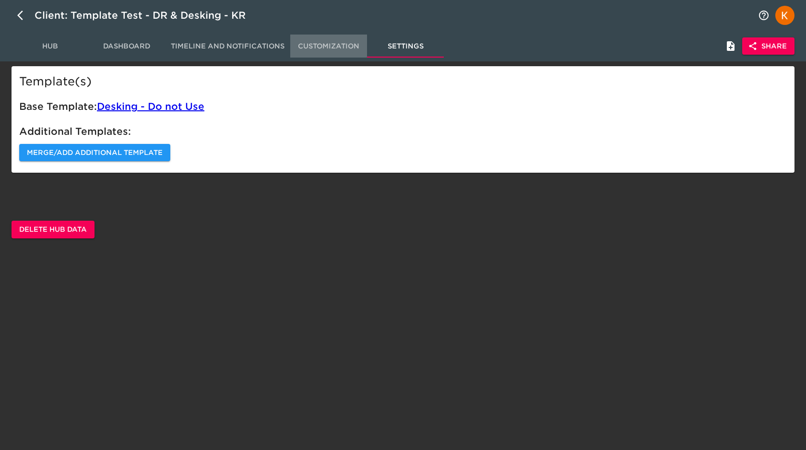
click at [354, 46] on span "Customization" at bounding box center [328, 46] width 65 height 12
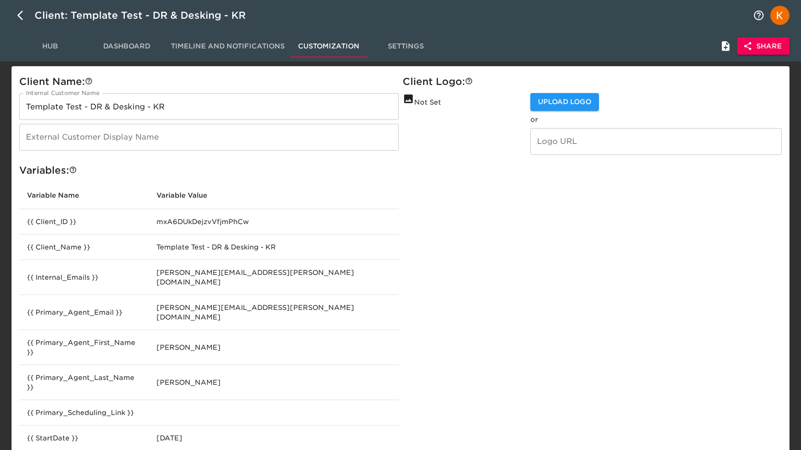
click at [192, 47] on span "Timeline and Notifications" at bounding box center [228, 46] width 114 height 12
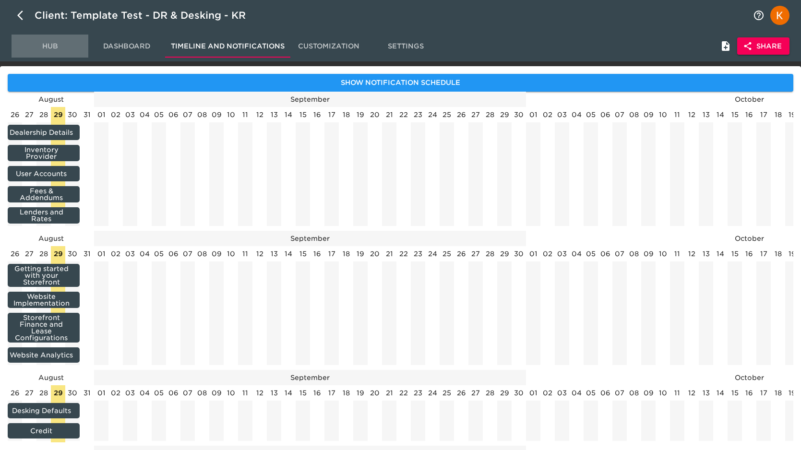
click at [52, 49] on span "Hub" at bounding box center [49, 46] width 65 height 12
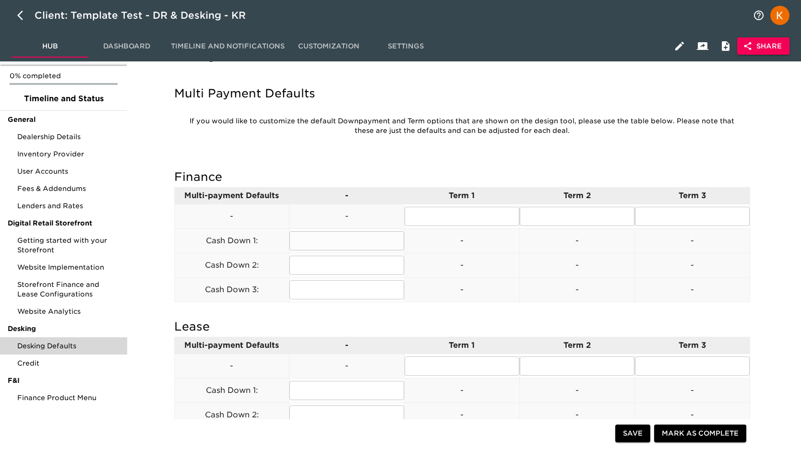
scroll to position [30, 0]
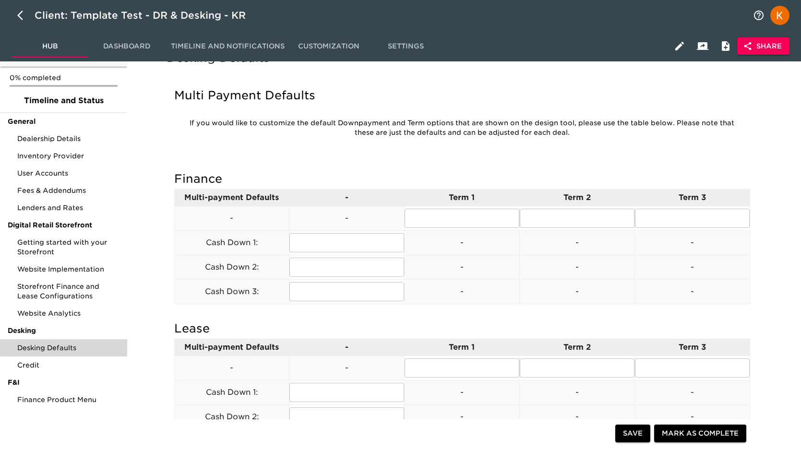
click at [292, 122] on p "If you would like to customize the default Downpayment and Term options that ar…" at bounding box center [461, 128] width 561 height 19
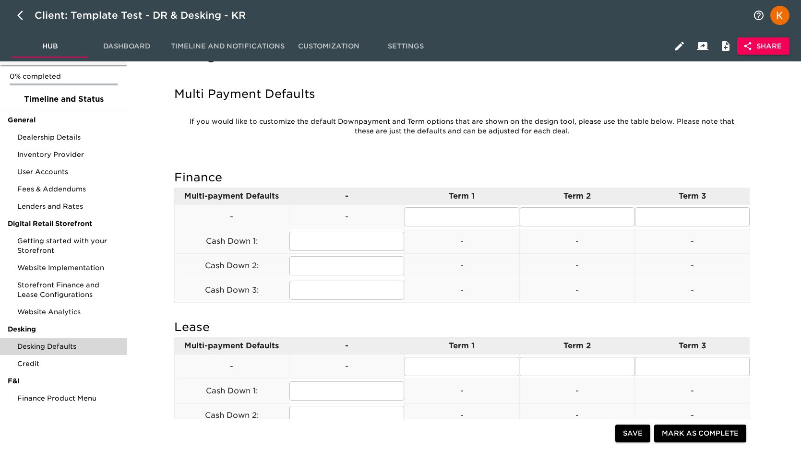
drag, startPoint x: 587, startPoint y: 136, endPoint x: 678, endPoint y: 121, distance: 92.0
click at [678, 121] on p "If you would like to customize the default Downpayment and Term options that ar…" at bounding box center [461, 126] width 561 height 19
copy p "Please note that these are just the defaults and can be adjusted for each deal."
click at [235, 191] on p "Multi-payment Defaults" at bounding box center [232, 197] width 115 height 12
click at [680, 51] on icon "button" at bounding box center [680, 46] width 12 height 12
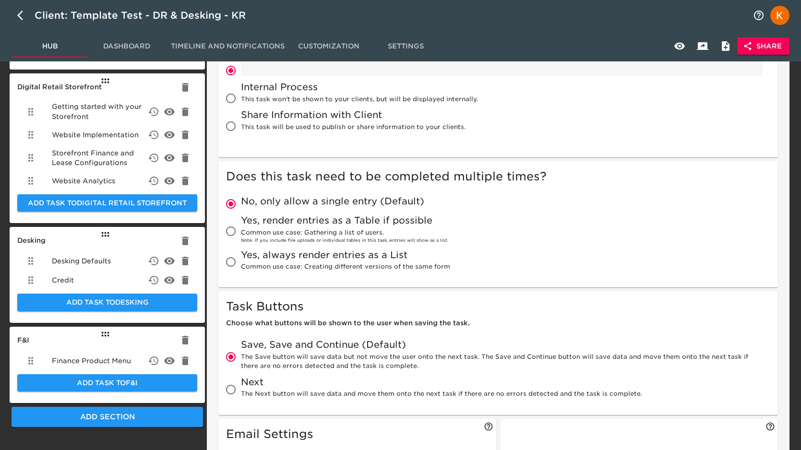
scroll to position [170, 0]
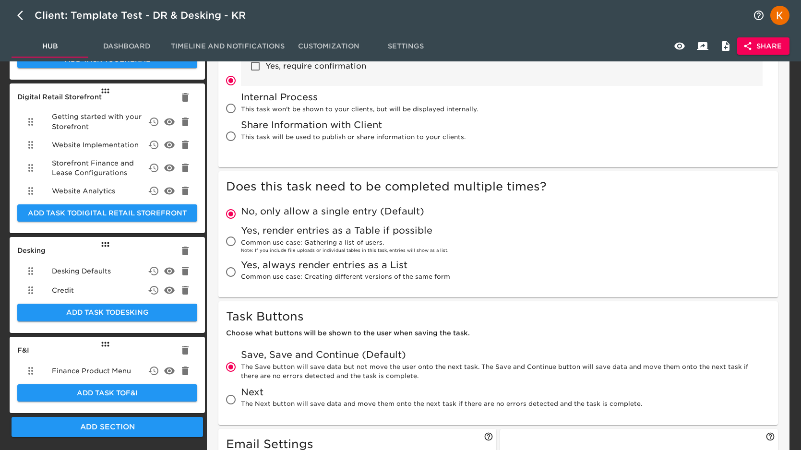
click at [97, 268] on span "Desking Defaults" at bounding box center [81, 271] width 59 height 10
click at [97, 276] on div "Desking Defaults" at bounding box center [107, 271] width 180 height 19
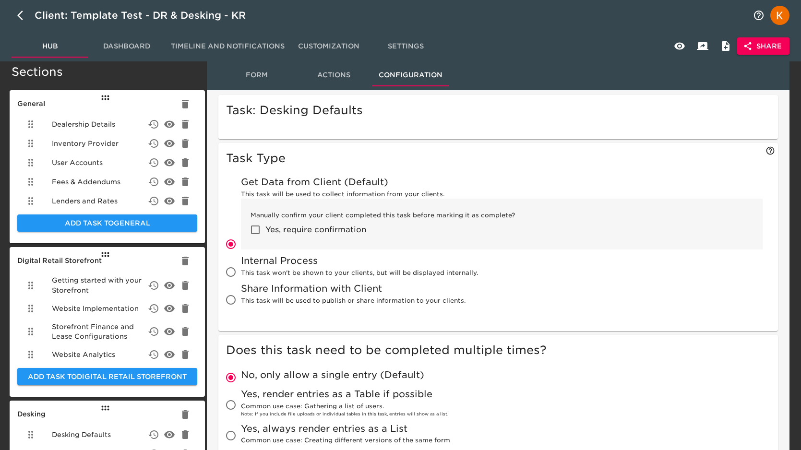
scroll to position [0, 0]
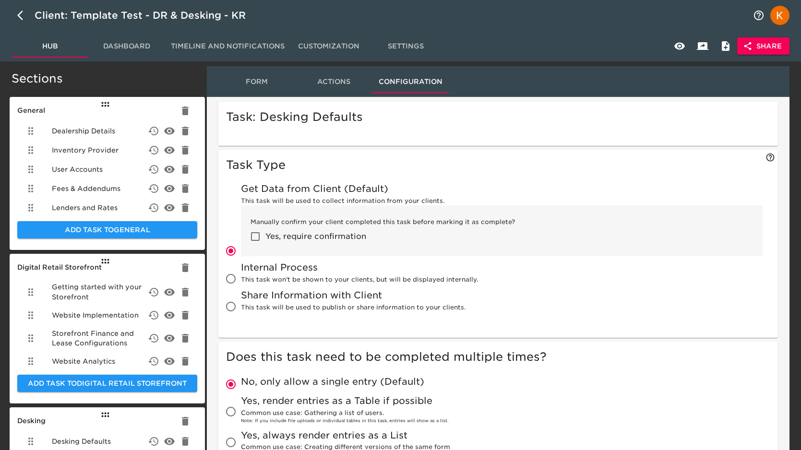
click at [260, 89] on button "Form" at bounding box center [256, 81] width 77 height 23
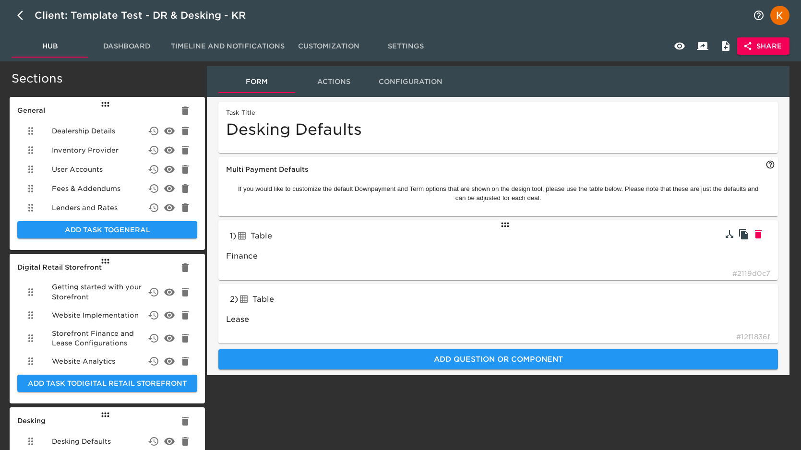
click at [247, 237] on icon at bounding box center [242, 235] width 12 height 9
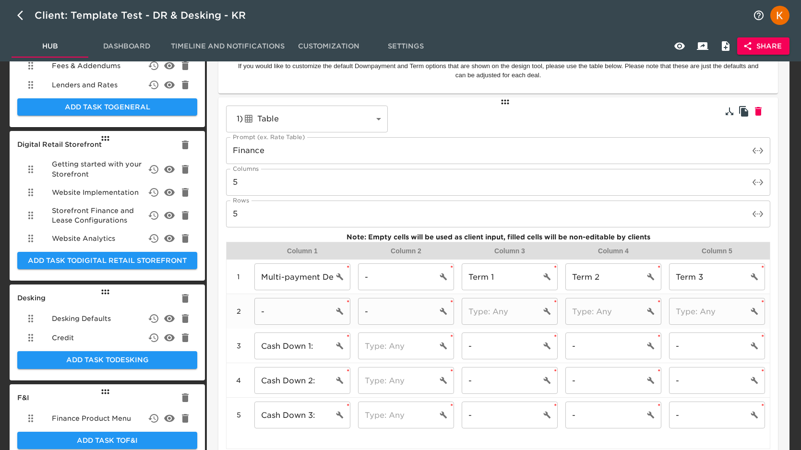
scroll to position [127, 0]
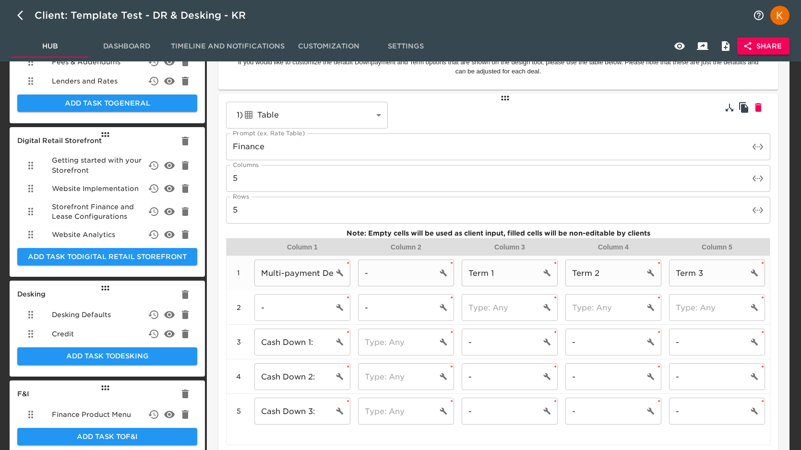
click at [297, 274] on input "Multi-payment Defaults" at bounding box center [293, 273] width 79 height 27
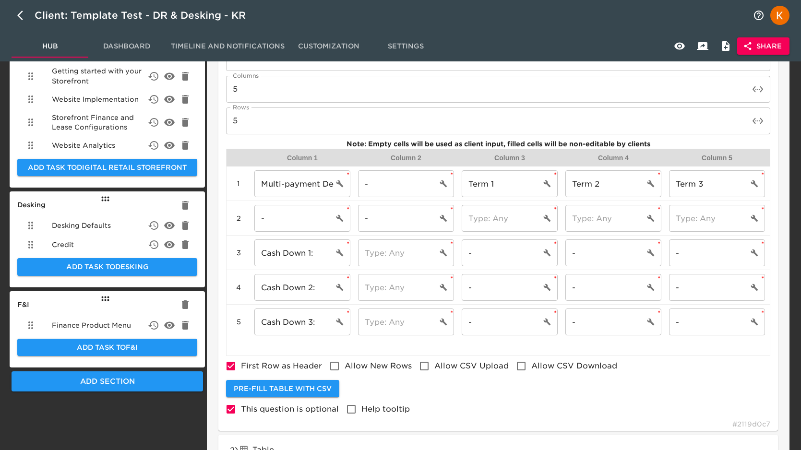
scroll to position [266, 0]
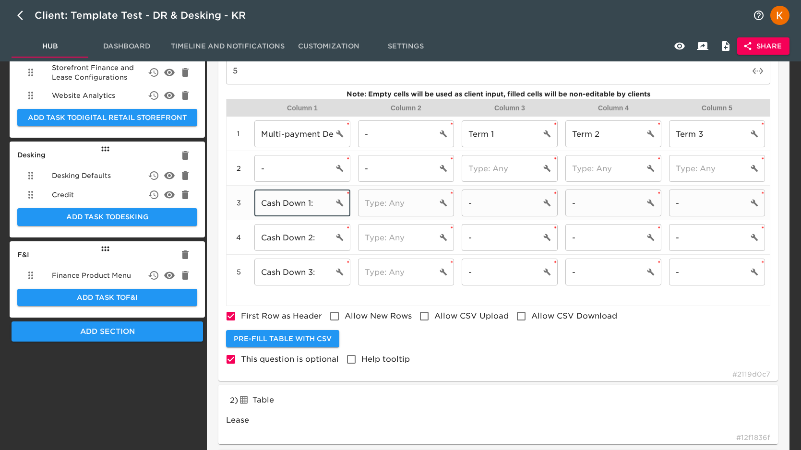
drag, startPoint x: 309, startPoint y: 203, endPoint x: 240, endPoint y: 202, distance: 68.6
click at [240, 202] on div "3 Cash Down 1: ​ * ​ * - ​ * - ​ * - ​ *" at bounding box center [497, 203] width 543 height 35
